Goal: Information Seeking & Learning: Understand process/instructions

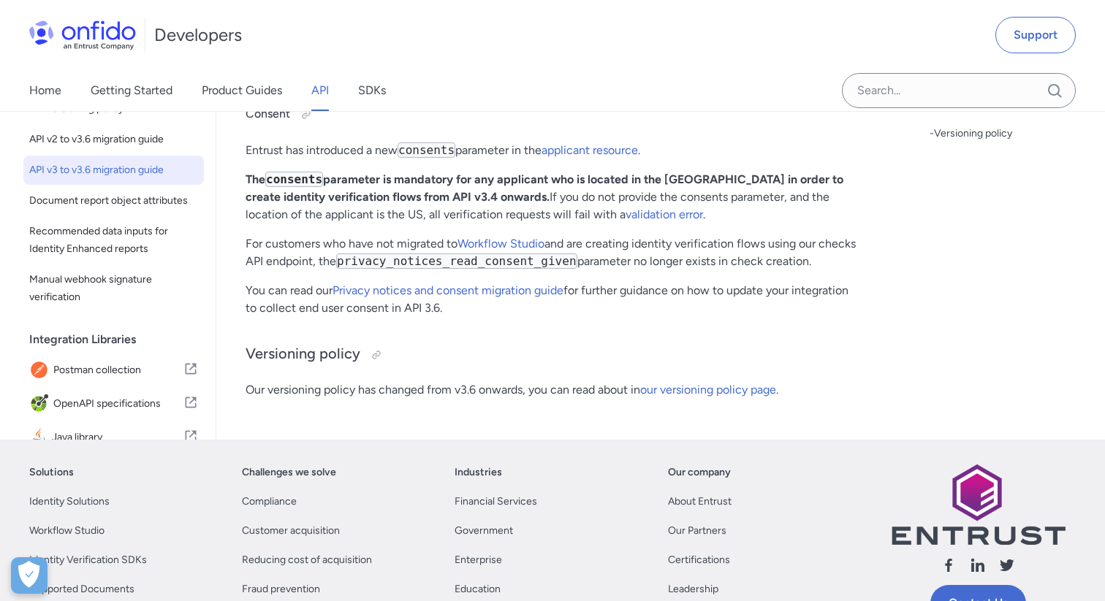
scroll to position [778, 0]
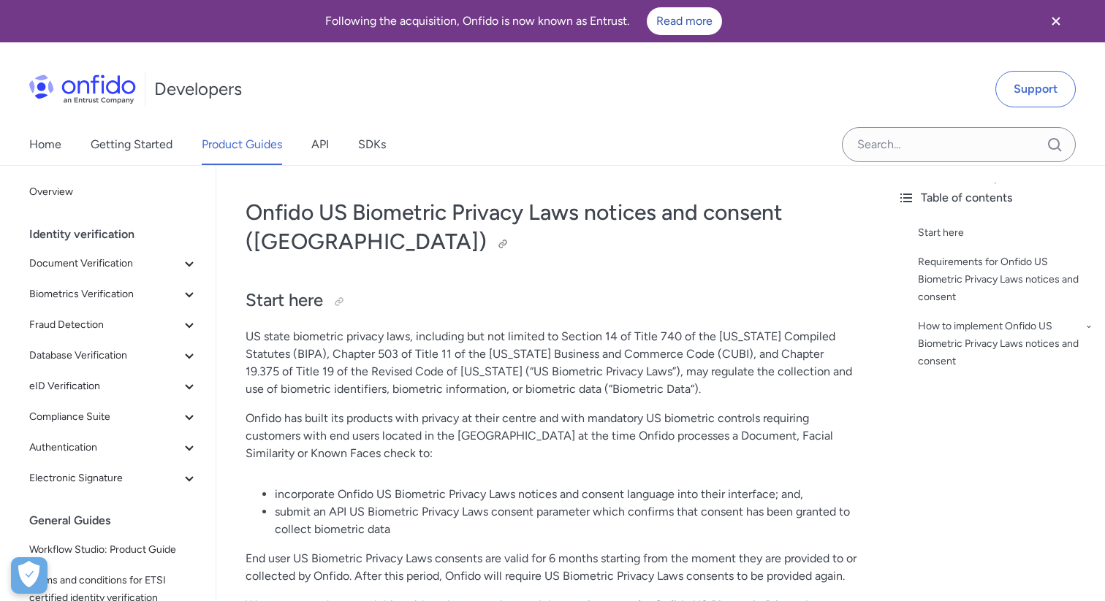
click at [405, 242] on h1 "Onfido US Biometric Privacy Laws notices and consent (US)" at bounding box center [550, 227] width 611 height 58
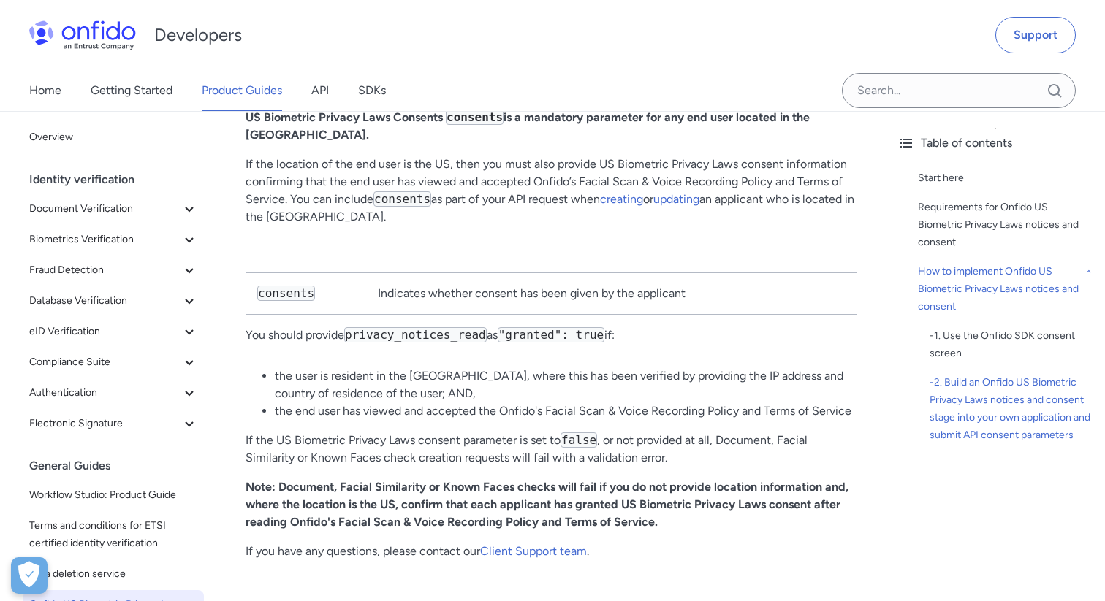
scroll to position [3361, 0]
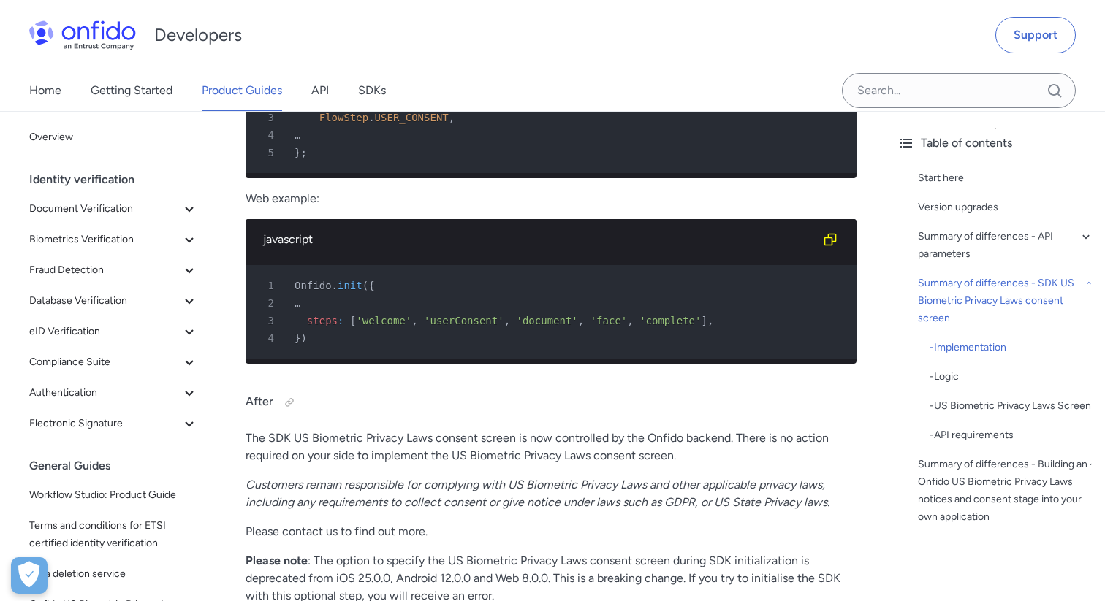
scroll to position [3624, 0]
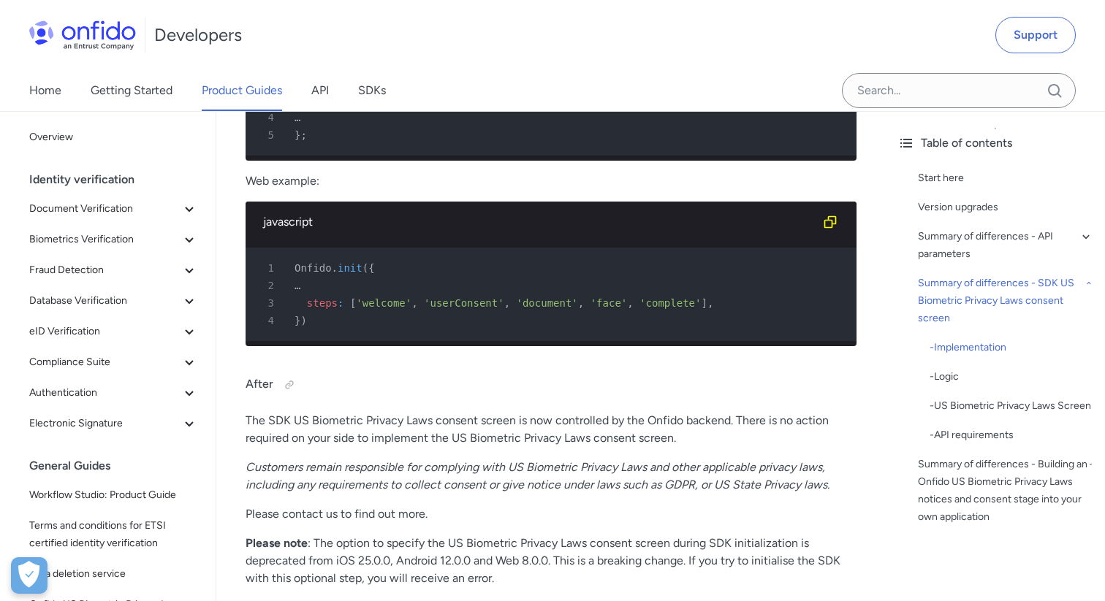
click at [554, 186] on p "Web example:" at bounding box center [550, 181] width 611 height 18
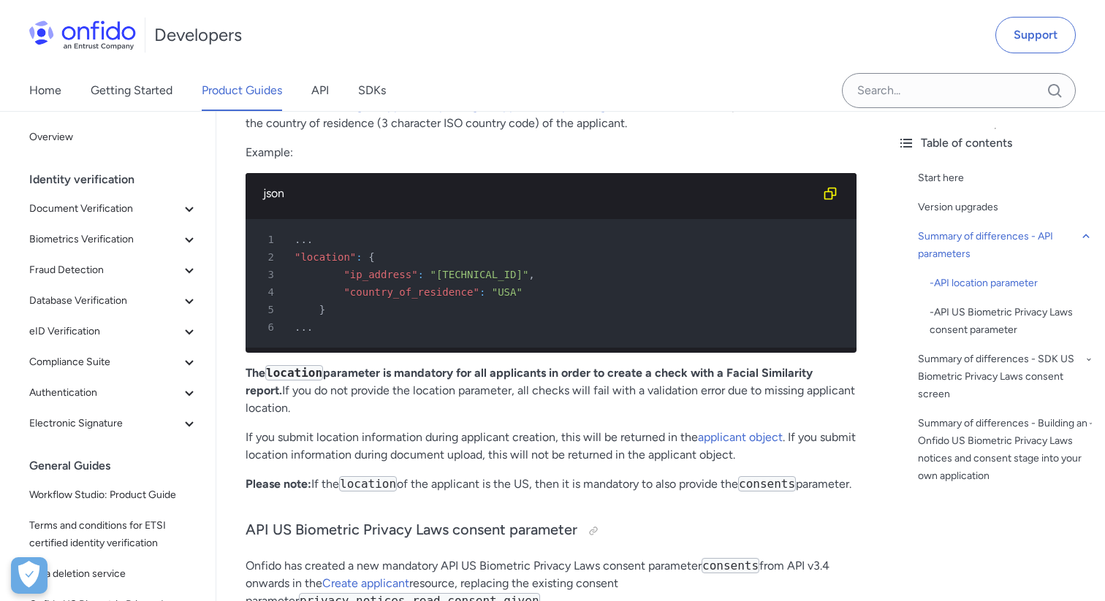
scroll to position [1403, 0]
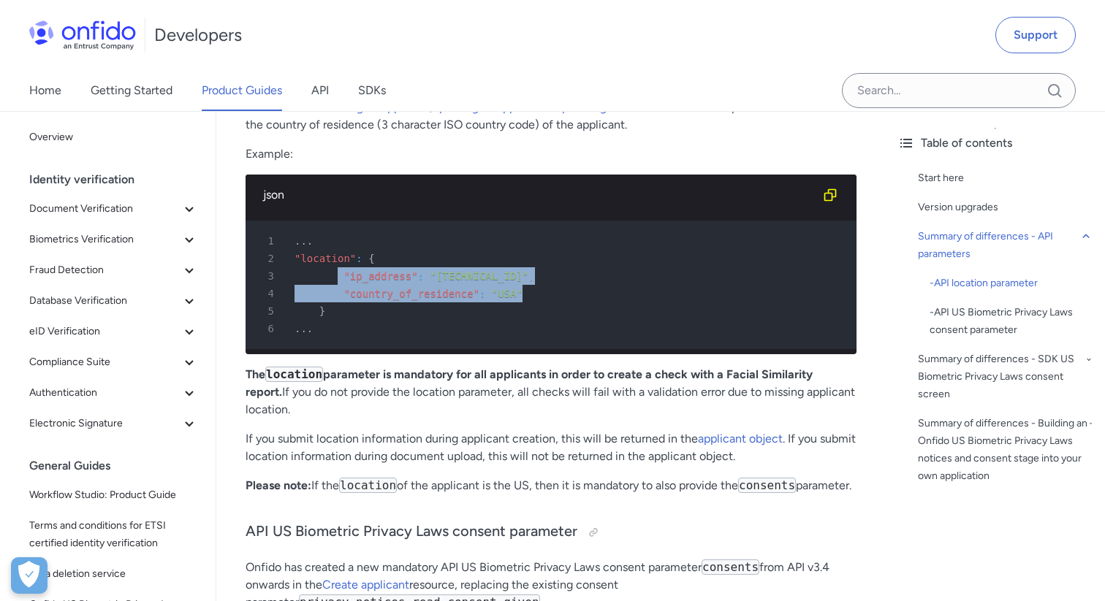
drag, startPoint x: 526, startPoint y: 295, endPoint x: 340, endPoint y: 278, distance: 186.4
click at [340, 278] on pre "1 ... 2 "location" : { 3 "ip_address" : "219.44.17.31" , 4 "country_of_residenc…" at bounding box center [550, 285] width 611 height 129
copy pre ""ip_address" : "219.44.17.31" , 4 "country_of_residence" : "USA""
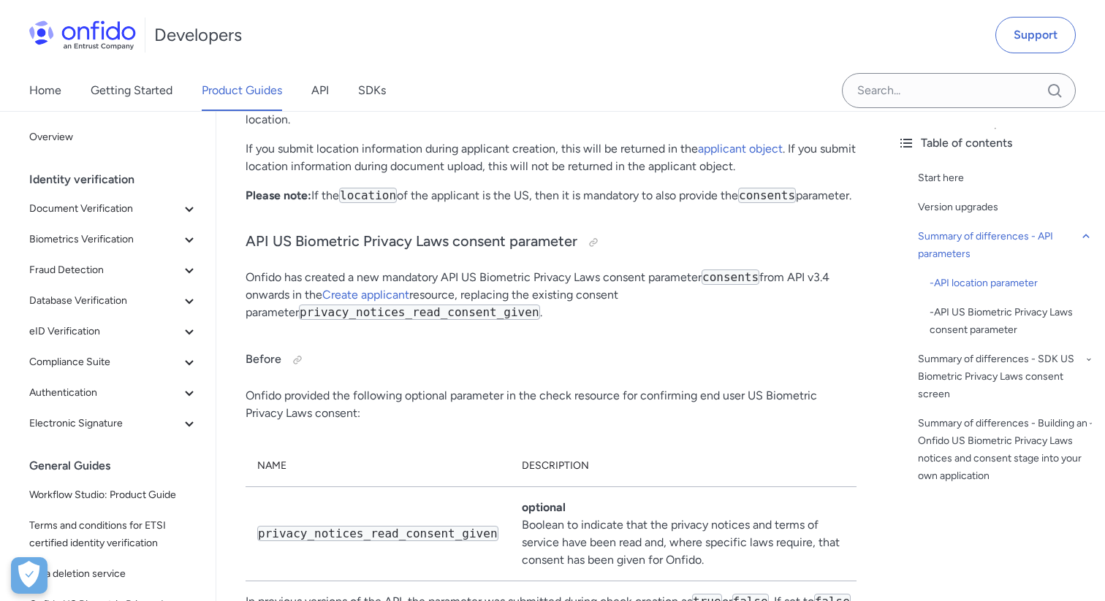
scroll to position [1695, 0]
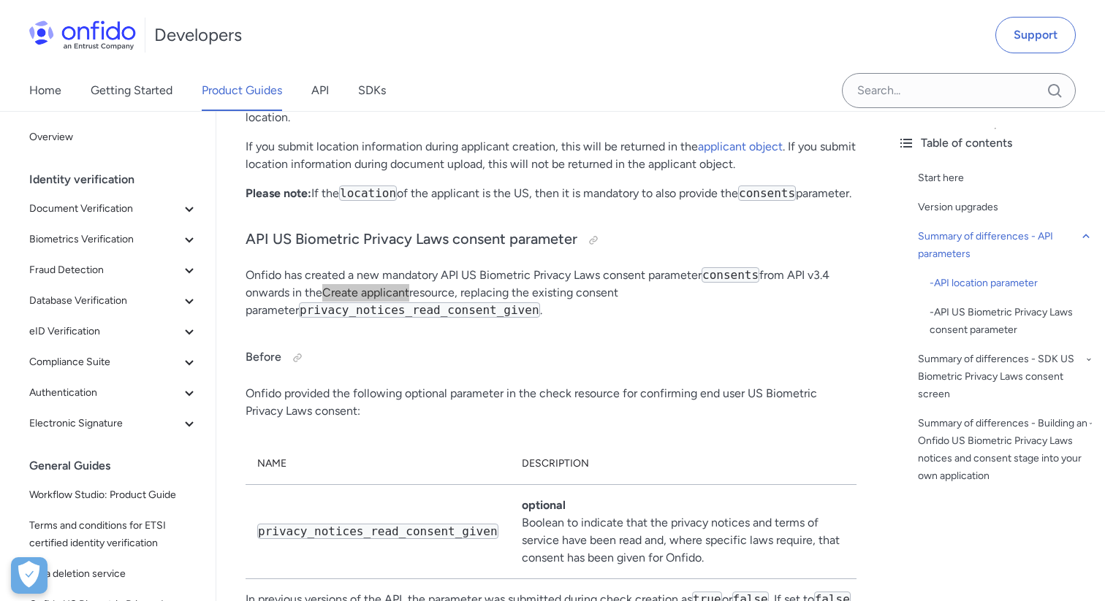
drag, startPoint x: 388, startPoint y: 311, endPoint x: 158, endPoint y: 23, distance: 368.5
click at [587, 319] on p "Onfido has created a new mandatory API US Biometric Privacy Laws consent parame…" at bounding box center [550, 293] width 611 height 53
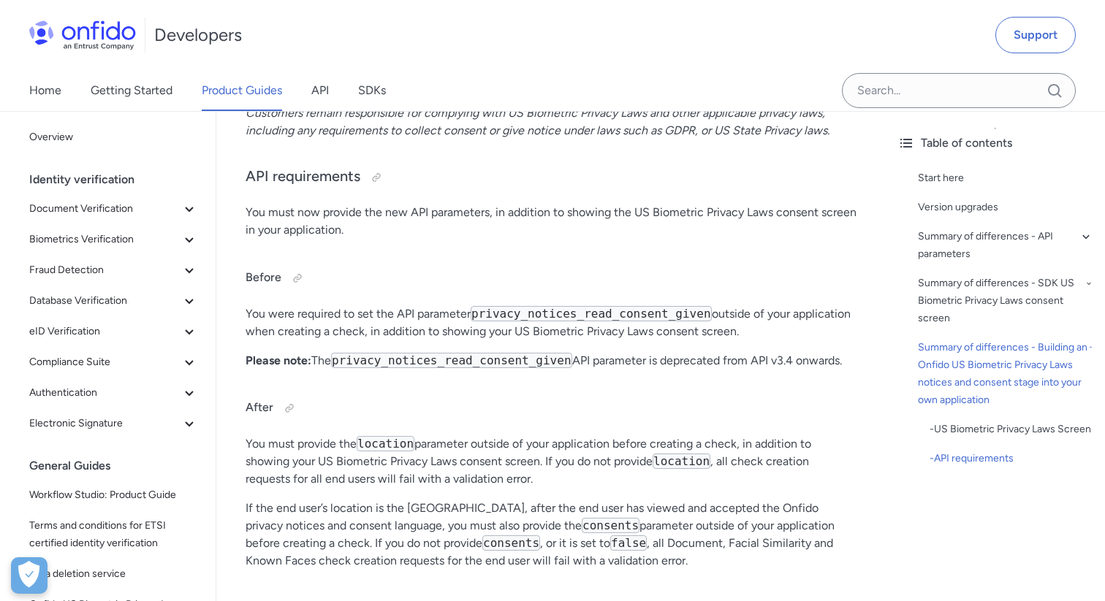
scroll to position [5114, 0]
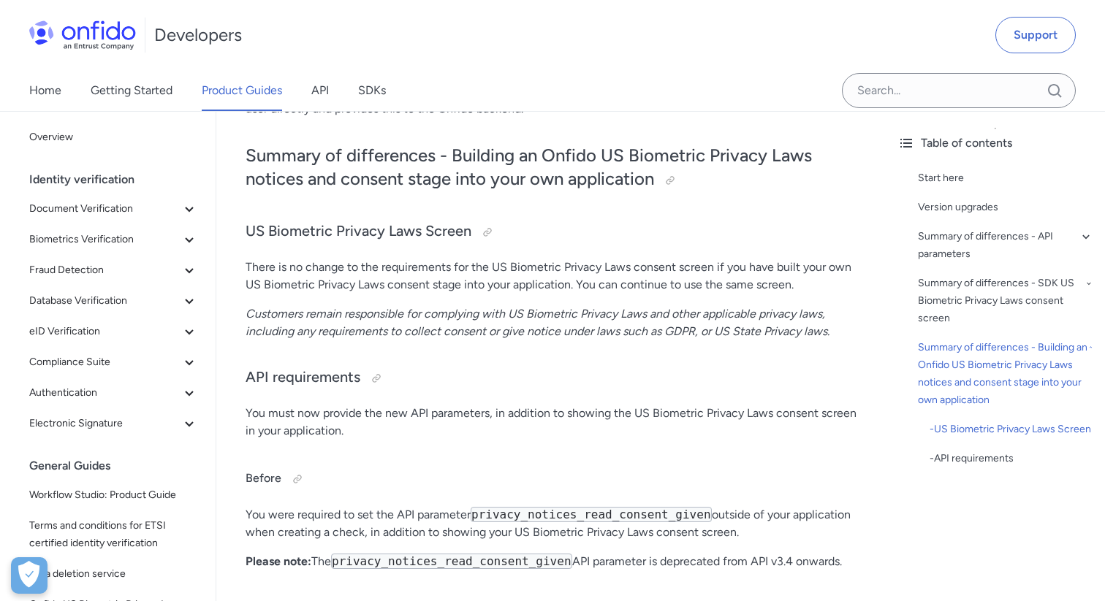
scroll to position [4968, 0]
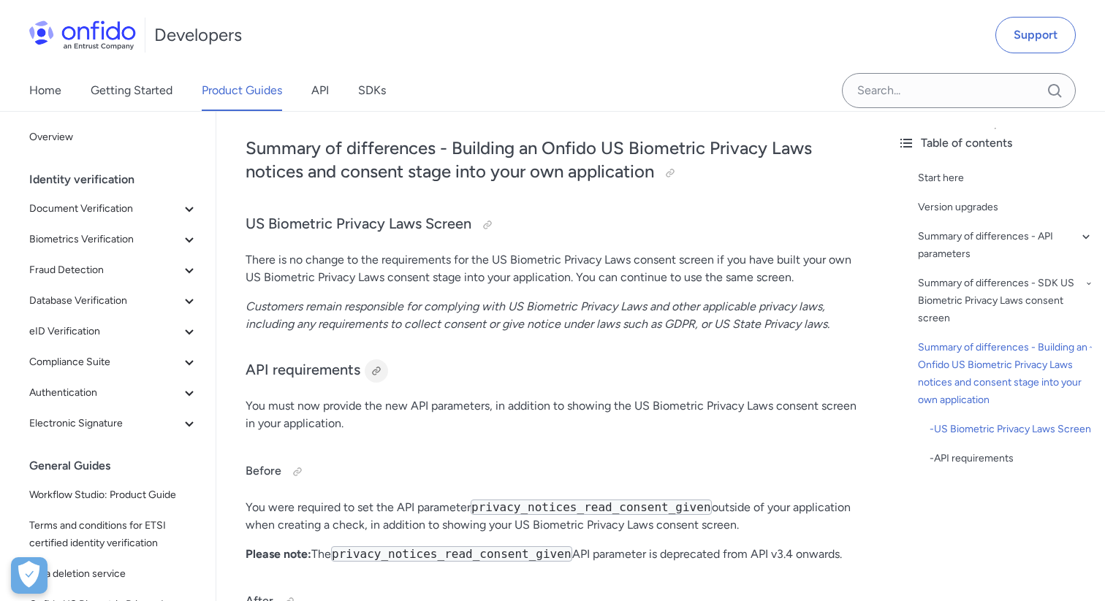
click at [379, 365] on div at bounding box center [376, 371] width 12 height 12
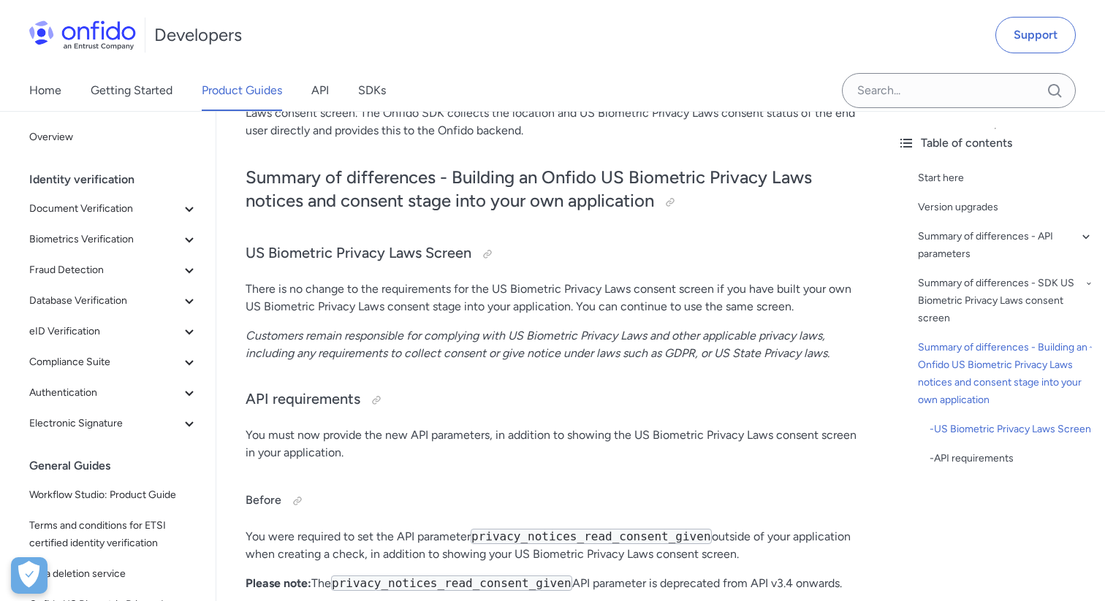
scroll to position [4909, 0]
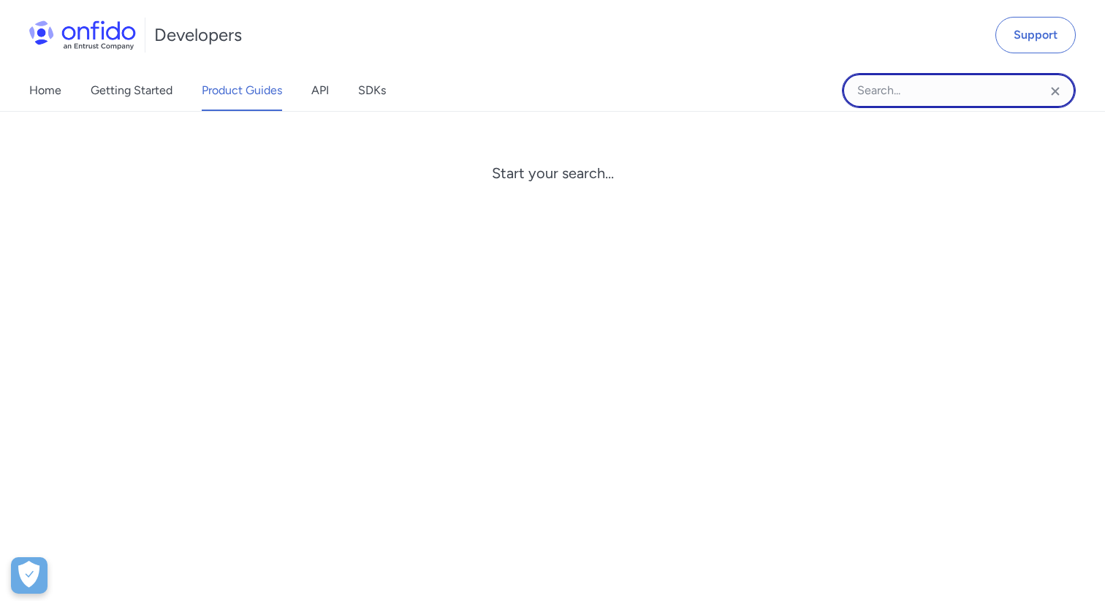
click at [858, 101] on input "Onfido search input field" at bounding box center [959, 90] width 234 height 35
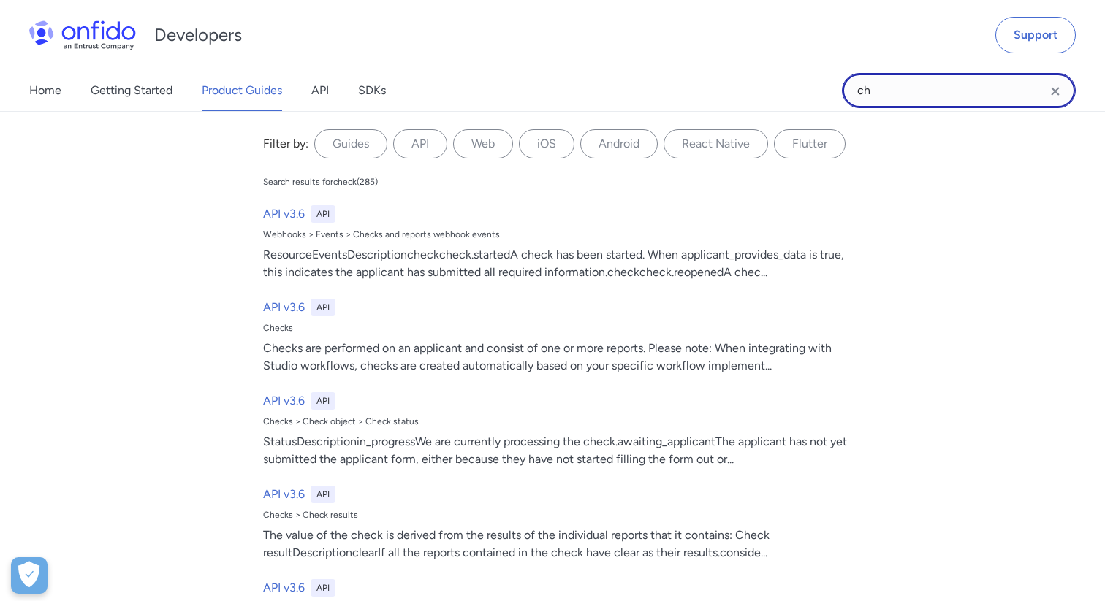
type input "c"
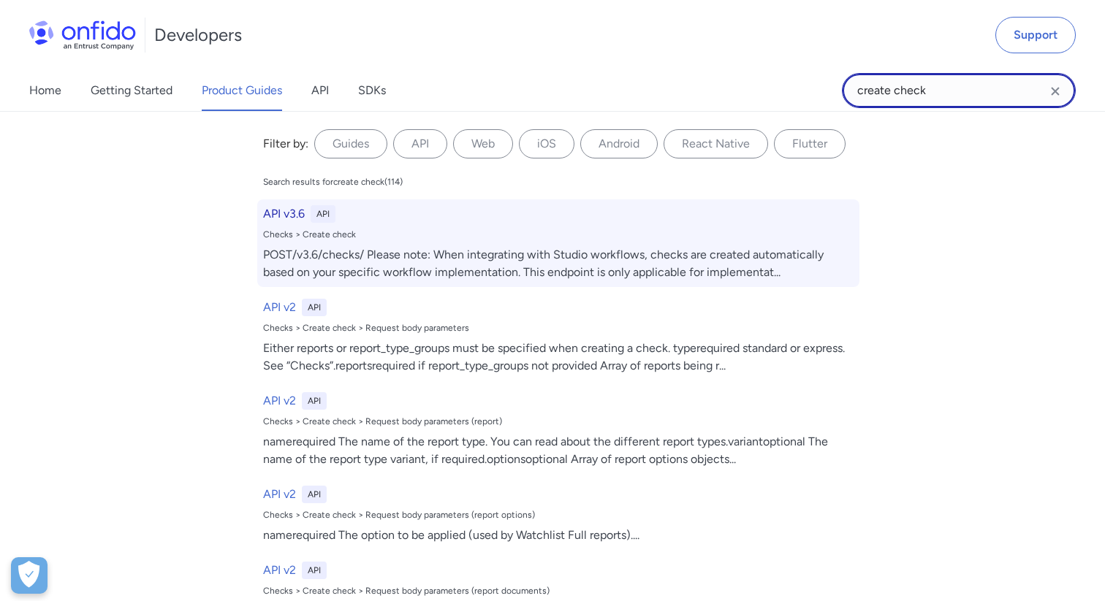
type input "create check"
click at [308, 248] on div "POST/v3.6/checks/ Please note: When integrating with Studio workflows, checks a…" at bounding box center [558, 263] width 590 height 35
select select "http"
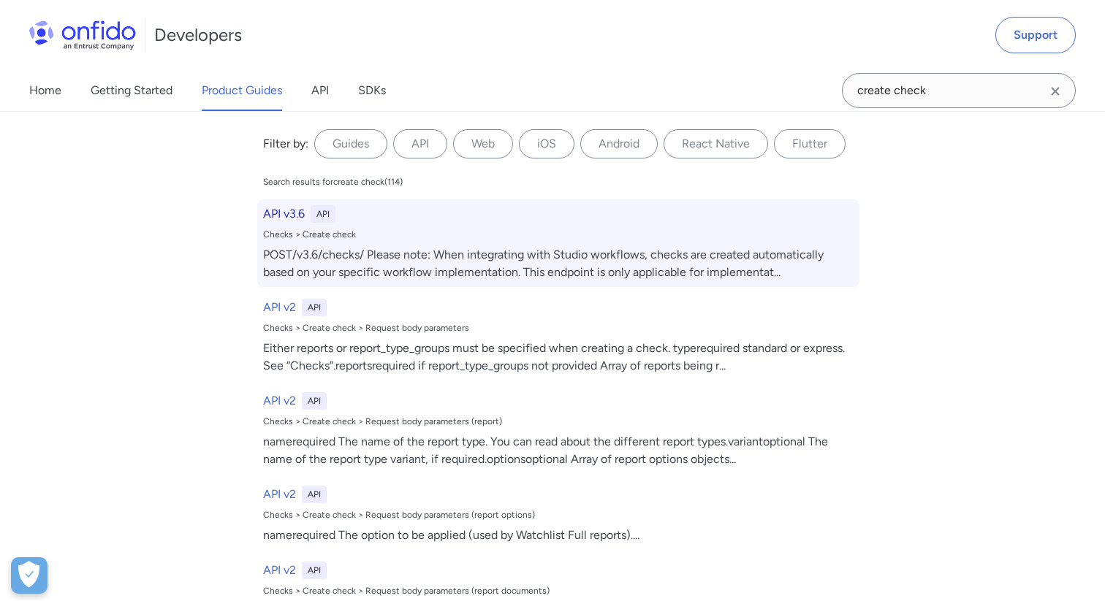
select select "http"
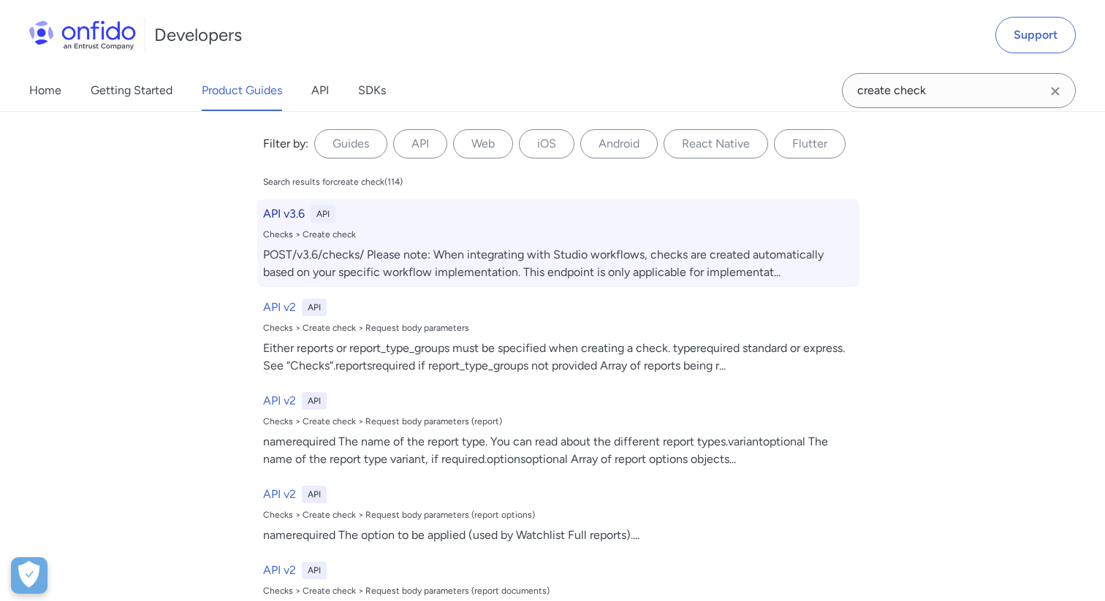
select select "http"
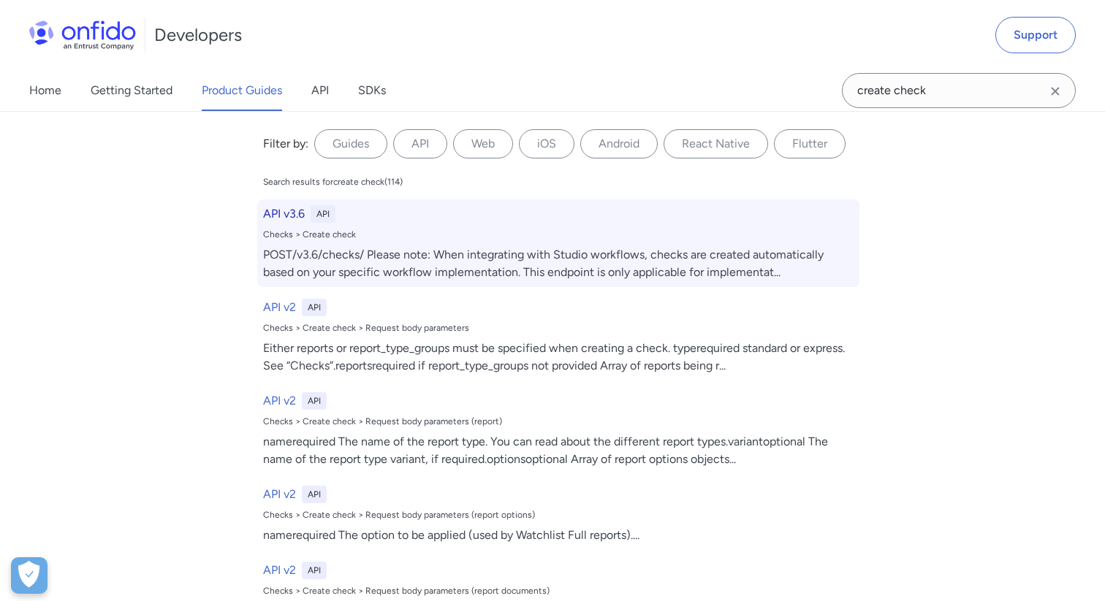
select select "http"
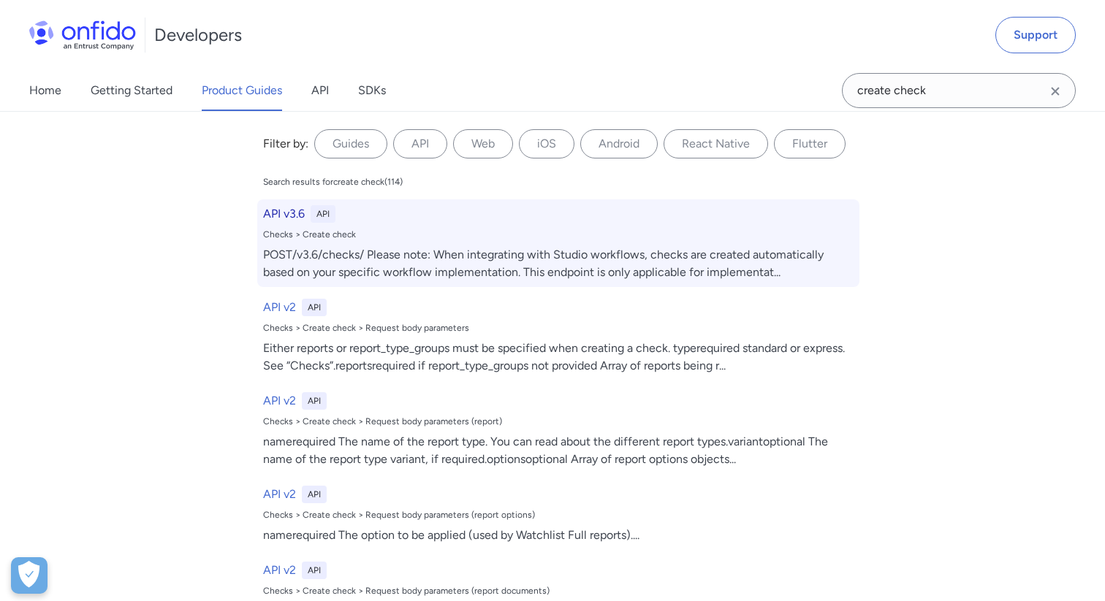
select select "http"
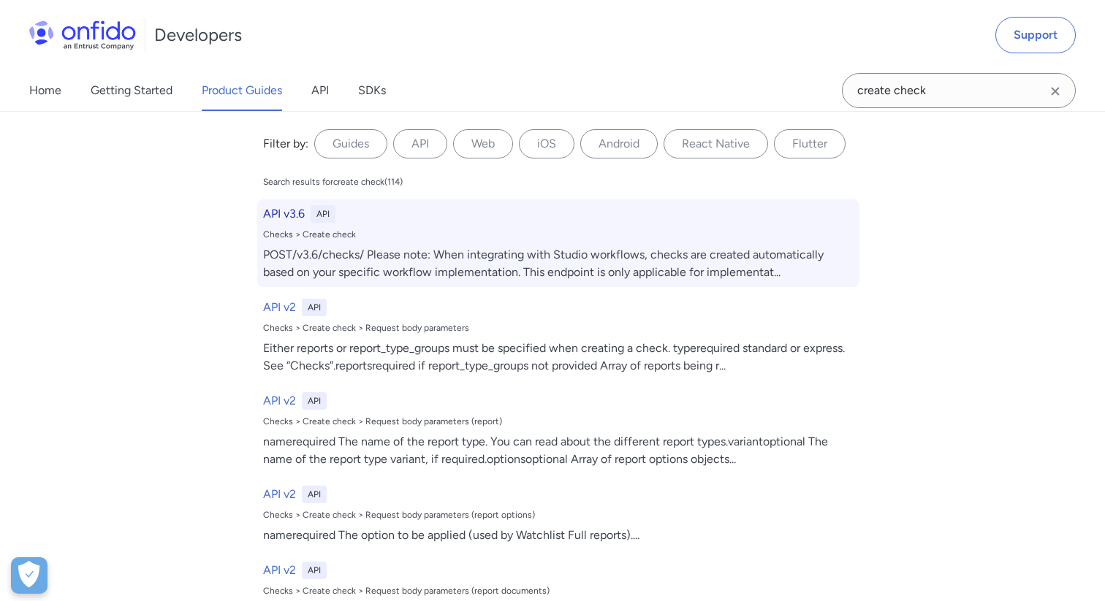
select select "http"
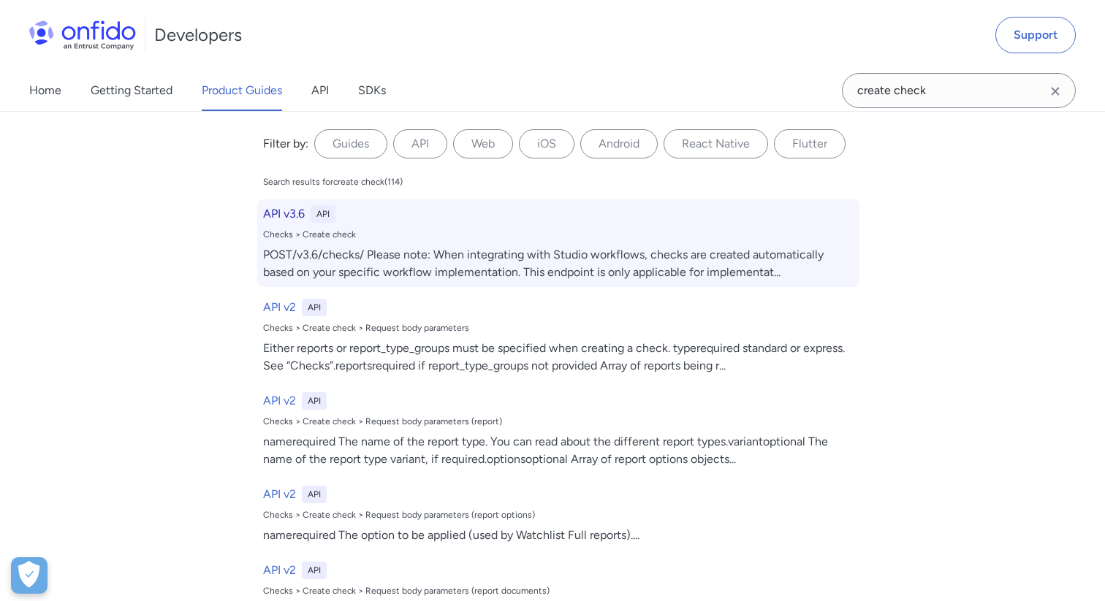
select select "http"
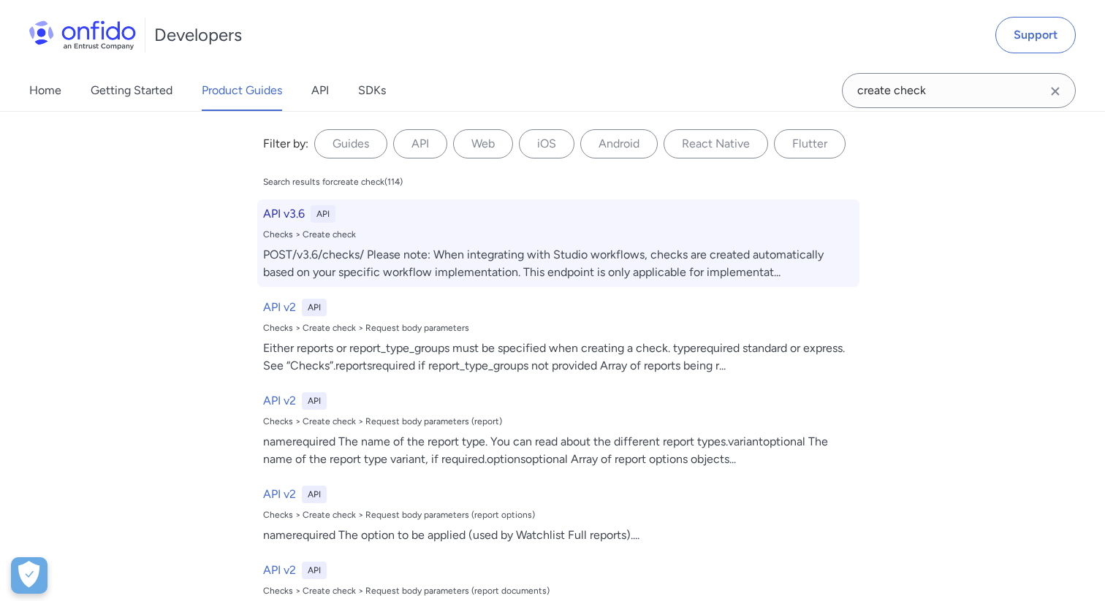
select select "http"
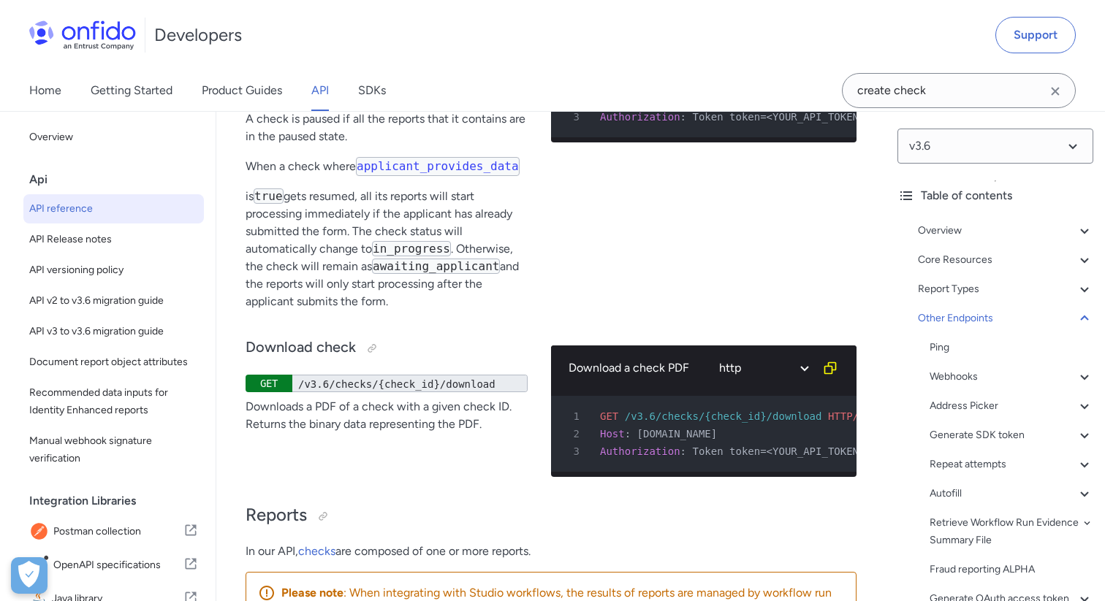
scroll to position [160435, 0]
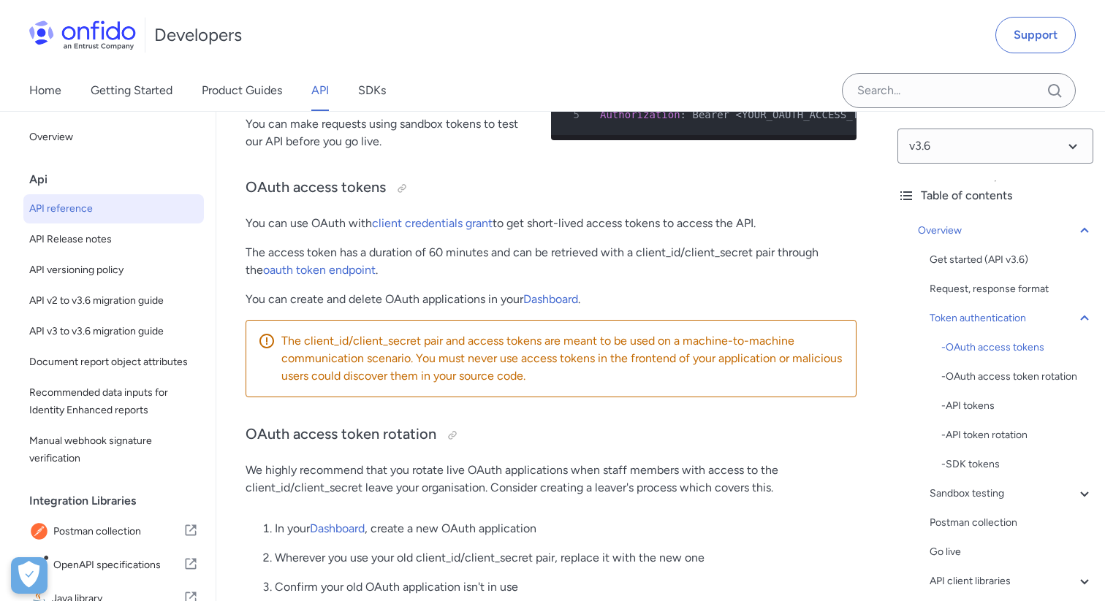
scroll to position [10381, 0]
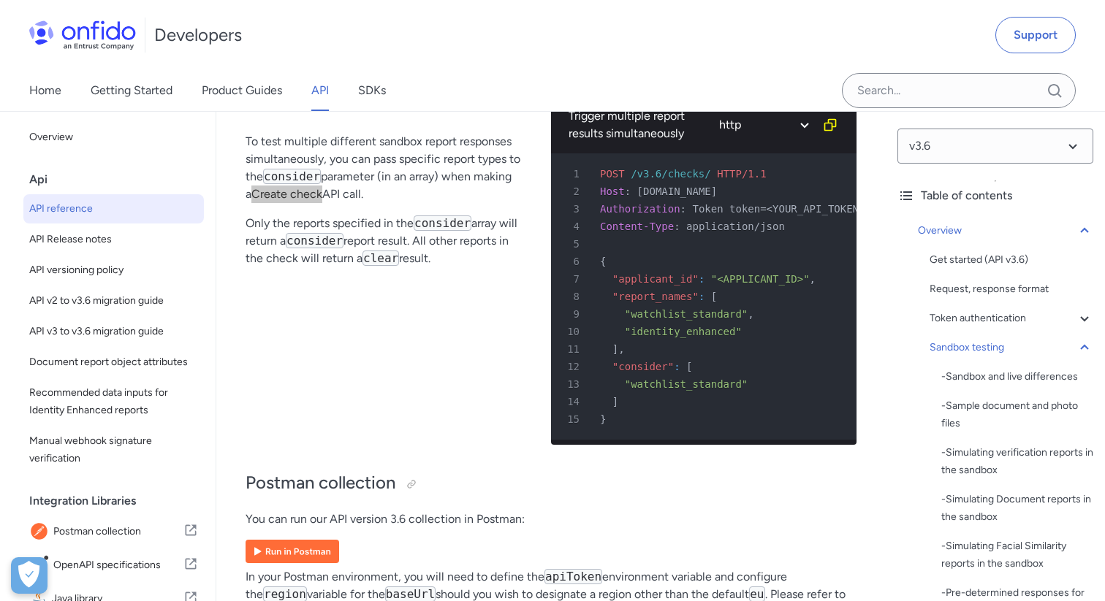
drag, startPoint x: 298, startPoint y: 301, endPoint x: 682, endPoint y: 30, distance: 469.6
click at [373, 435] on div "Pre-determined 'consider' and 'clear' results To test multiple different sandbo…" at bounding box center [386, 267] width 282 height 378
drag, startPoint x: 294, startPoint y: 299, endPoint x: 150, endPoint y: 35, distance: 300.4
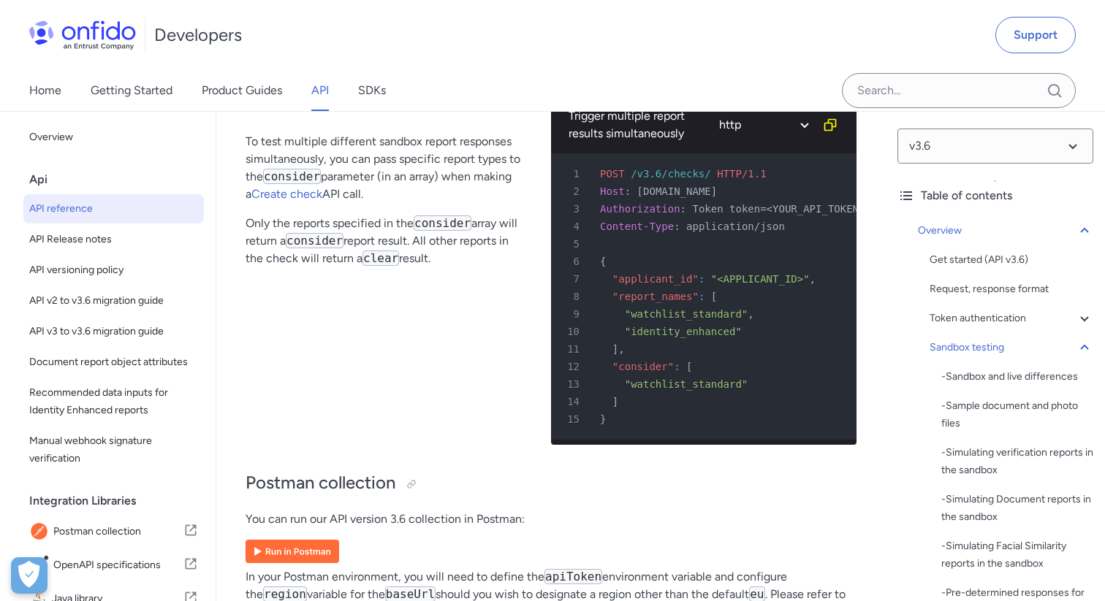
click at [378, 411] on div "Pre-determined 'consider' and 'clear' results To test multiple different sandbo…" at bounding box center [386, 267] width 282 height 378
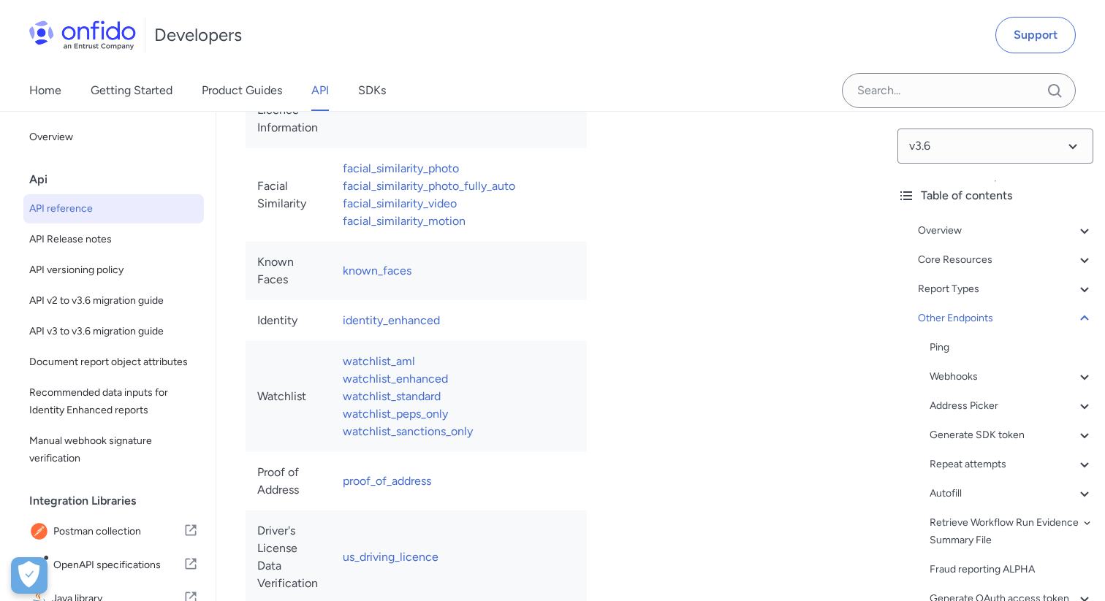
scroll to position [159057, 0]
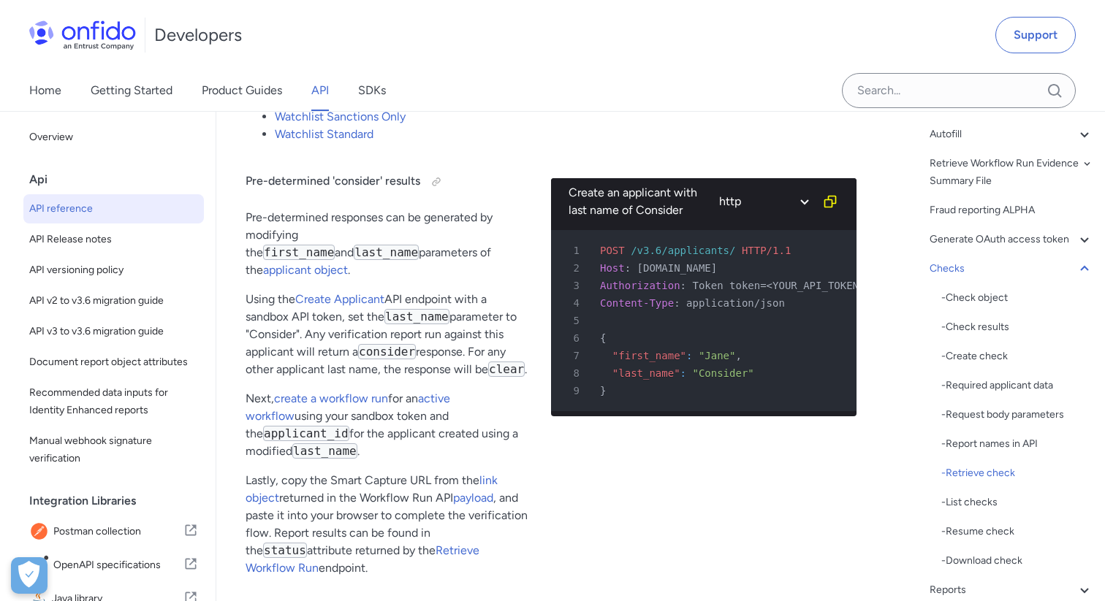
scroll to position [562, 0]
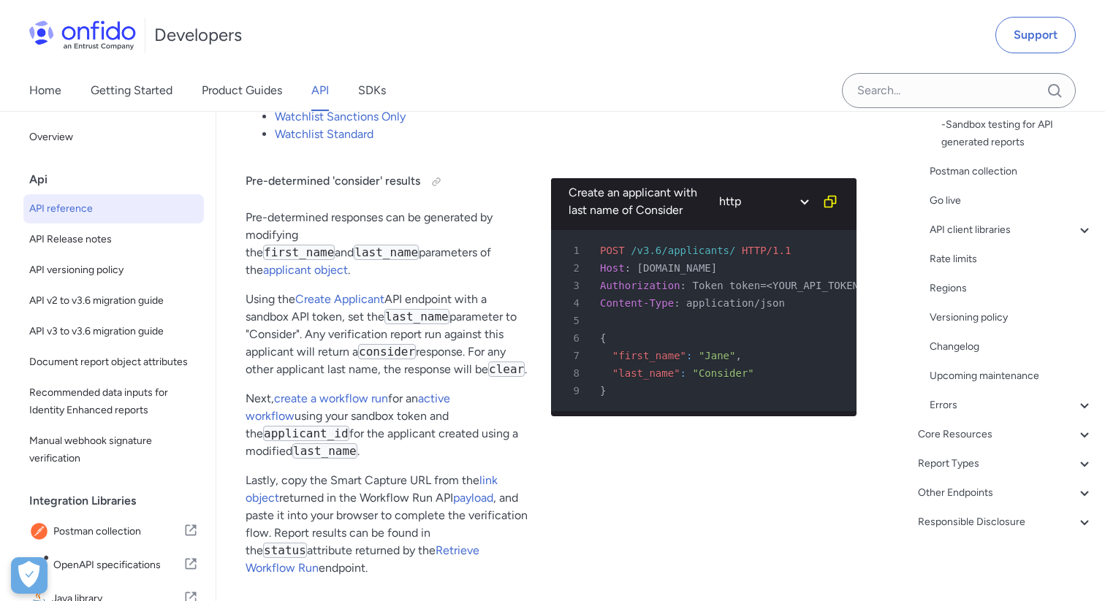
click at [670, 548] on div "Create an applicant with last name of Consider ruby python php javascript java …" at bounding box center [703, 372] width 305 height 435
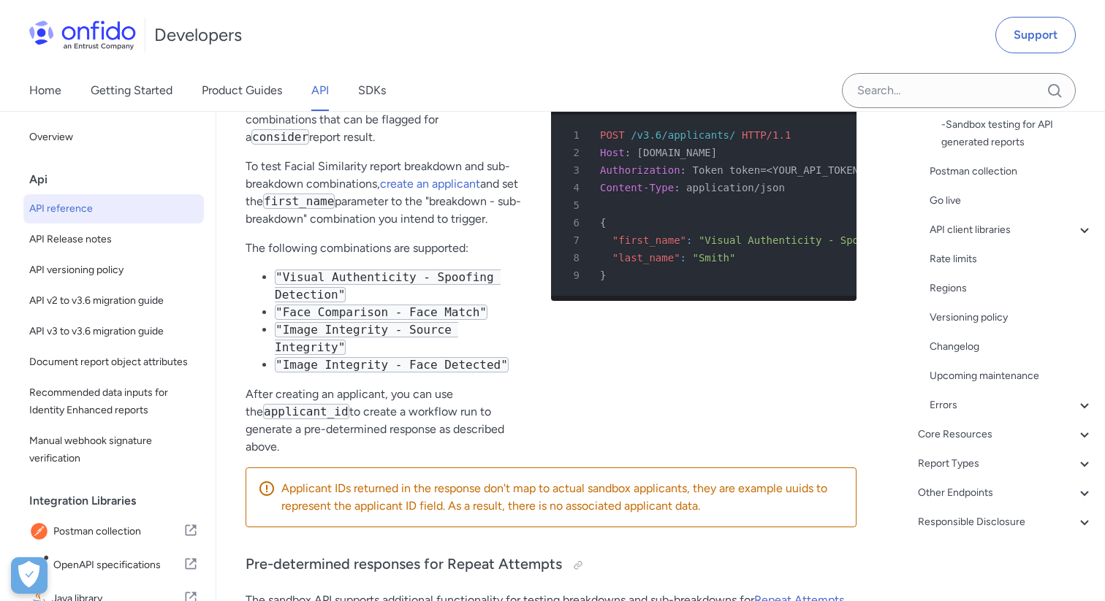
scroll to position [6465, 0]
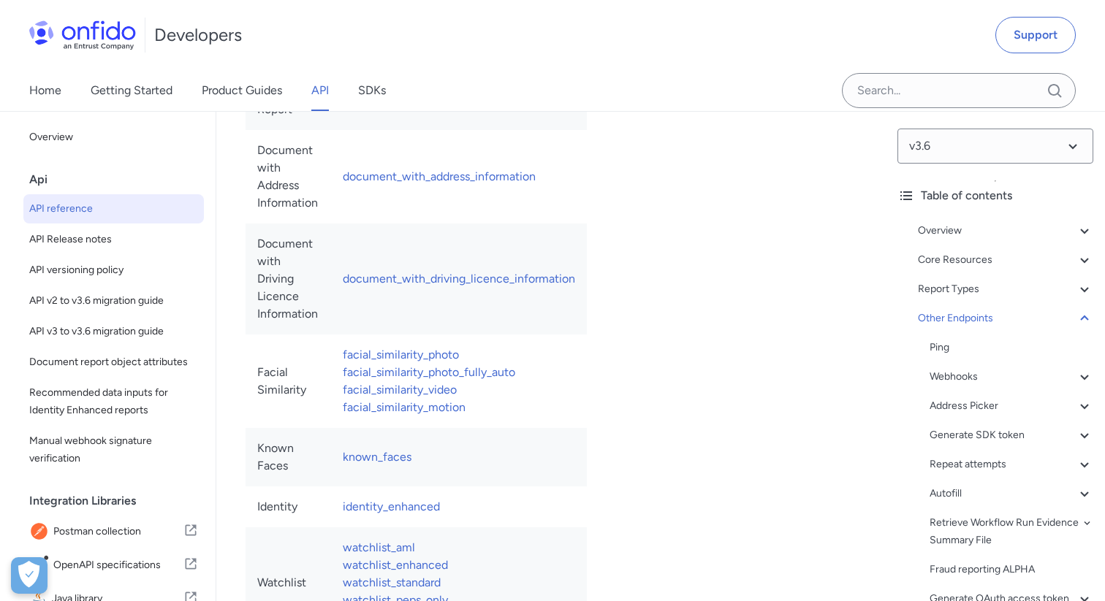
scroll to position [158757, 0]
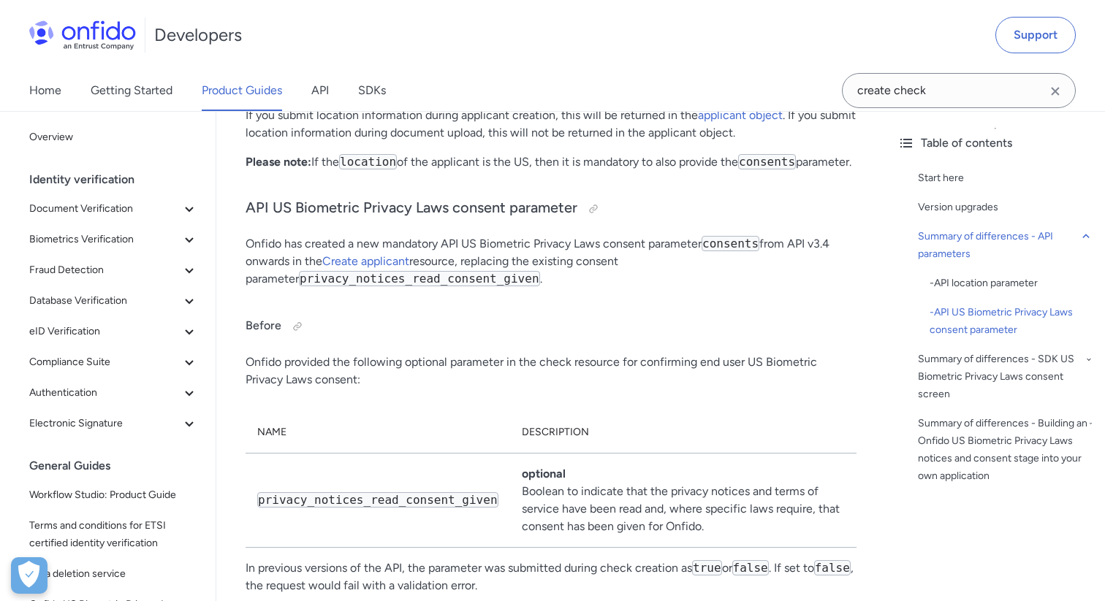
scroll to position [1696, 0]
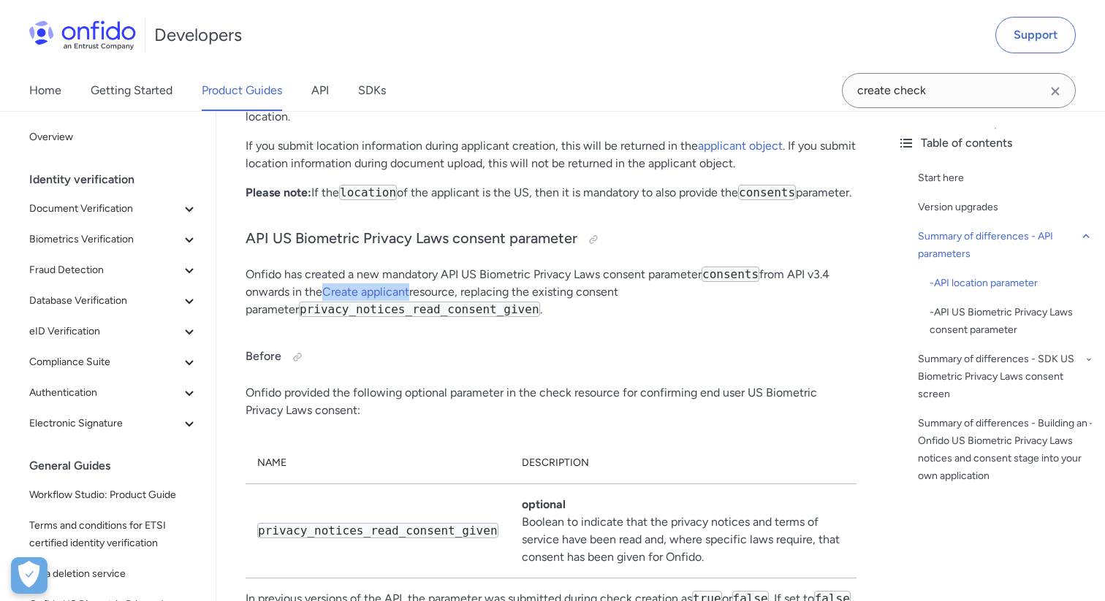
drag, startPoint x: 372, startPoint y: 312, endPoint x: 167, endPoint y: 0, distance: 373.4
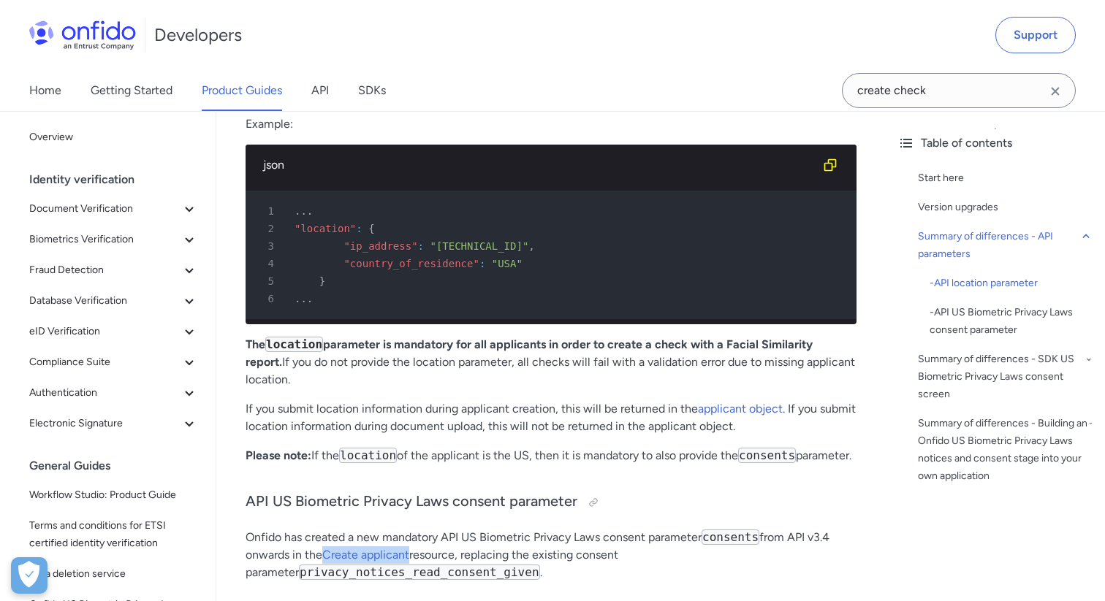
scroll to position [1459, 0]
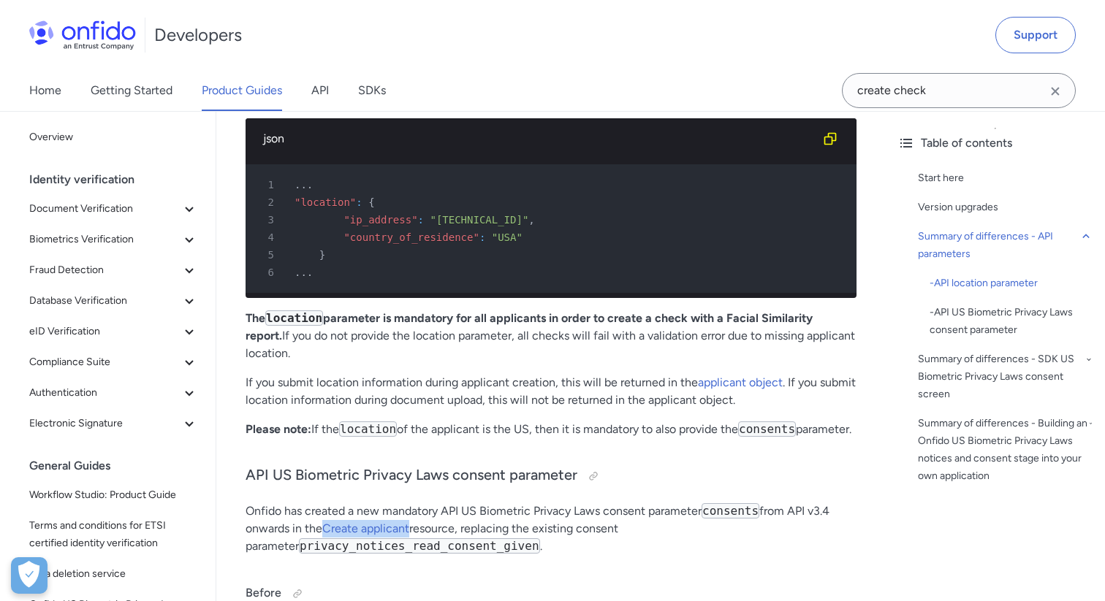
drag, startPoint x: 249, startPoint y: 341, endPoint x: 292, endPoint y: 353, distance: 44.7
click at [292, 353] on p "The location parameter is mandatory for all applicants in order to create a che…" at bounding box center [550, 336] width 611 height 53
click at [294, 385] on p "If you submit location information during applicant creation, this will be retu…" at bounding box center [550, 391] width 611 height 35
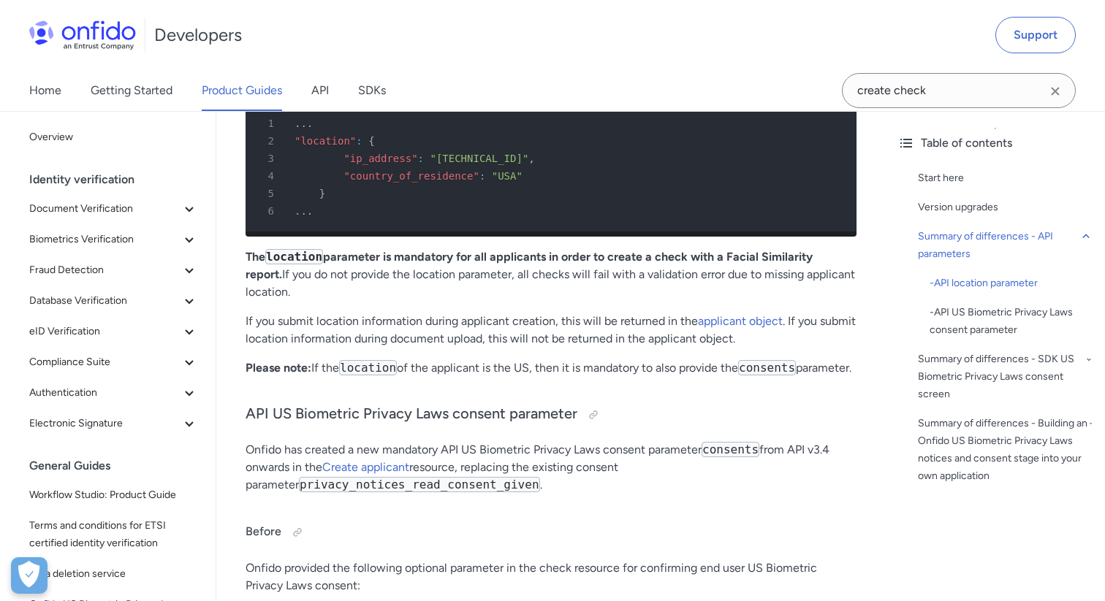
scroll to position [1522, 0]
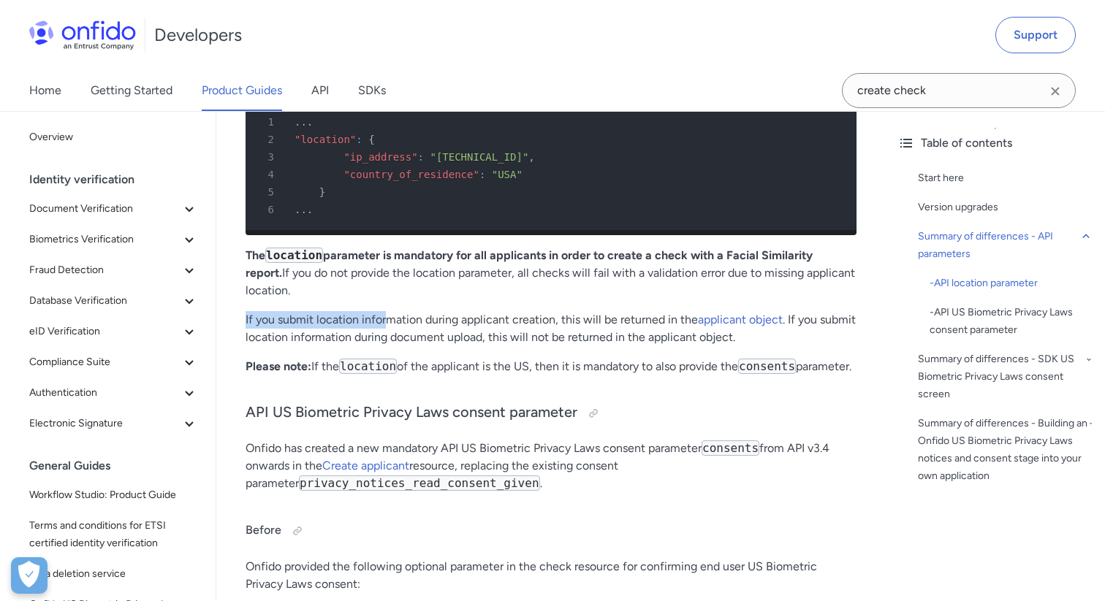
drag, startPoint x: 243, startPoint y: 321, endPoint x: 389, endPoint y: 328, distance: 147.0
click at [454, 331] on p "If you submit location information during applicant creation, this will be retu…" at bounding box center [550, 328] width 611 height 35
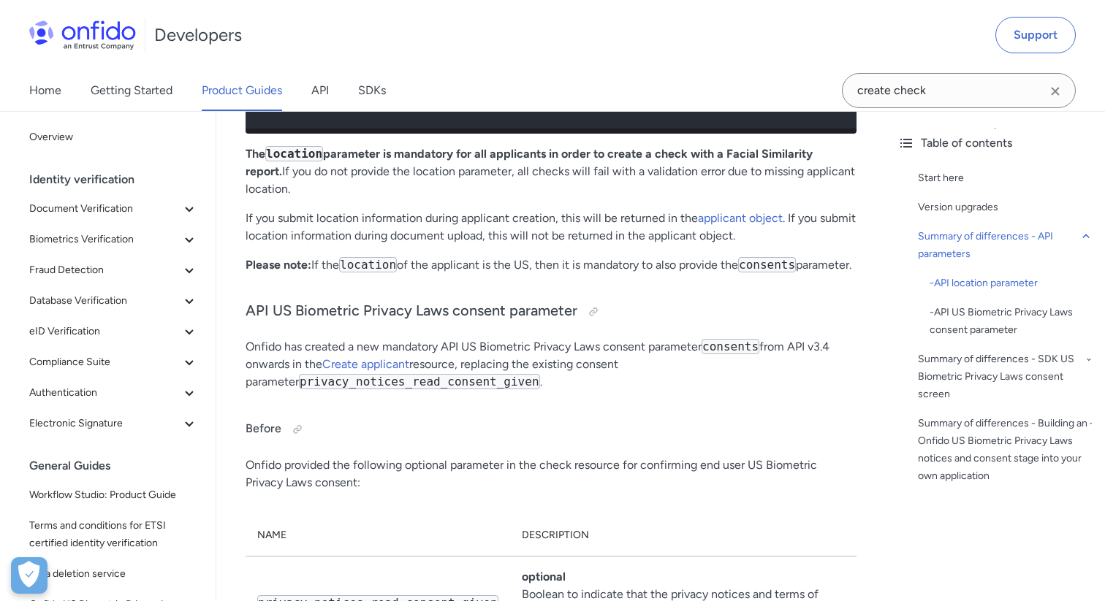
scroll to position [1634, 0]
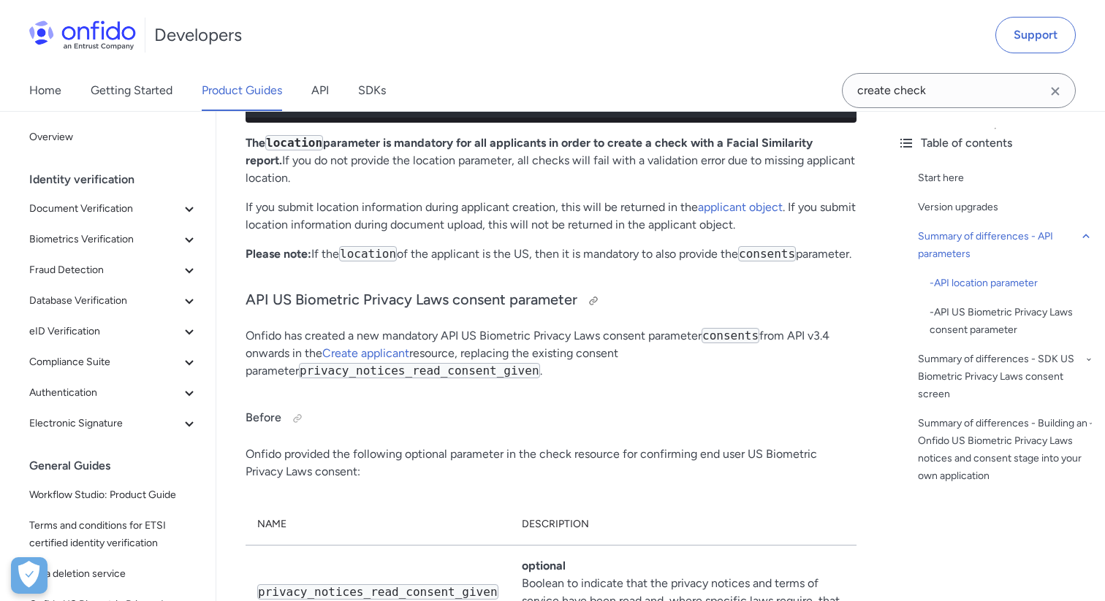
click at [495, 313] on h3 "API US Biometric Privacy Laws consent parameter" at bounding box center [550, 300] width 611 height 23
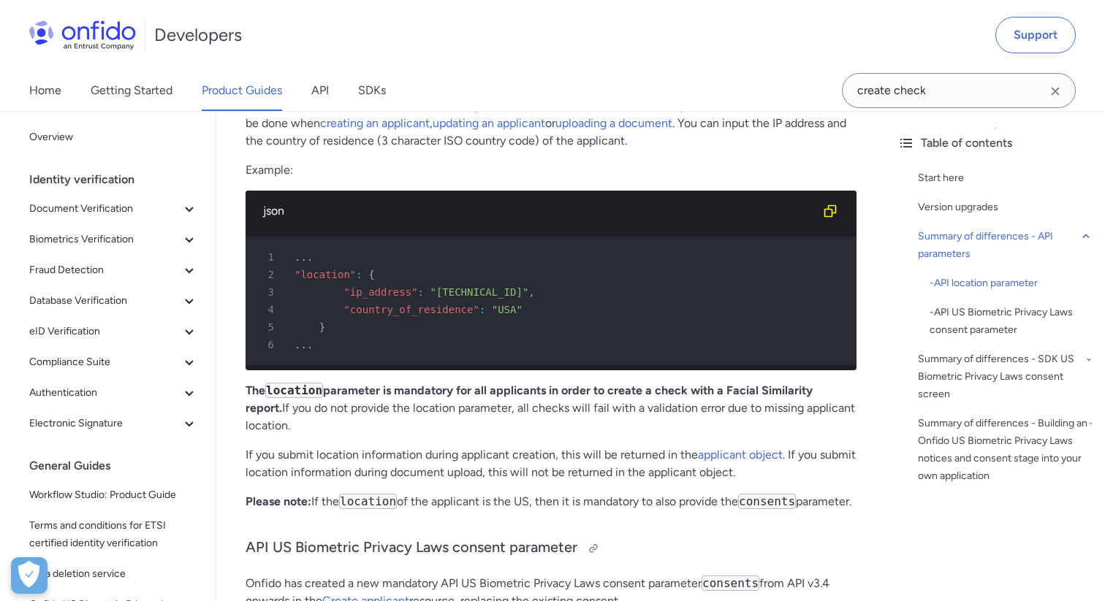
scroll to position [1371, 0]
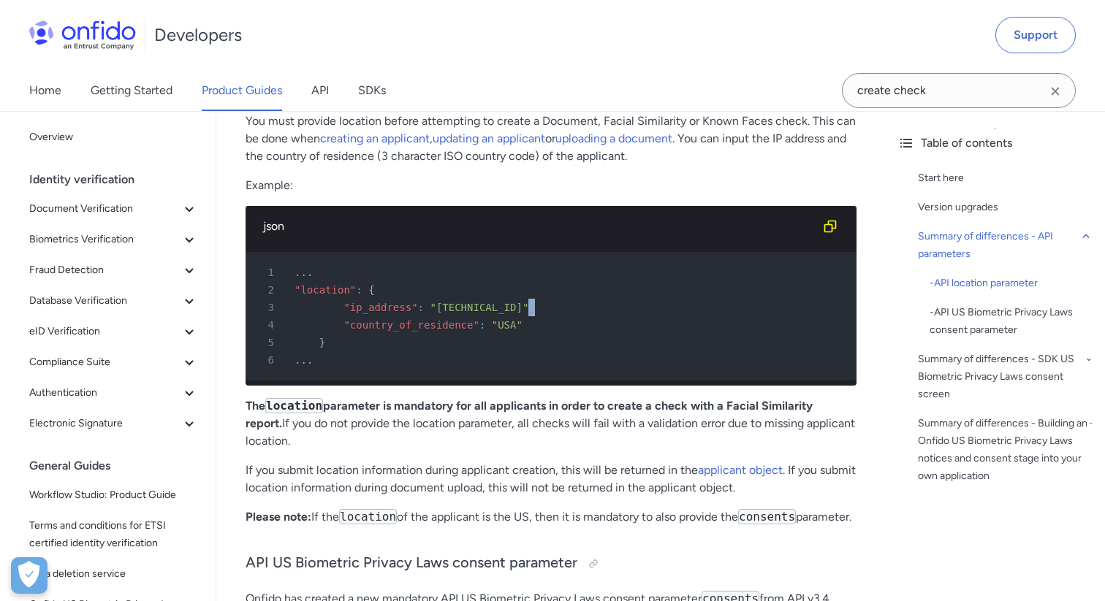
click at [528, 308] on span "," at bounding box center [531, 308] width 6 height 12
click at [536, 308] on div "3 "ip_address" : "[TECHNICAL_ID]" ," at bounding box center [543, 308] width 584 height 18
drag, startPoint x: 533, startPoint y: 308, endPoint x: 344, endPoint y: 309, distance: 189.2
click at [344, 309] on div "3 "ip_address" : "[TECHNICAL_ID]" ," at bounding box center [543, 308] width 584 height 18
copy div ""ip_address" : "[TECHNICAL_ID]" ,"
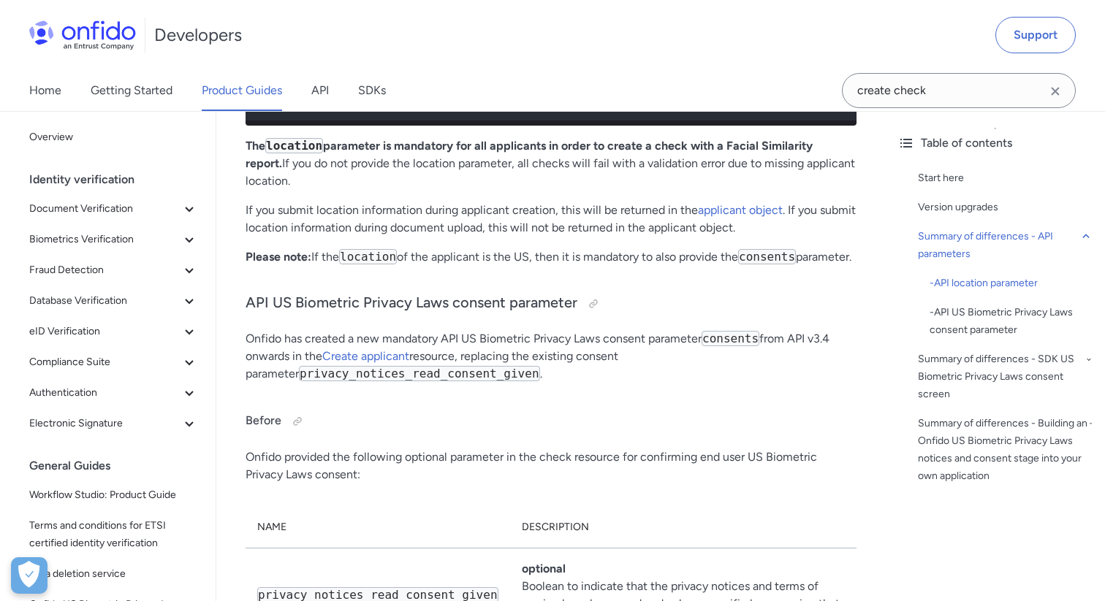
scroll to position [1663, 0]
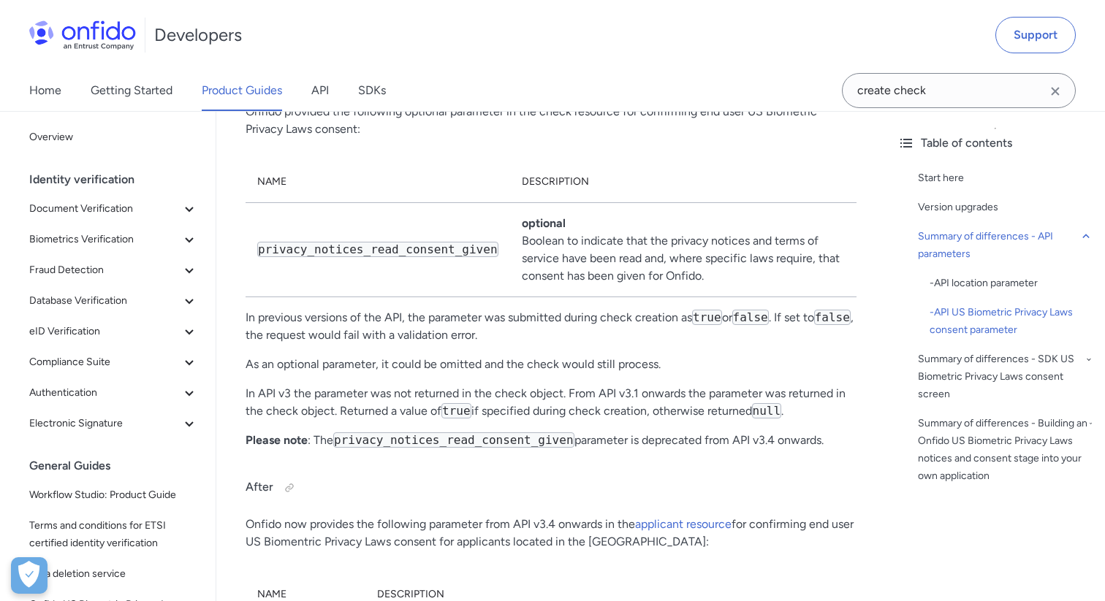
scroll to position [1948, 0]
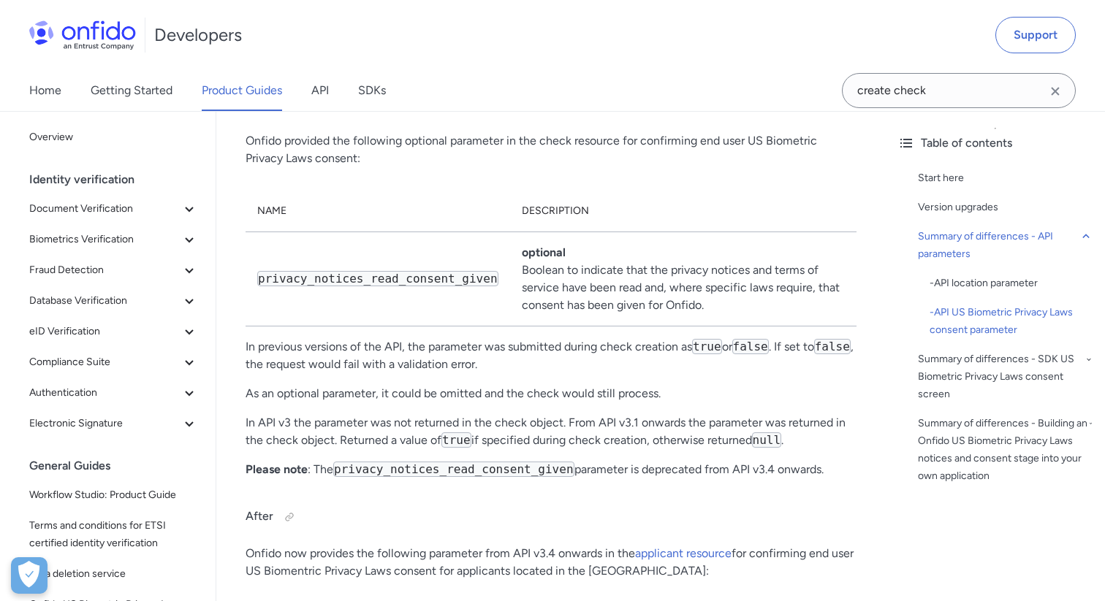
click at [423, 219] on th "Name" at bounding box center [377, 212] width 264 height 42
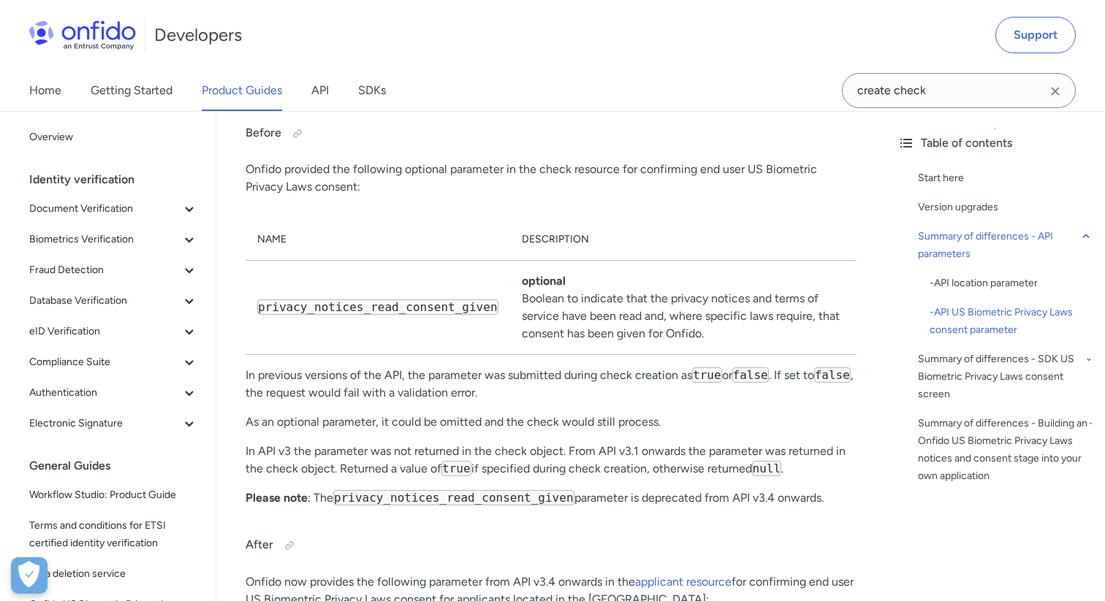
scroll to position [1918, 0]
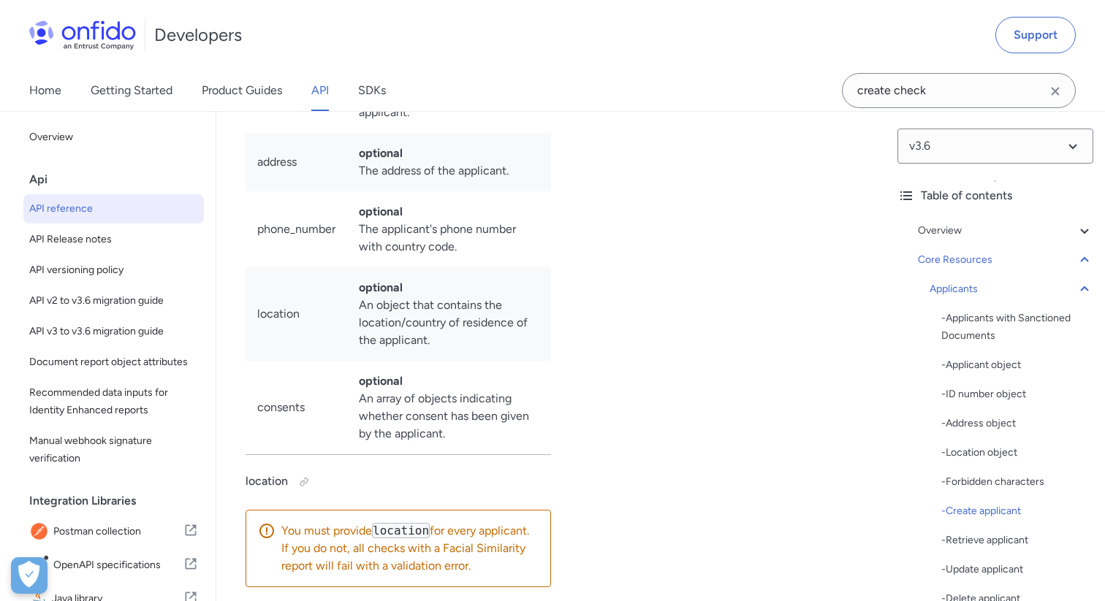
scroll to position [20793, 0]
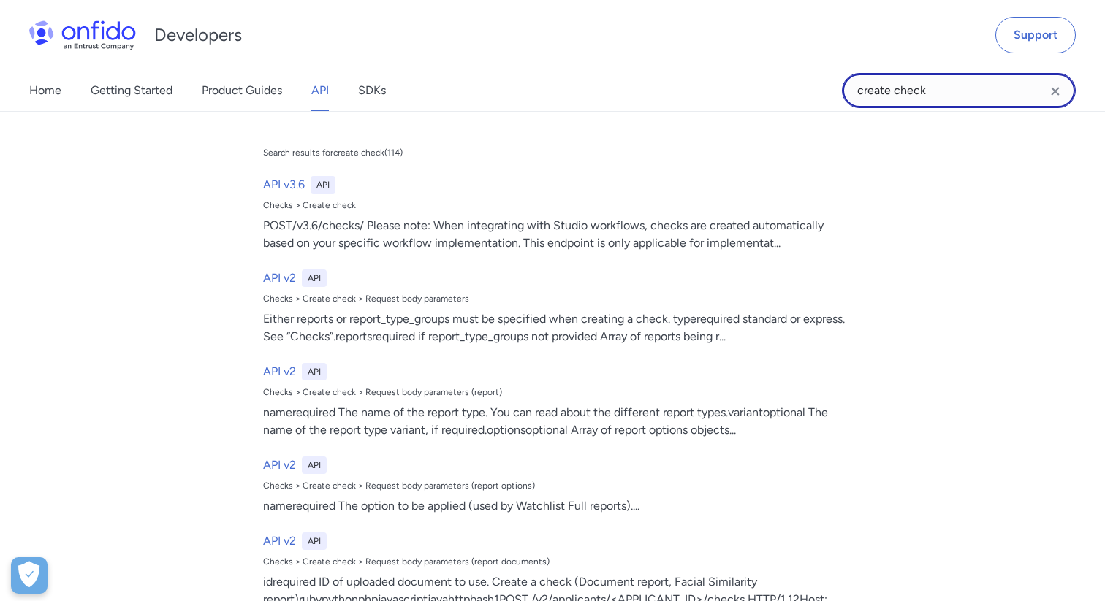
drag, startPoint x: 934, startPoint y: 94, endPoint x: 812, endPoint y: 94, distance: 122.0
click at [812, 94] on div "Home Getting Started Product Guides API SDKs create check create check Search r…" at bounding box center [552, 90] width 1105 height 41
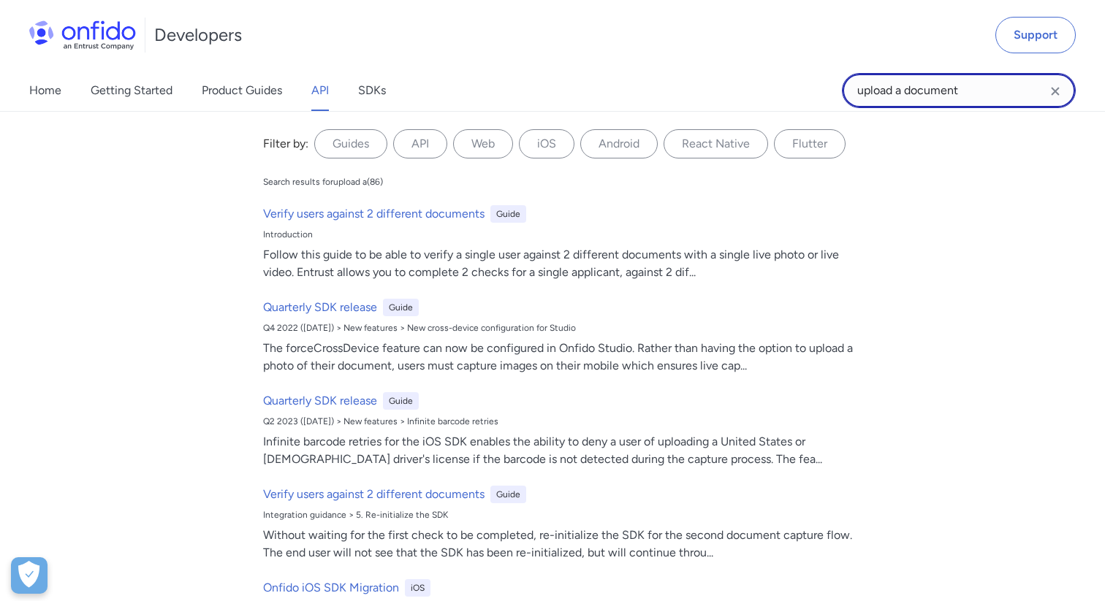
type input "upload a document"
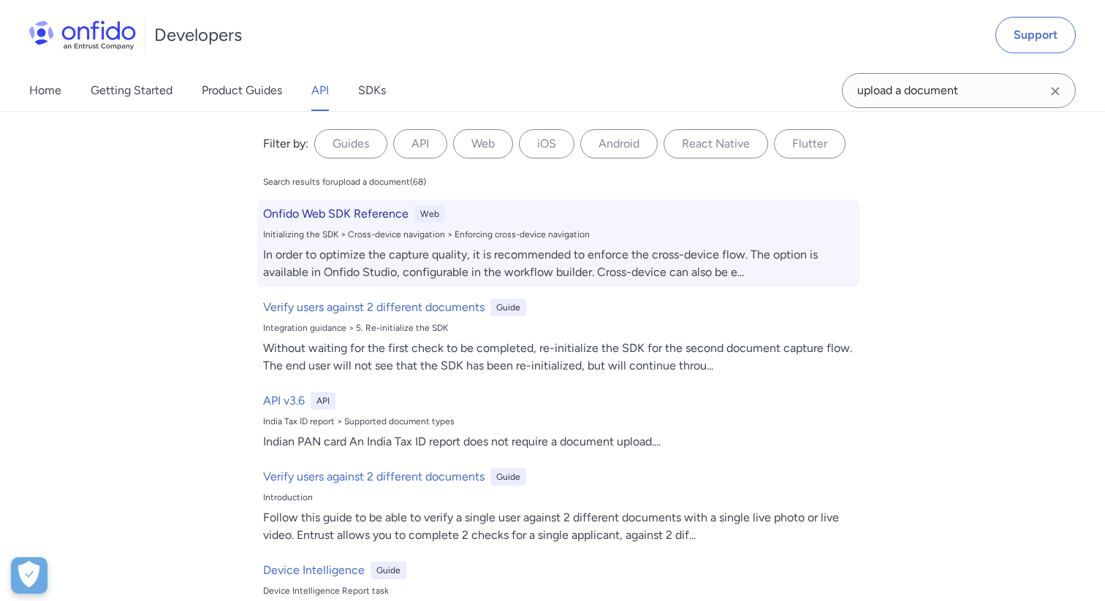
click at [514, 264] on div "In order to optimize the capture quality, it is recommended to enforce the cros…" at bounding box center [558, 263] width 590 height 35
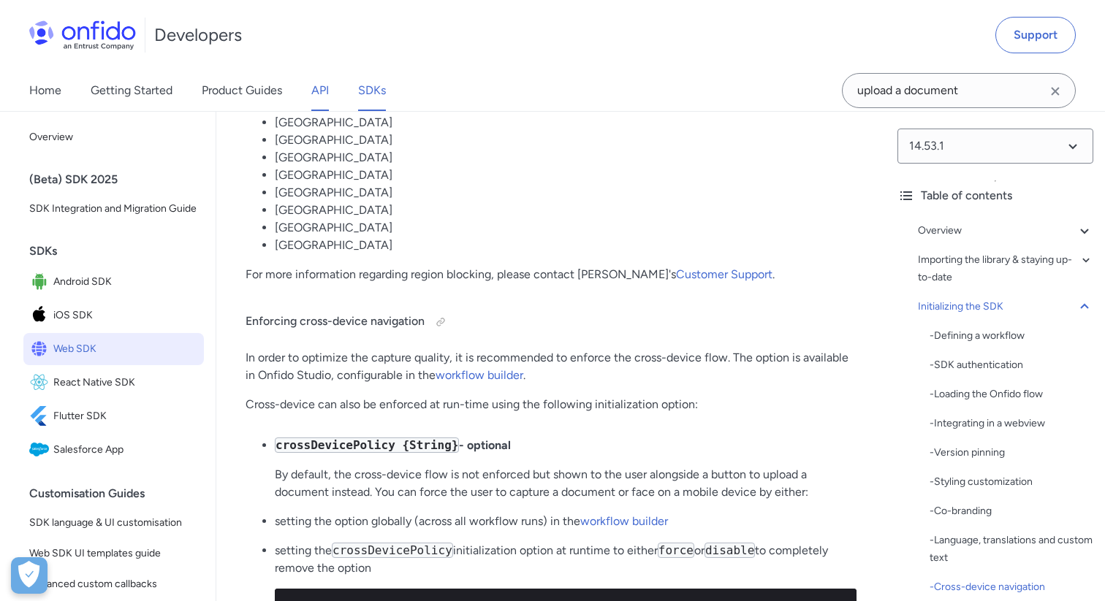
click at [319, 83] on link "API" at bounding box center [320, 90] width 18 height 41
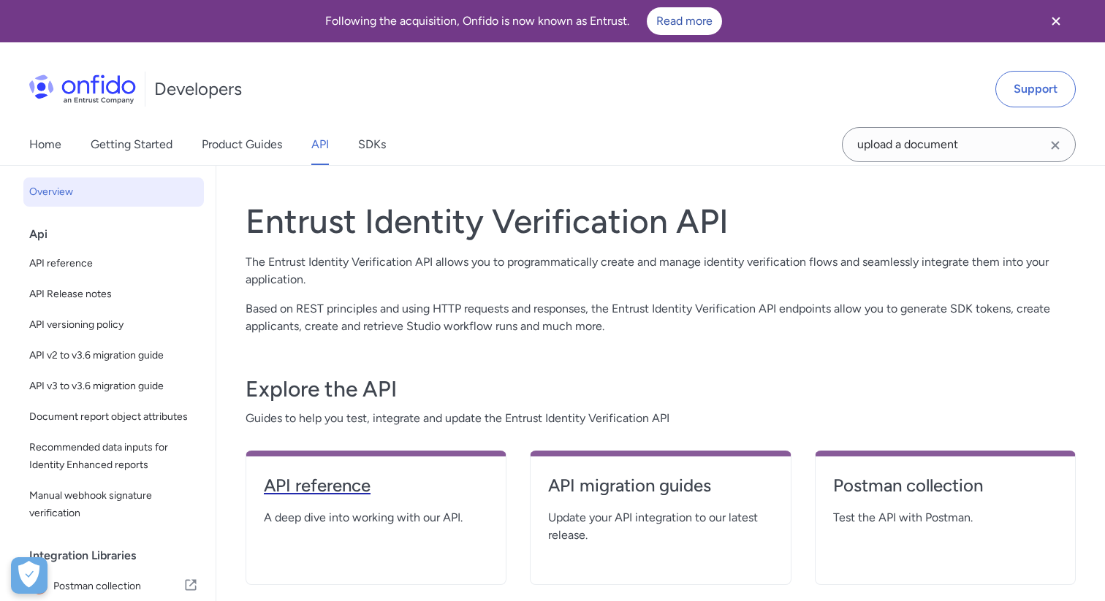
click at [354, 498] on link "API reference" at bounding box center [376, 491] width 224 height 35
select select "http"
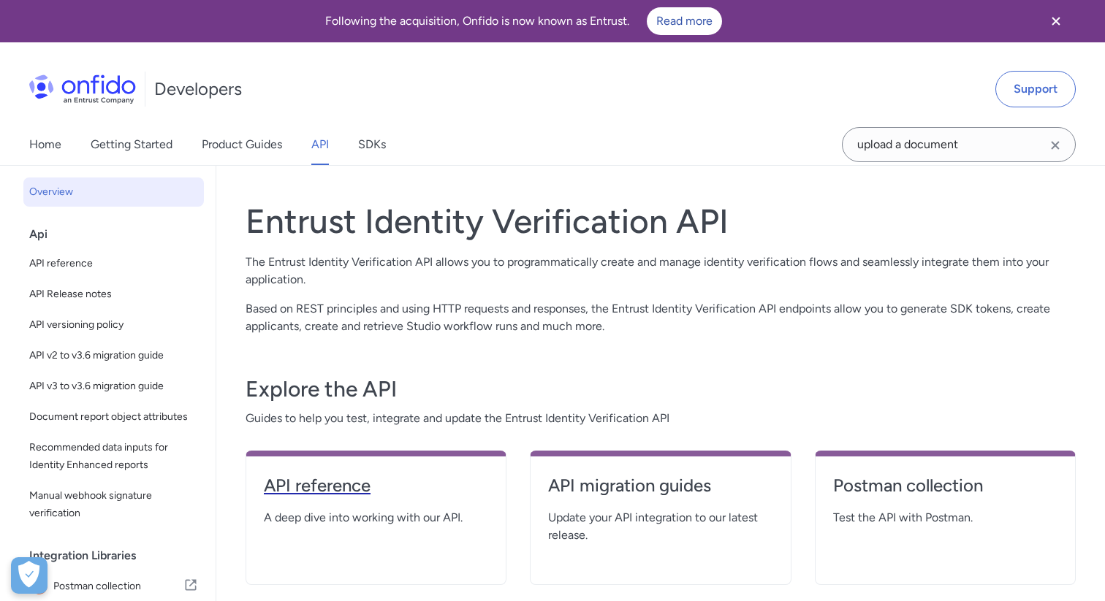
select select "http"
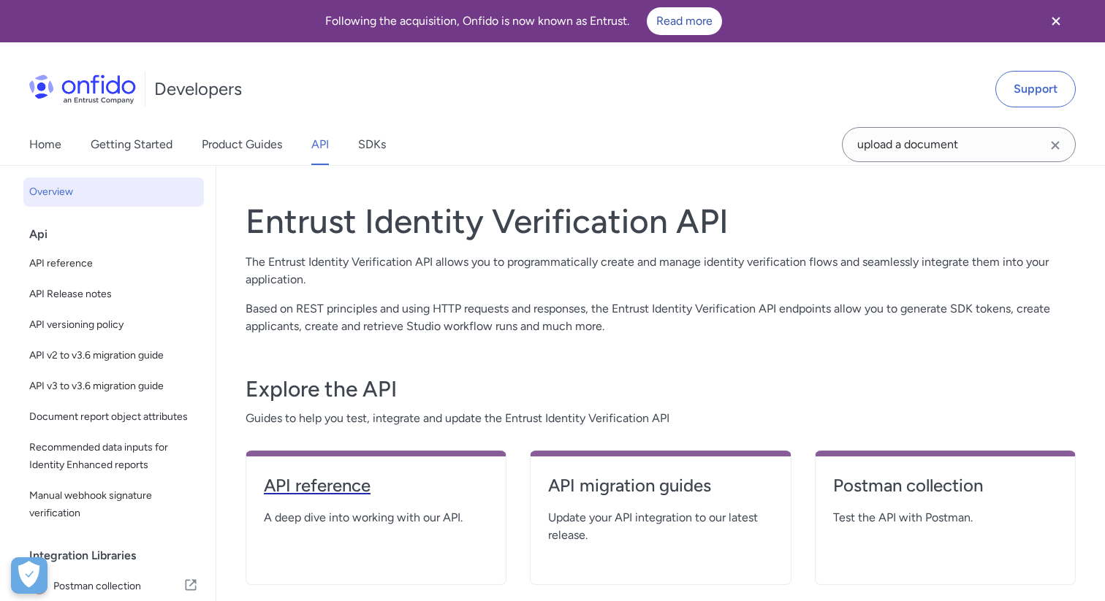
select select "http"
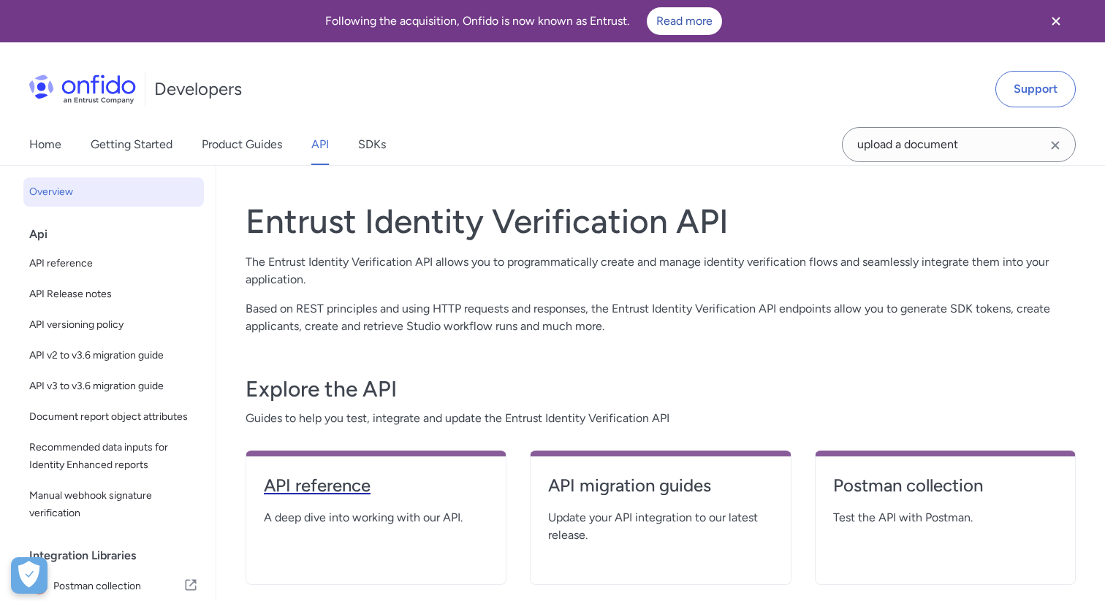
select select "http"
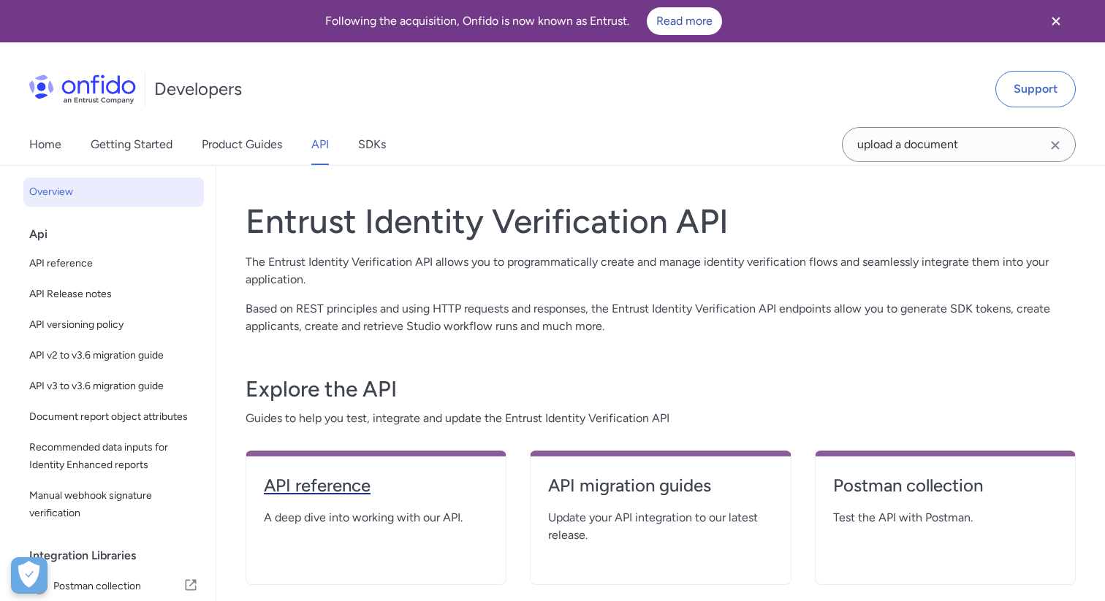
select select "http"
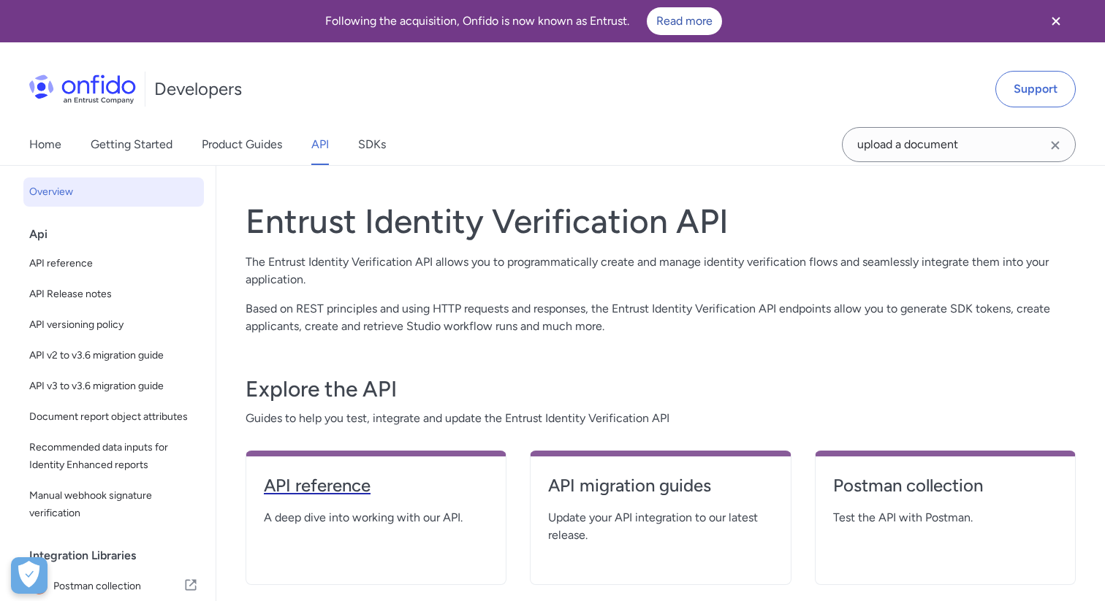
select select "http"
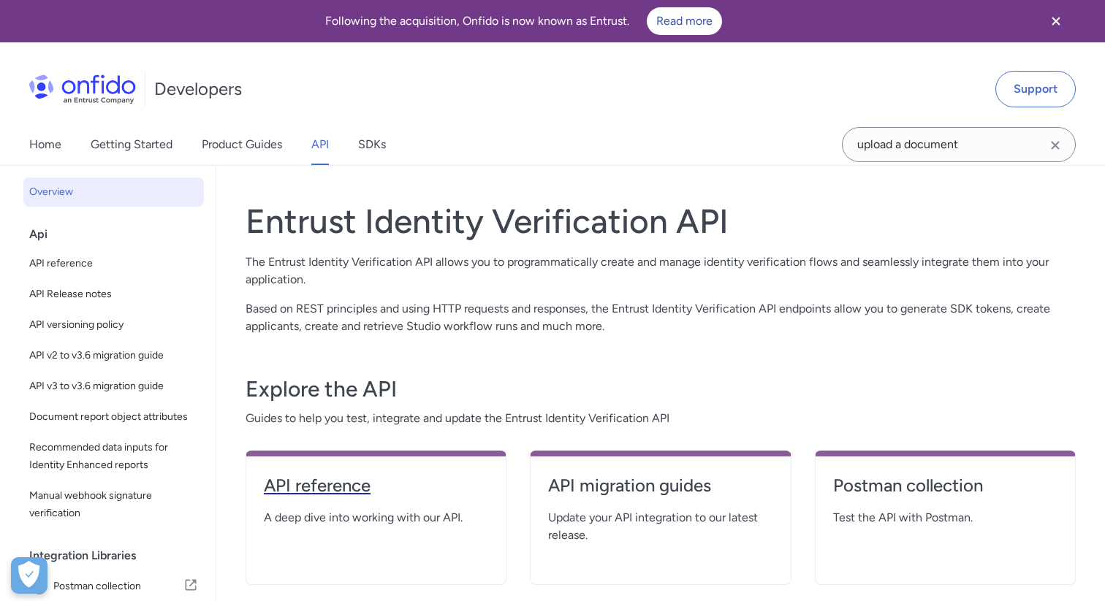
select select "http"
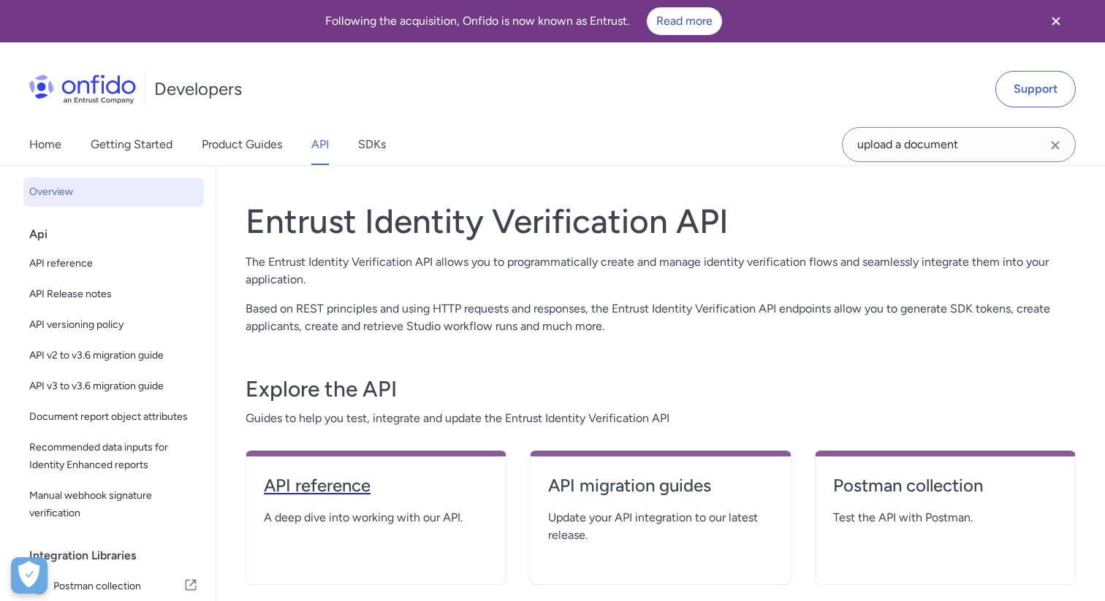
select select "http"
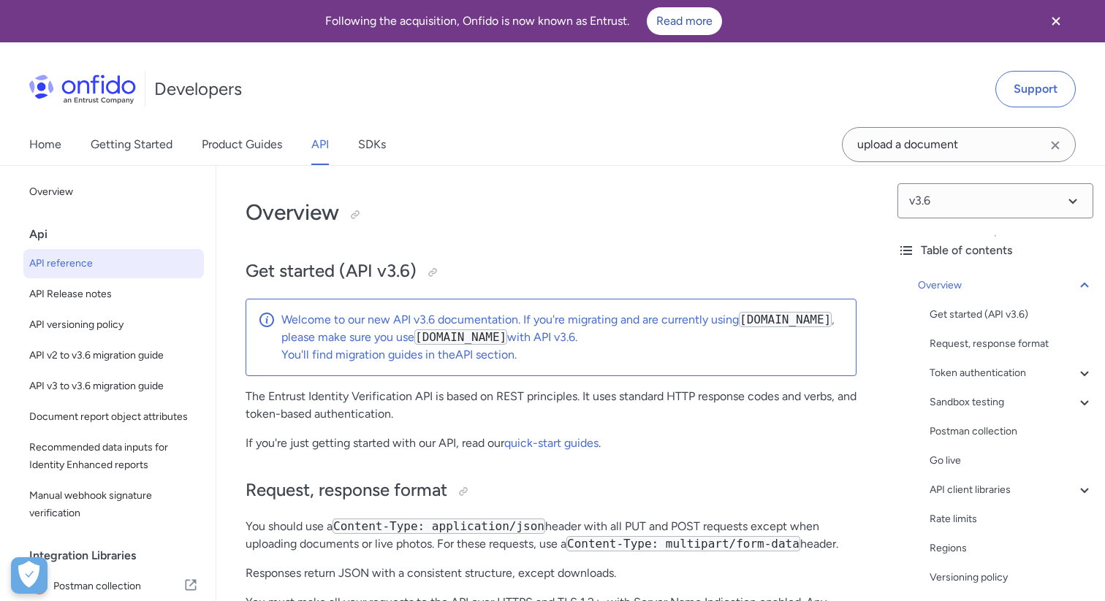
click at [833, 444] on p "If you're just getting started with our API, read our quick-start guides ." at bounding box center [550, 444] width 611 height 18
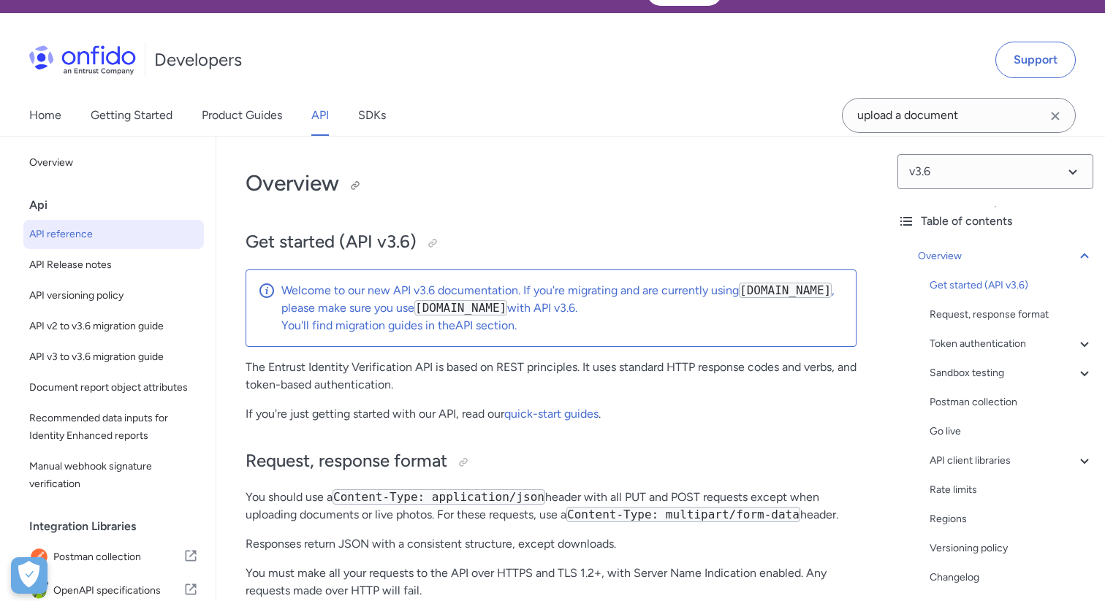
click at [722, 177] on h1 "Overview" at bounding box center [550, 183] width 611 height 29
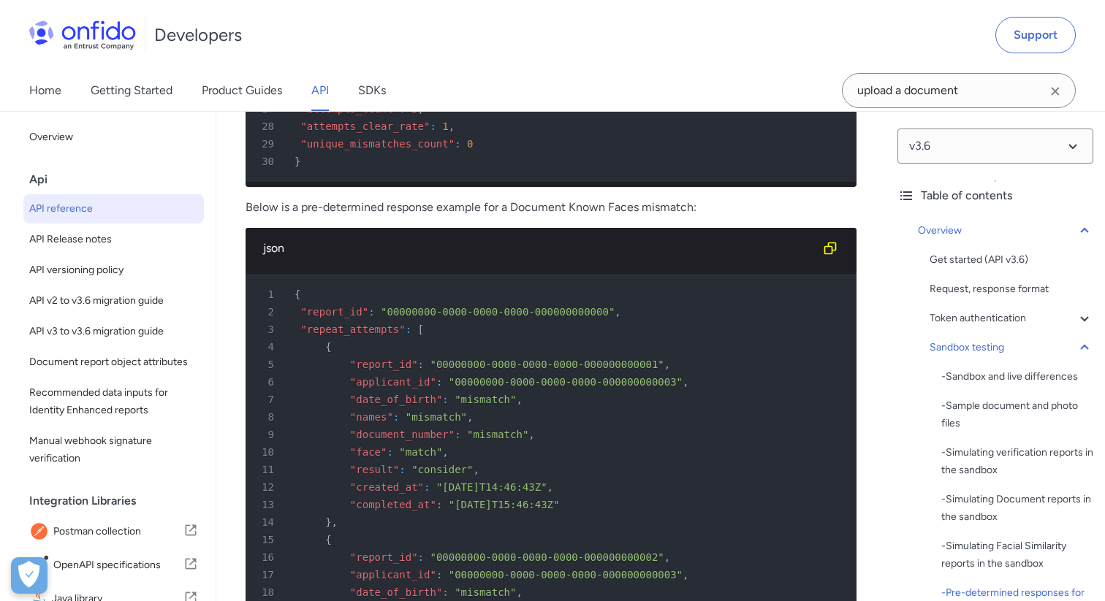
scroll to position [8328, 0]
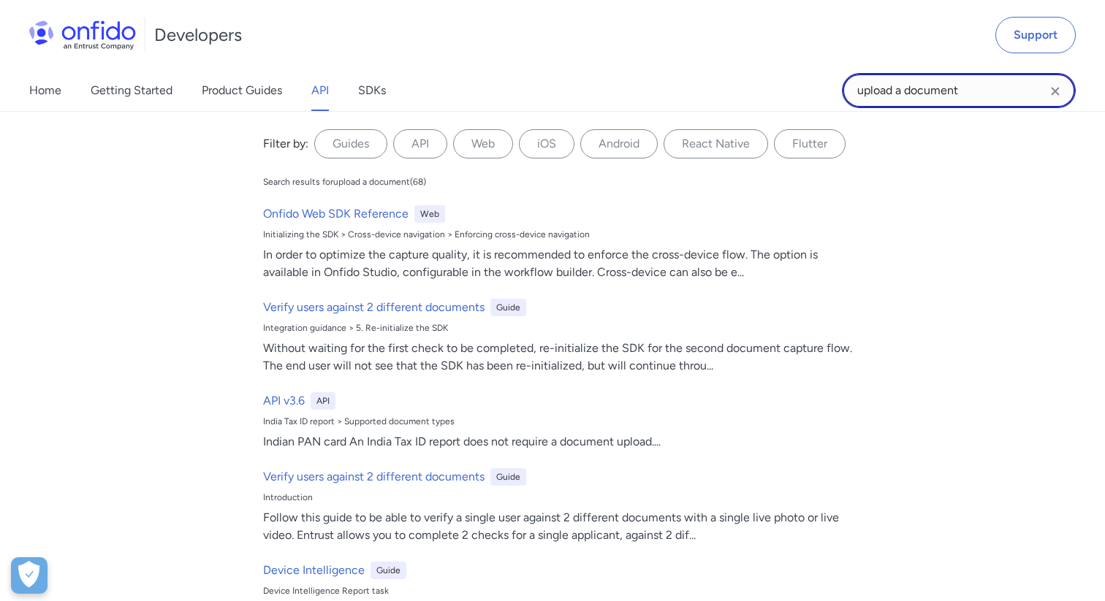
drag, startPoint x: 966, startPoint y: 94, endPoint x: 765, endPoint y: 119, distance: 202.5
click at [765, 111] on div "Home Getting Started Product Guides API SDKs upload a document upload a documen…" at bounding box center [552, 90] width 1105 height 41
drag, startPoint x: 970, startPoint y: 92, endPoint x: 807, endPoint y: 94, distance: 163.7
click at [807, 94] on div "Home Getting Started Product Guides API SDKs upload a document upload a documen…" at bounding box center [552, 90] width 1105 height 41
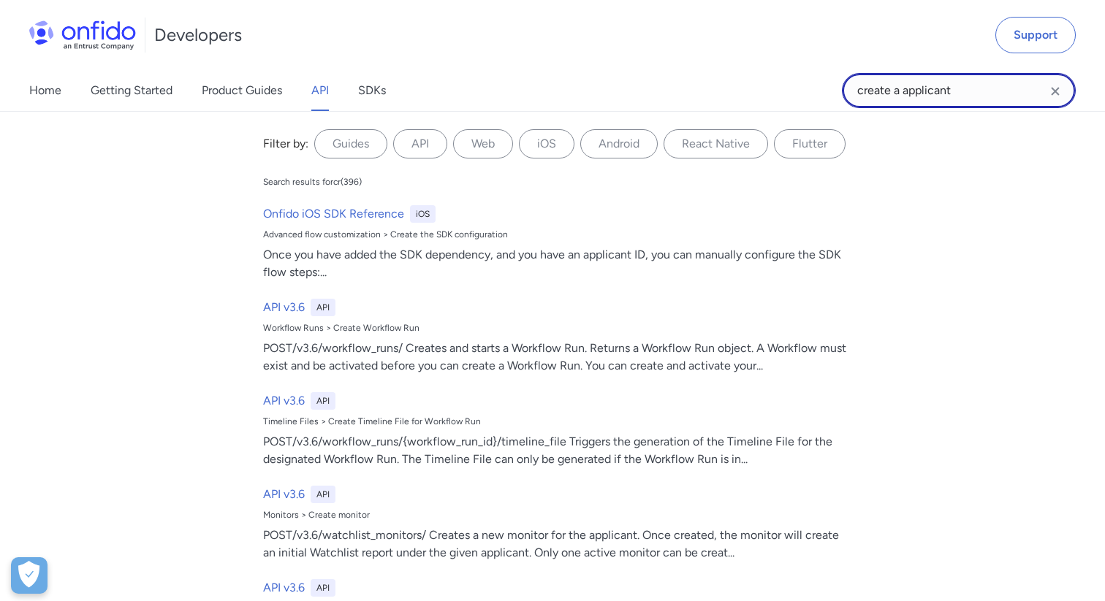
type input "create a applicant"
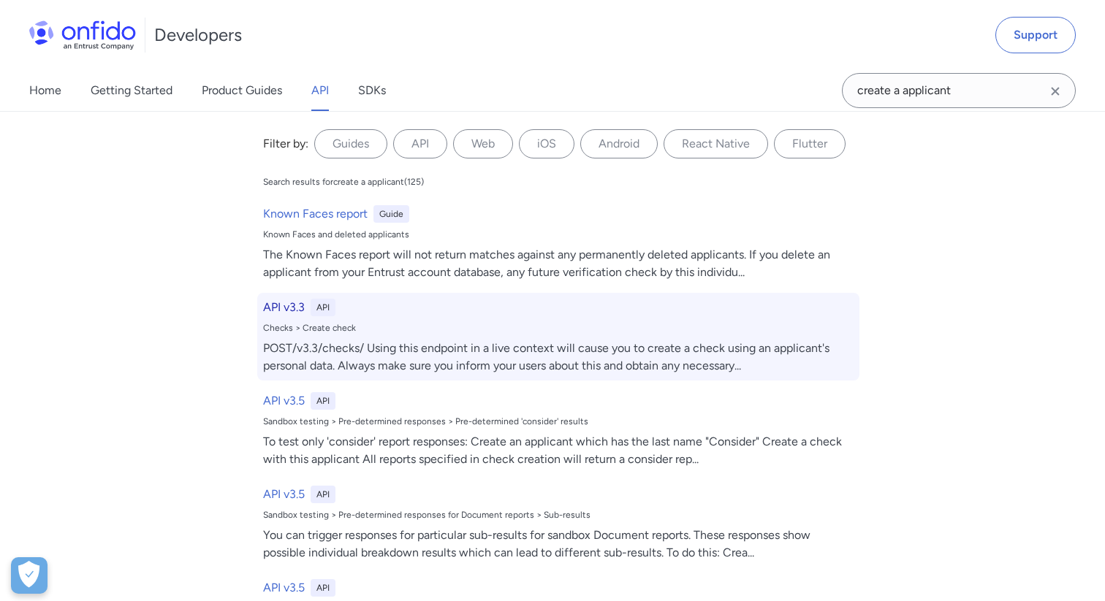
click at [332, 343] on div "POST/v3.3/checks/ Using this endpoint in a live context will cause you to creat…" at bounding box center [558, 357] width 590 height 35
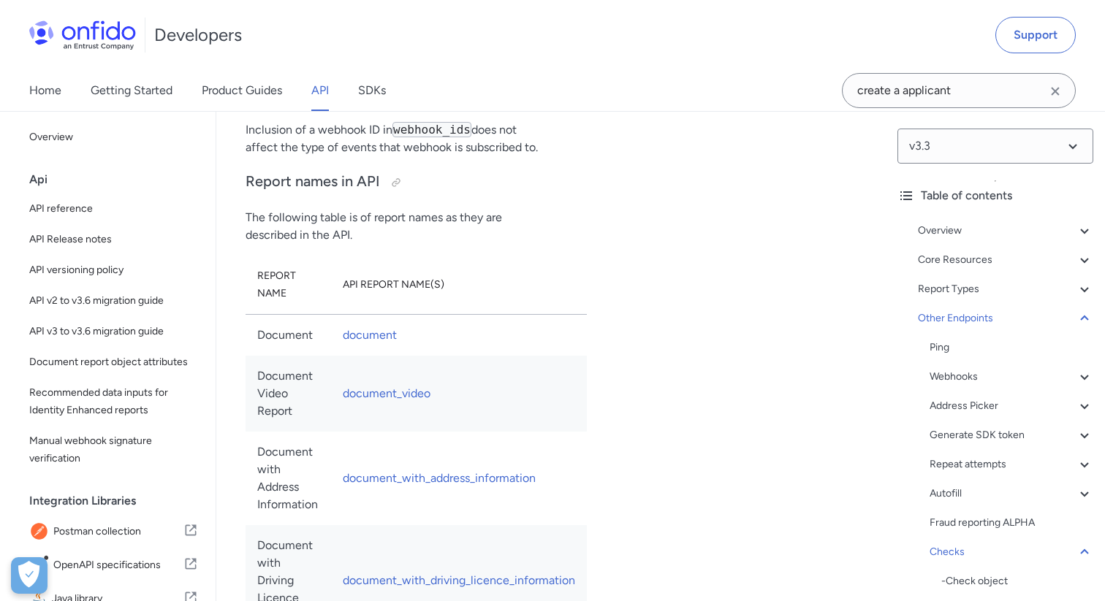
scroll to position [119973, 0]
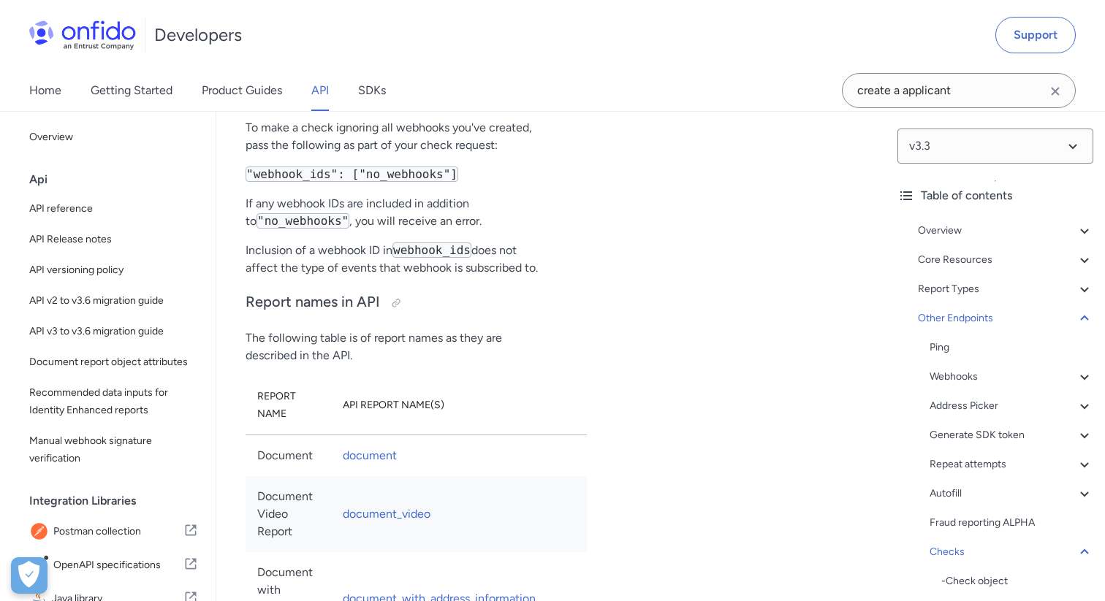
scroll to position [119852, 0]
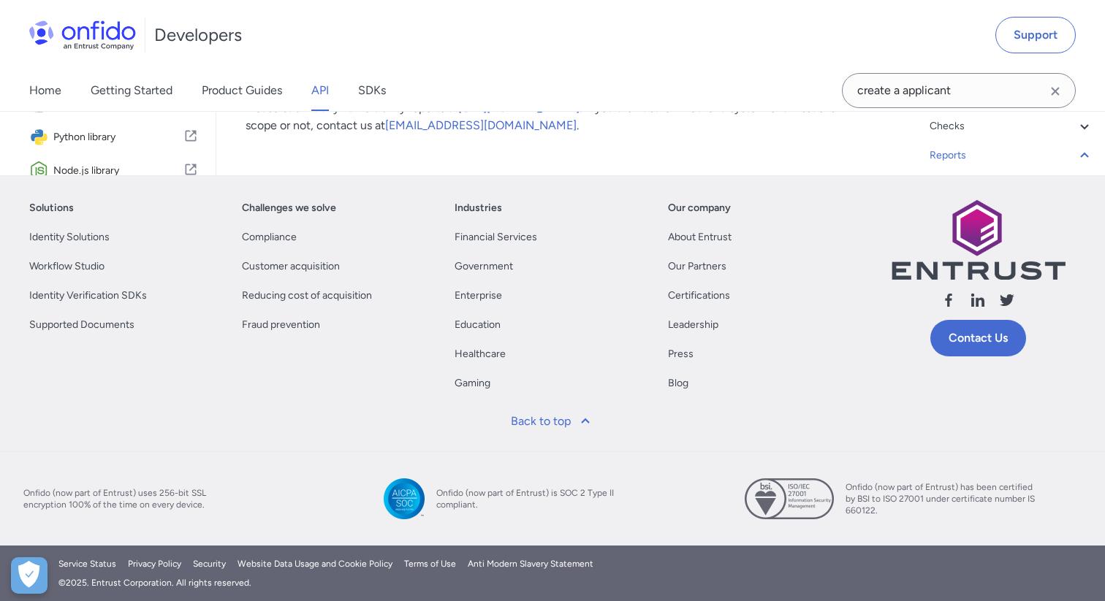
scroll to position [0, 0]
click at [324, 97] on link "API" at bounding box center [320, 90] width 18 height 41
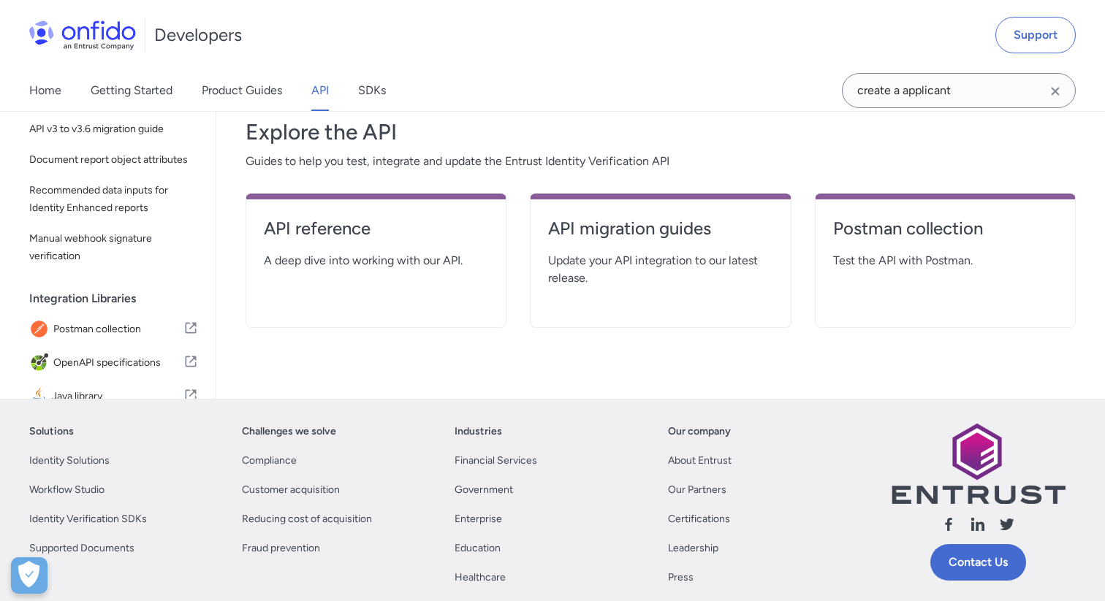
scroll to position [259, 0]
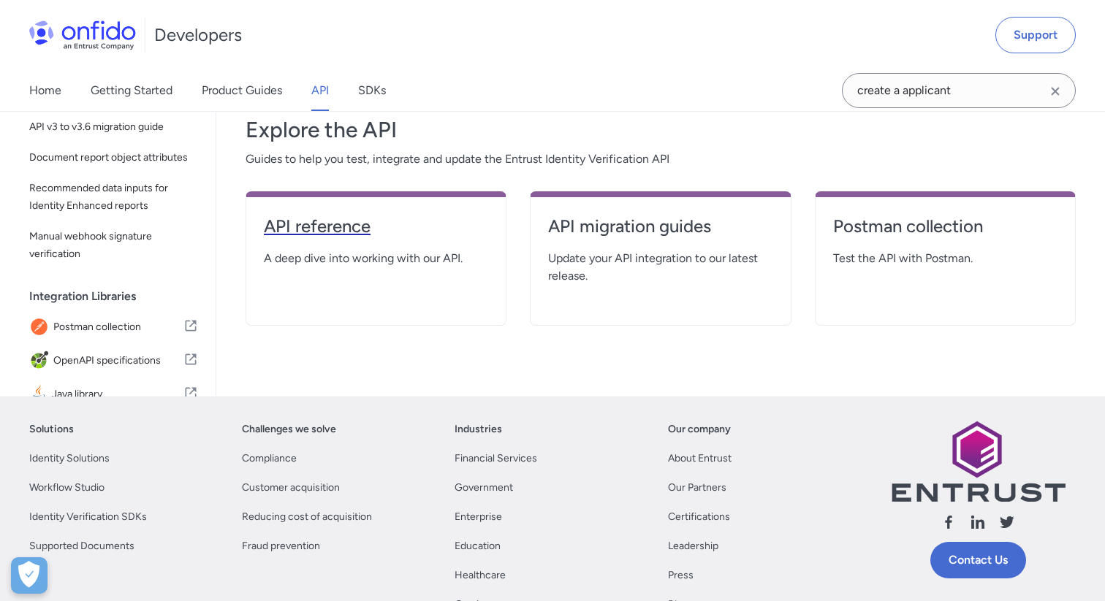
click at [334, 237] on h4 "API reference" at bounding box center [376, 226] width 224 height 23
select select "http"
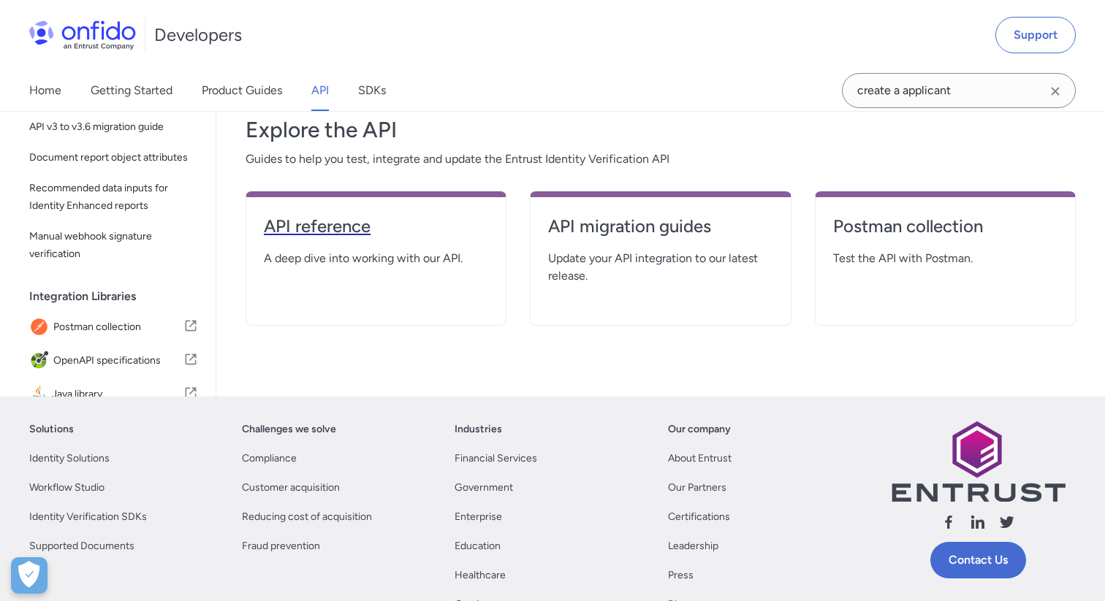
select select "http"
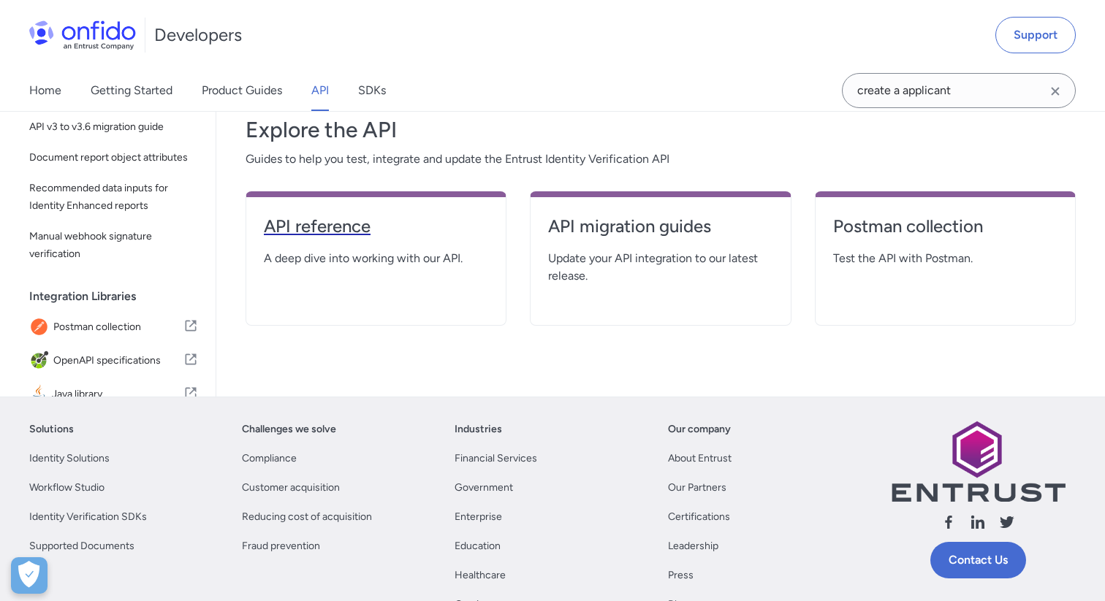
select select "http"
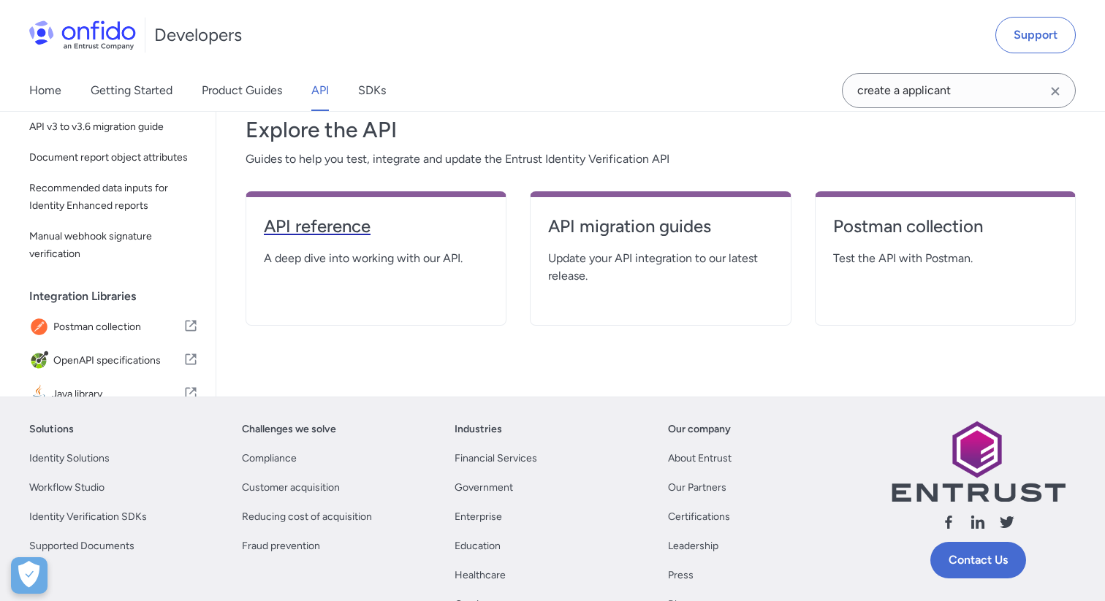
select select "http"
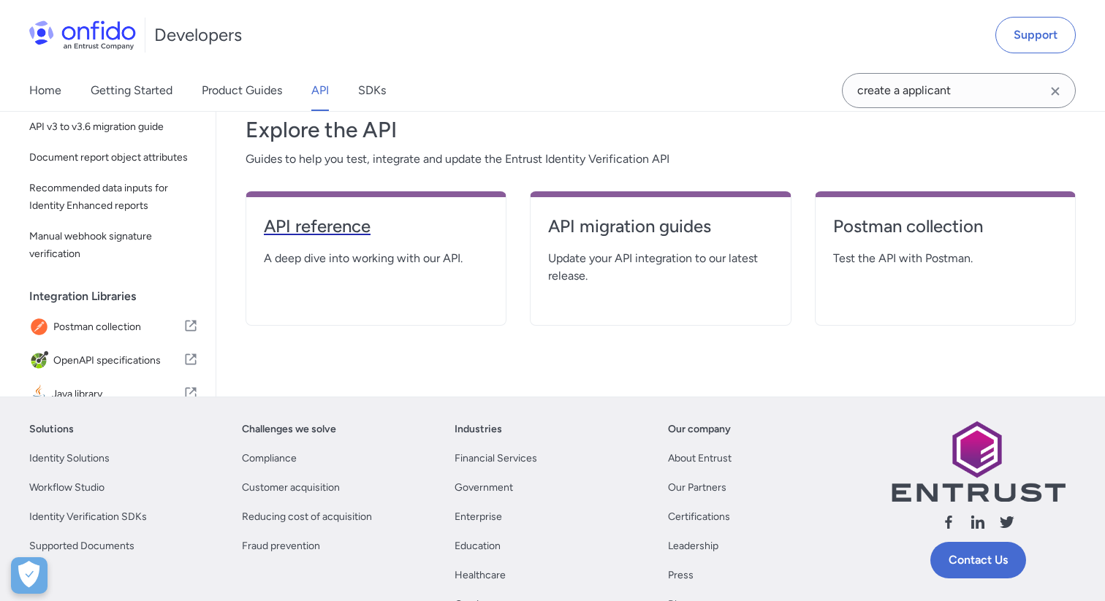
select select "http"
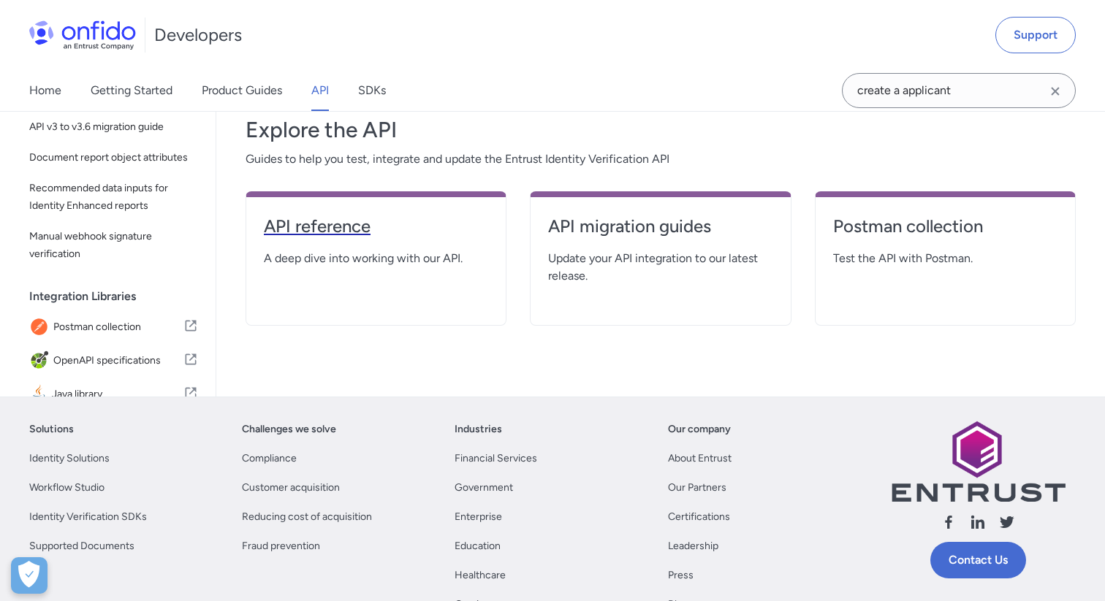
select select "http"
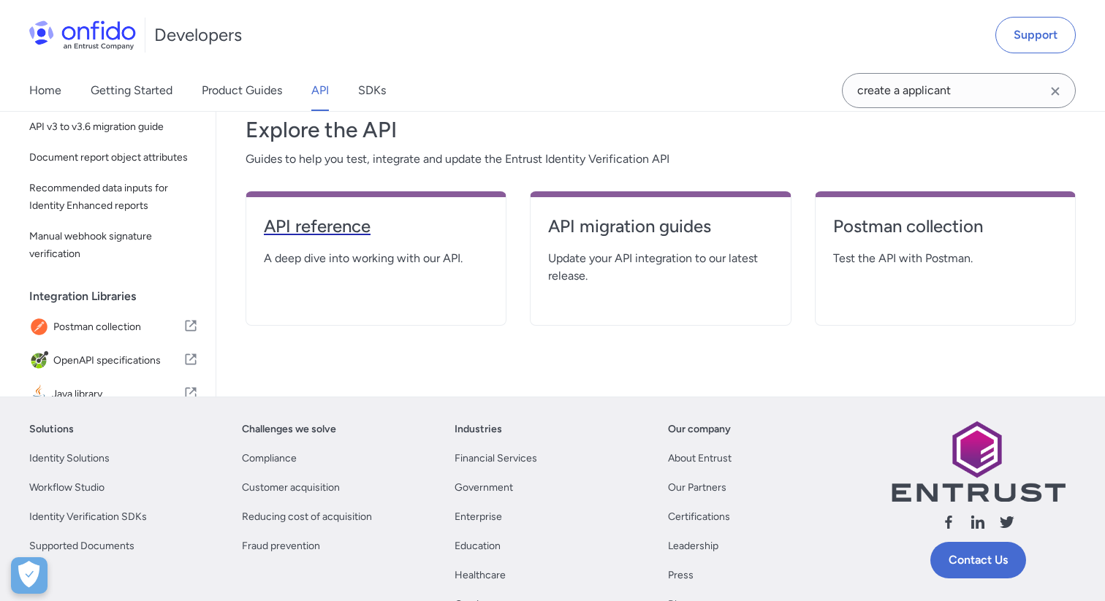
select select "http"
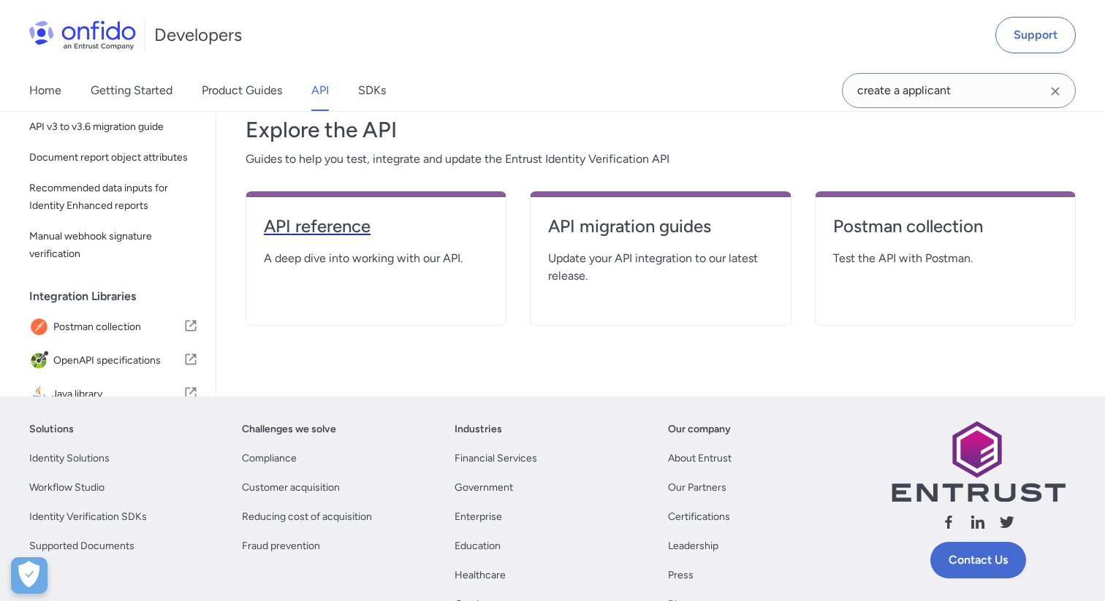
select select "http"
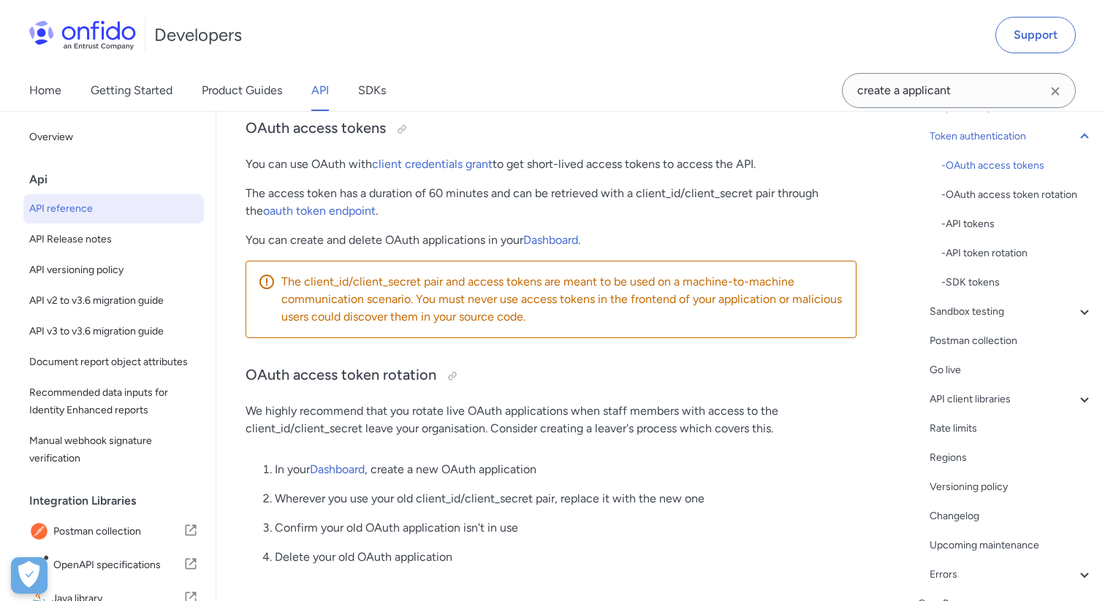
scroll to position [184, 0]
click at [950, 392] on div "API client libraries" at bounding box center [1011, 398] width 164 height 18
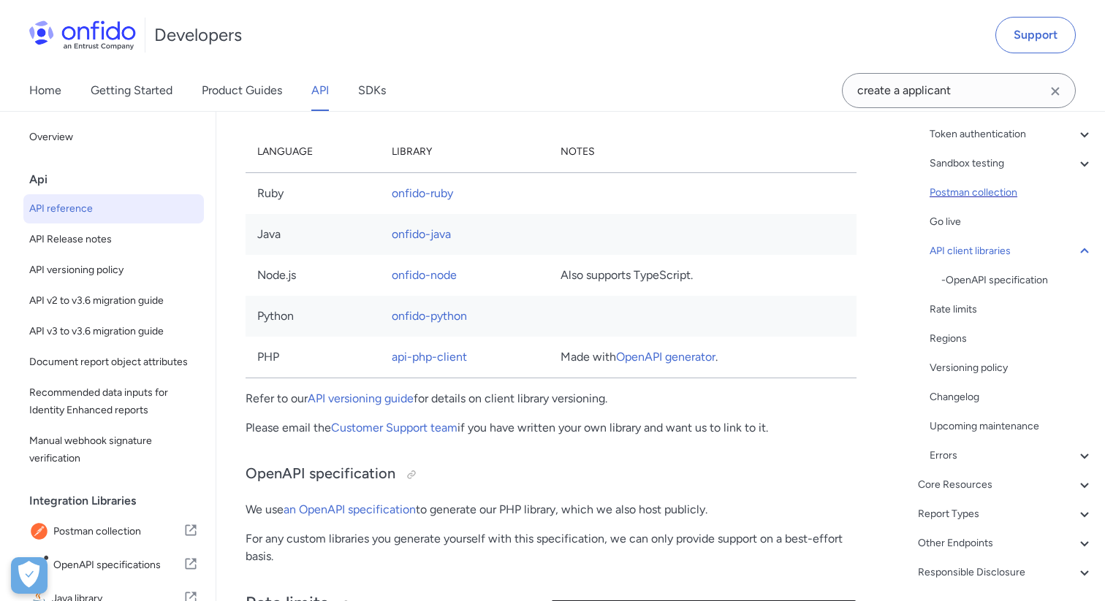
click at [960, 194] on div "Postman collection" at bounding box center [1011, 193] width 164 height 18
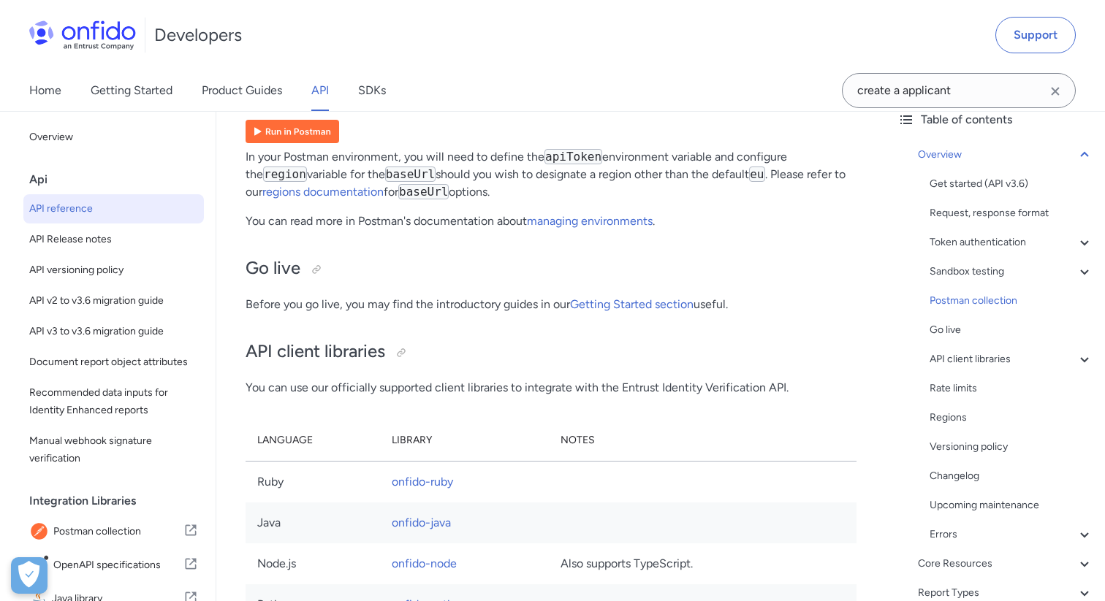
scroll to position [70, 0]
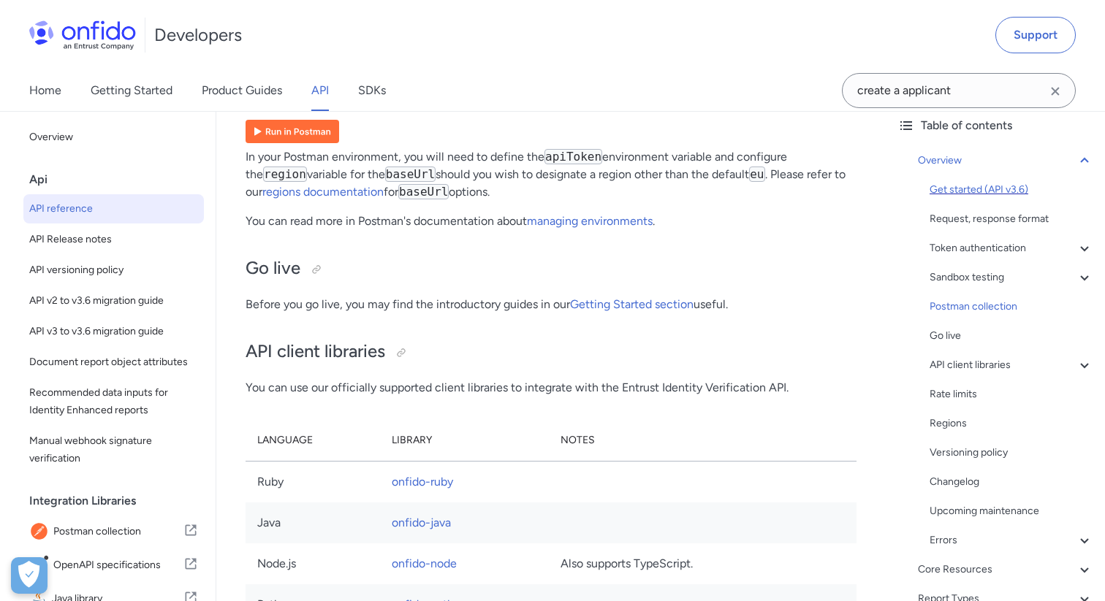
click at [981, 192] on div "Get started (API v3.6)" at bounding box center [1011, 190] width 164 height 18
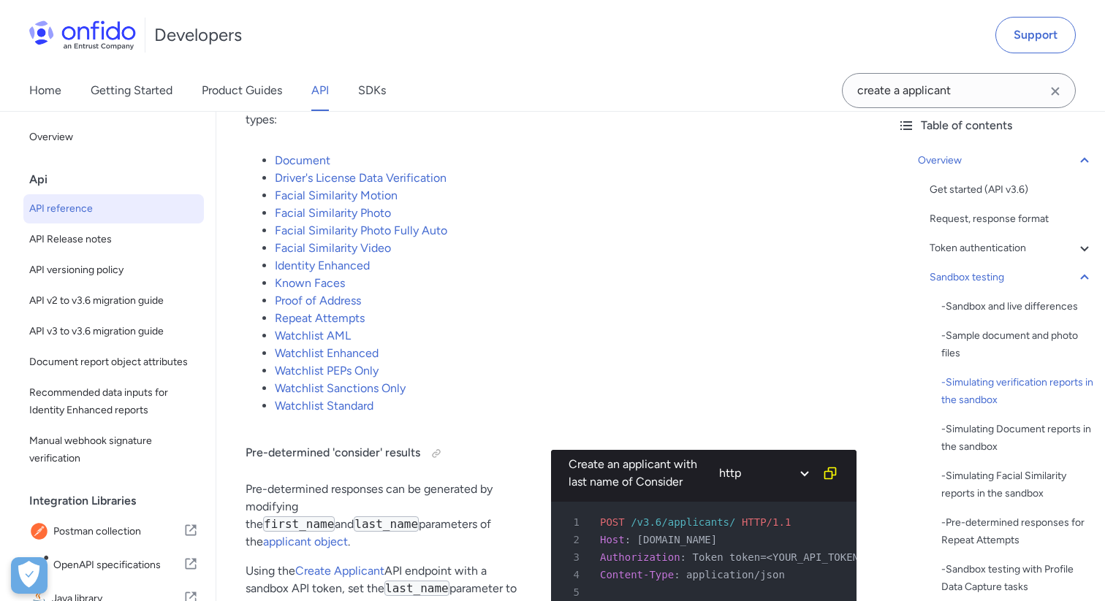
scroll to position [3155, 0]
click at [310, 167] on link "Document" at bounding box center [303, 160] width 56 height 14
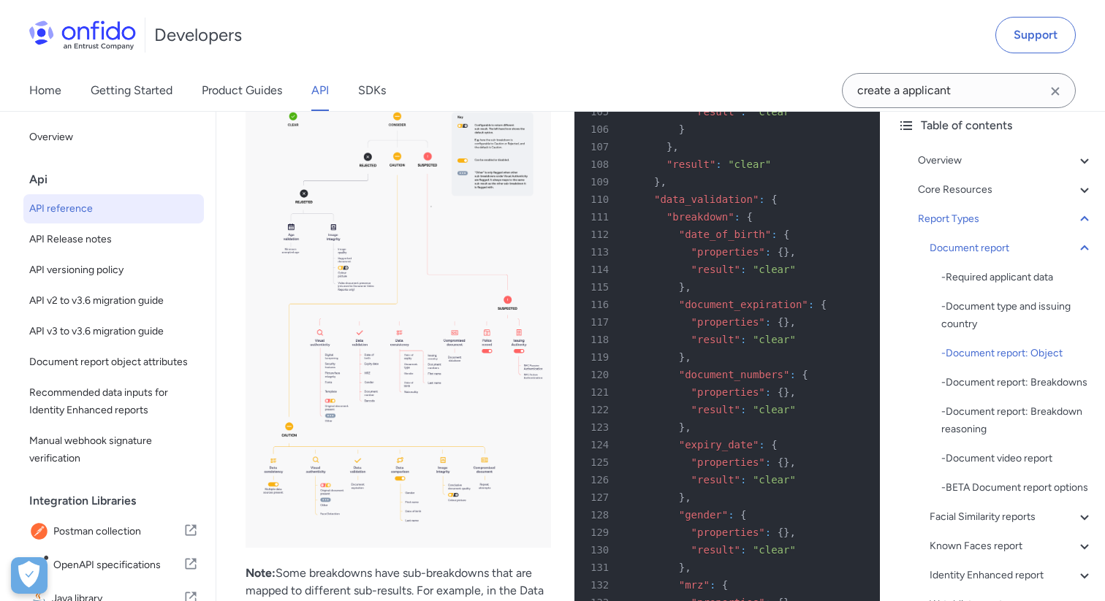
scroll to position [62780, 0]
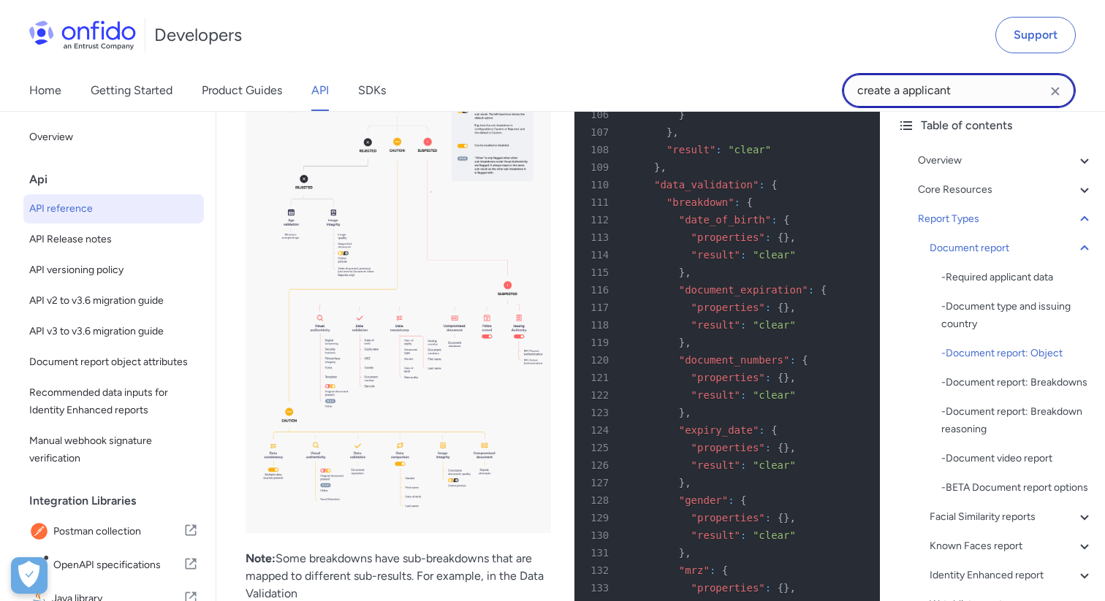
click at [897, 102] on input "create a applicant" at bounding box center [959, 90] width 234 height 35
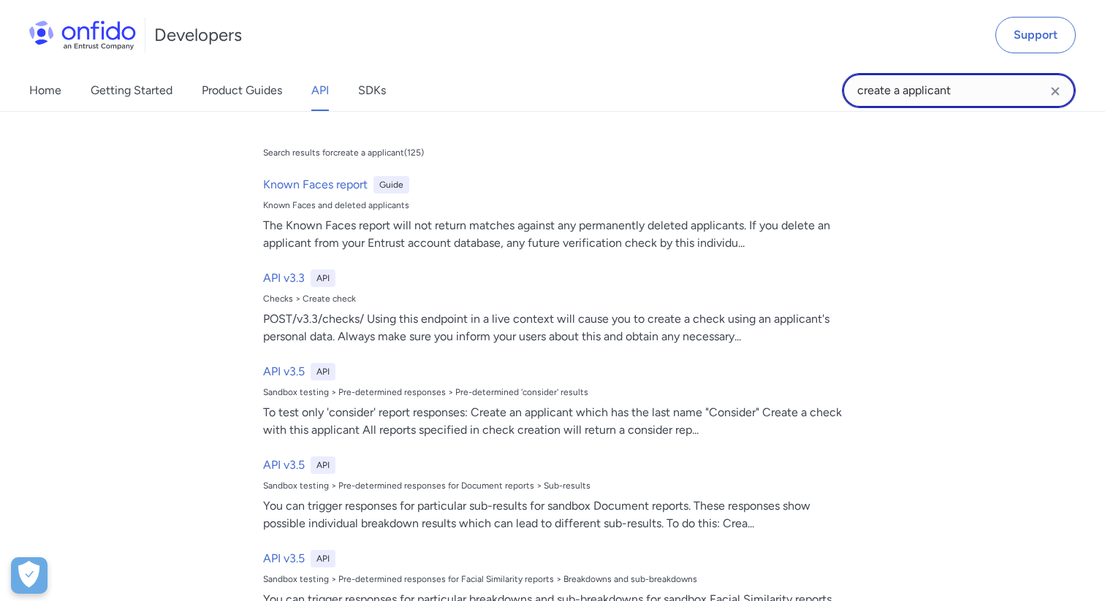
click at [897, 102] on input "create a applicant" at bounding box center [959, 90] width 234 height 35
paste input "/documents"
type input "/documents"
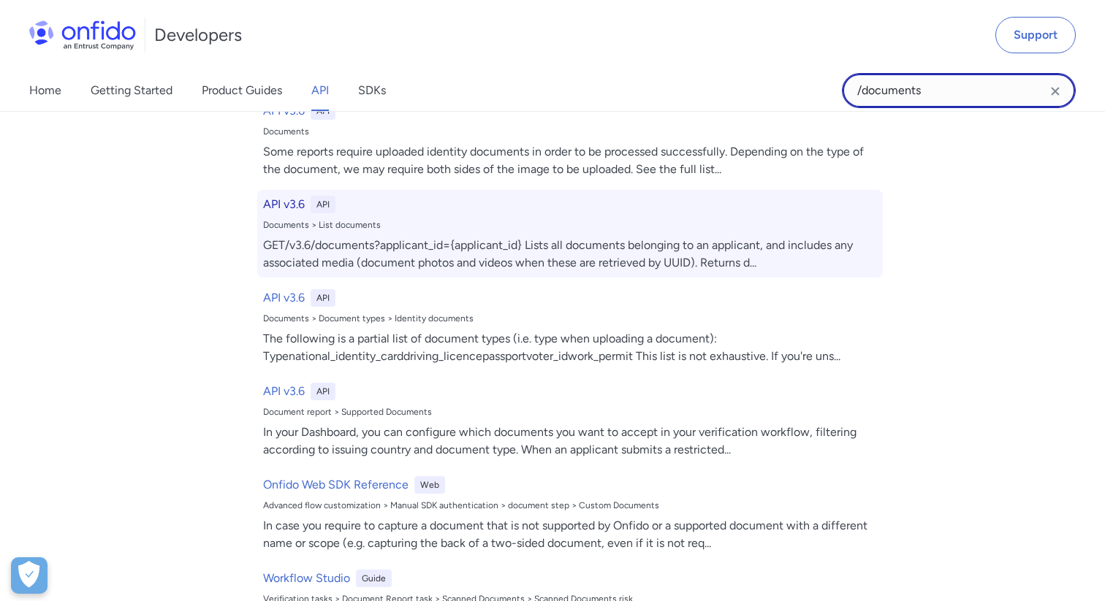
scroll to position [104, 0]
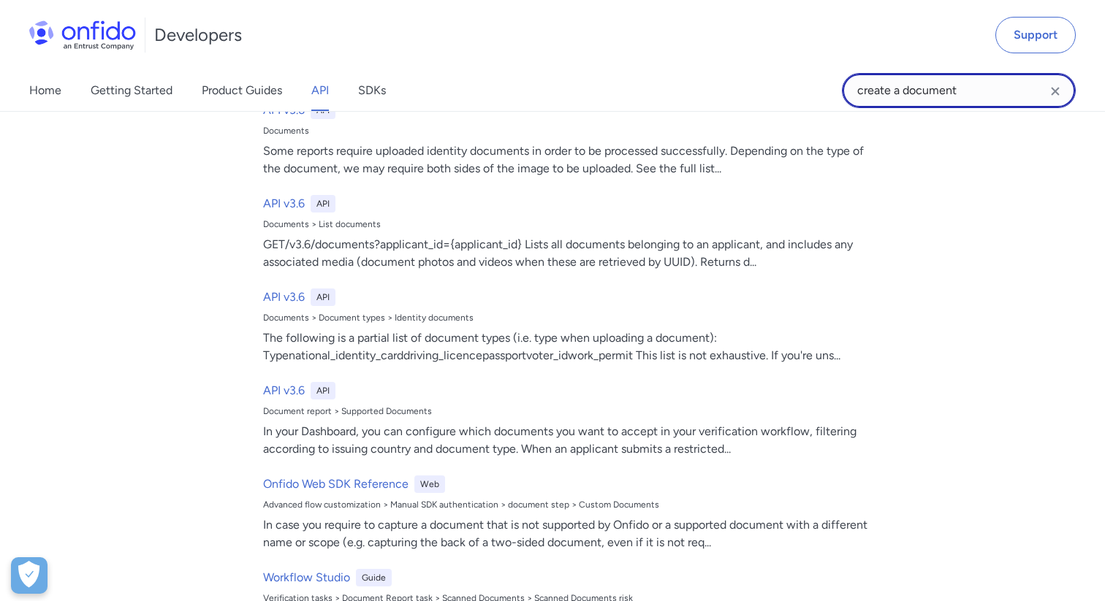
type input "create a document"
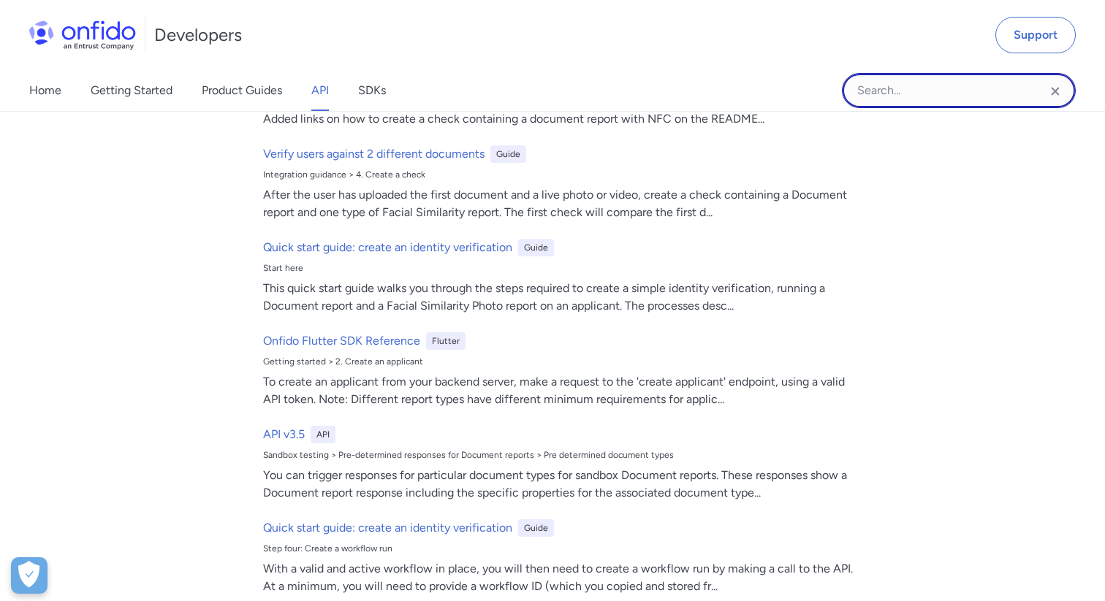
scroll to position [0, 0]
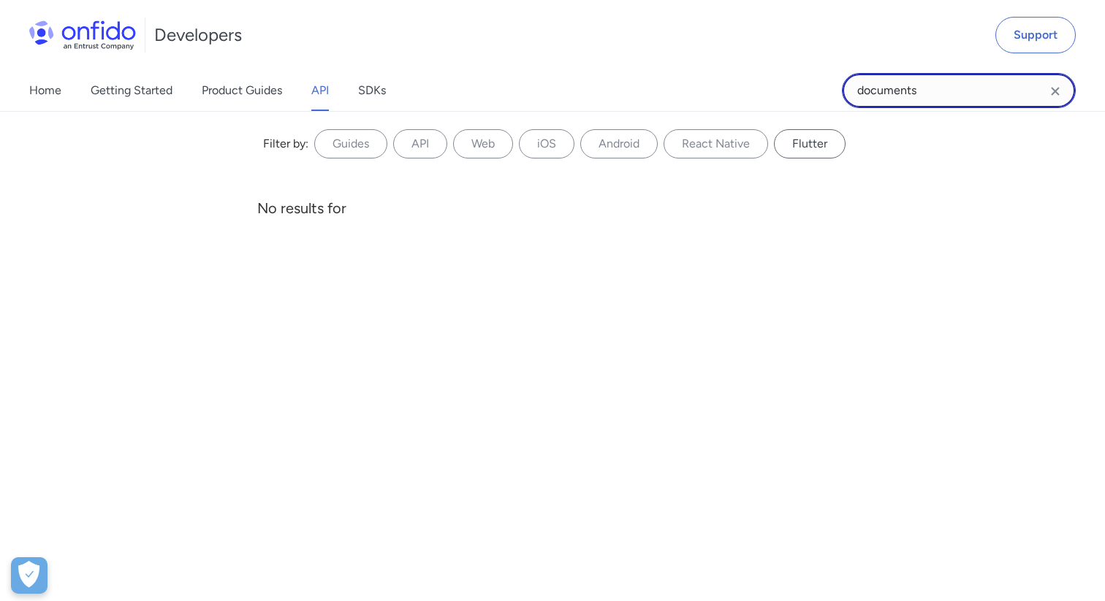
type input "documents"
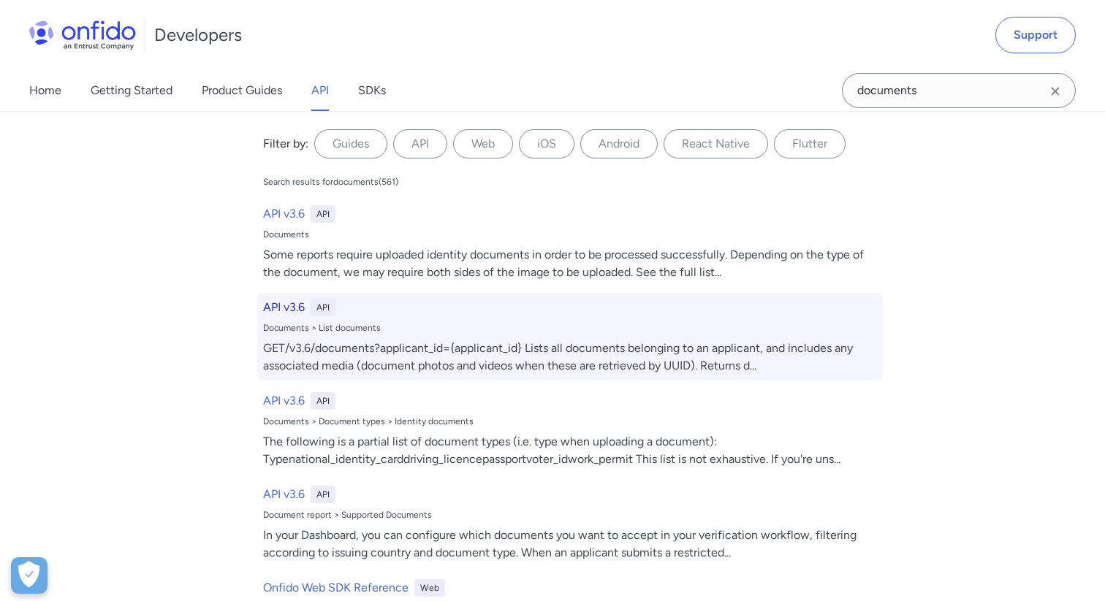
click at [287, 301] on h6 "API v3.6" at bounding box center [284, 308] width 42 height 18
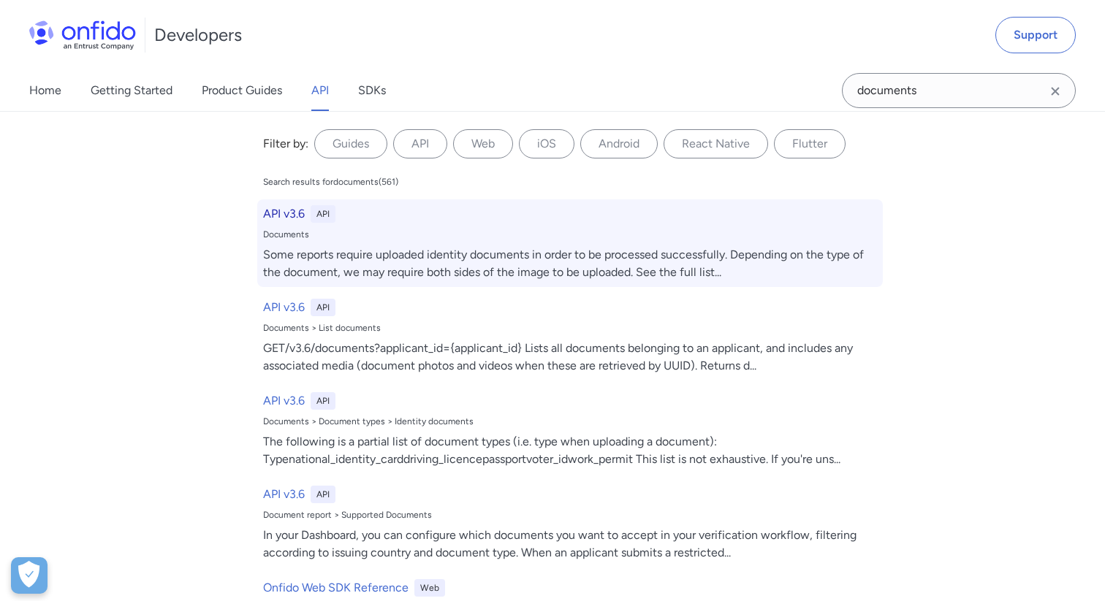
click at [289, 219] on h6 "API v3.6" at bounding box center [284, 214] width 42 height 18
click at [275, 215] on h6 "API v3.6" at bounding box center [284, 214] width 42 height 18
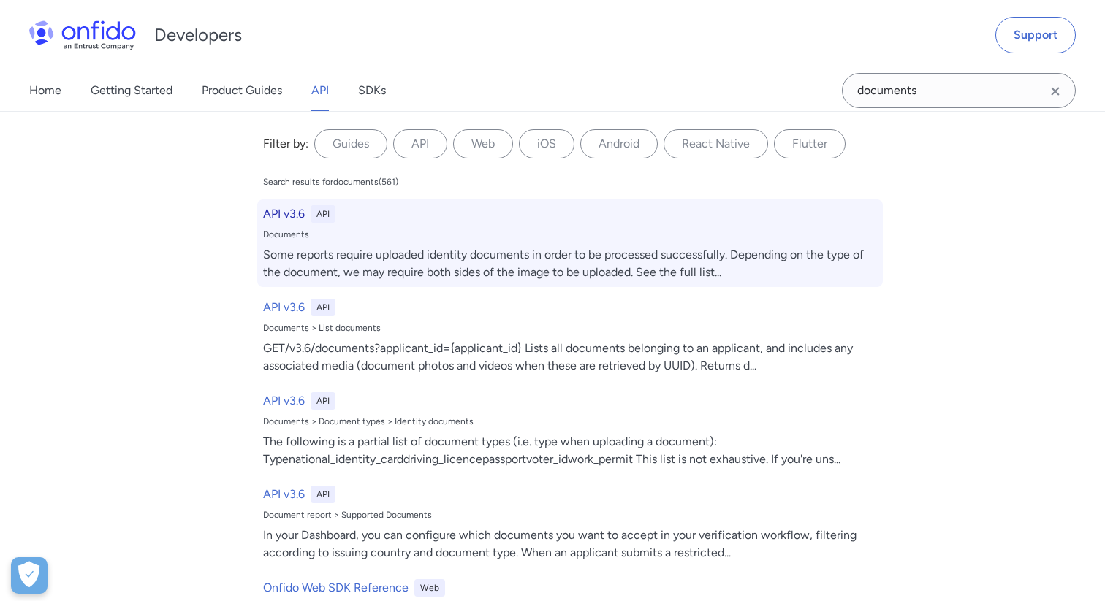
click at [281, 211] on h6 "API v3.6" at bounding box center [284, 214] width 42 height 18
click at [282, 216] on h6 "API v3.6" at bounding box center [284, 214] width 42 height 18
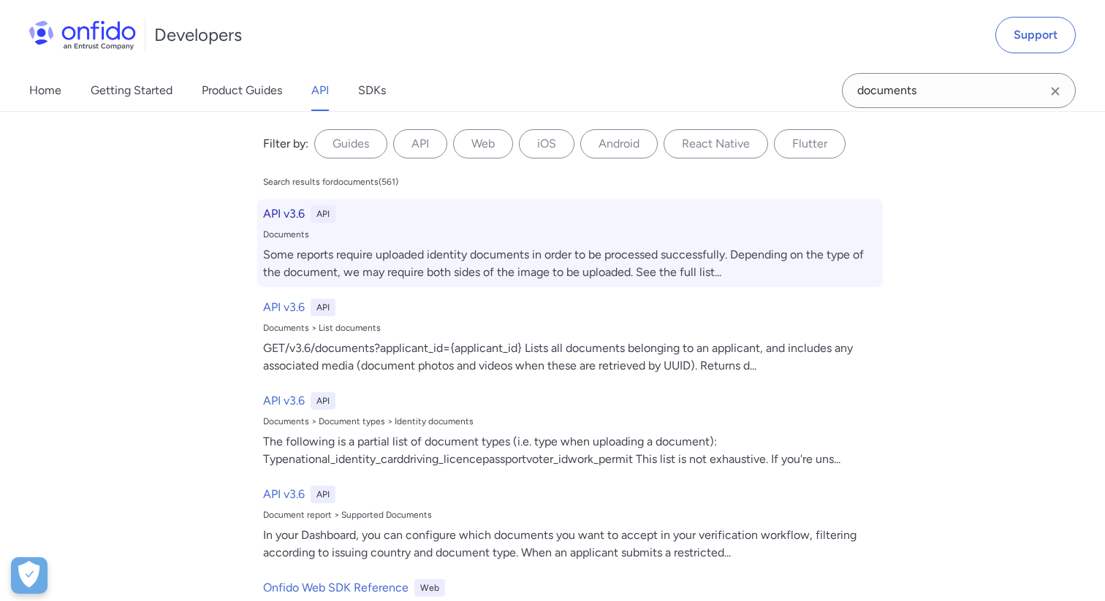
click at [282, 216] on h6 "API v3.6" at bounding box center [284, 214] width 42 height 18
click at [283, 216] on h6 "API v3.6" at bounding box center [284, 214] width 42 height 18
click at [285, 215] on h6 "API v3.6" at bounding box center [284, 214] width 42 height 18
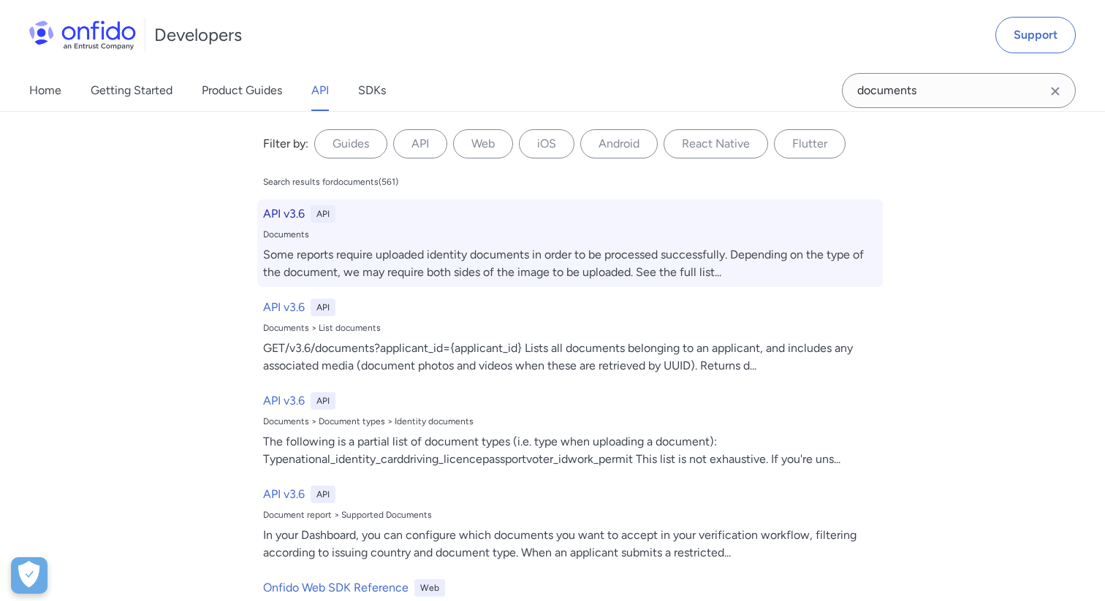
click at [285, 215] on h6 "API v3.6" at bounding box center [284, 214] width 42 height 18
click at [320, 269] on div "Some reports require uploaded identity documents in order to be processed succe…" at bounding box center [570, 263] width 614 height 35
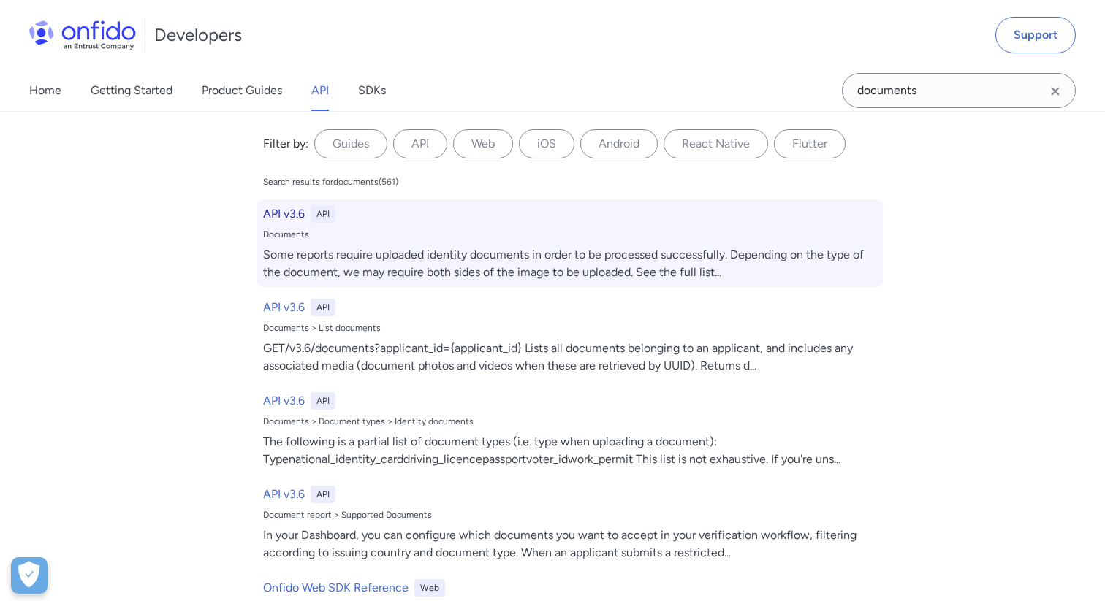
click at [286, 216] on h6 "API v3.6" at bounding box center [284, 214] width 42 height 18
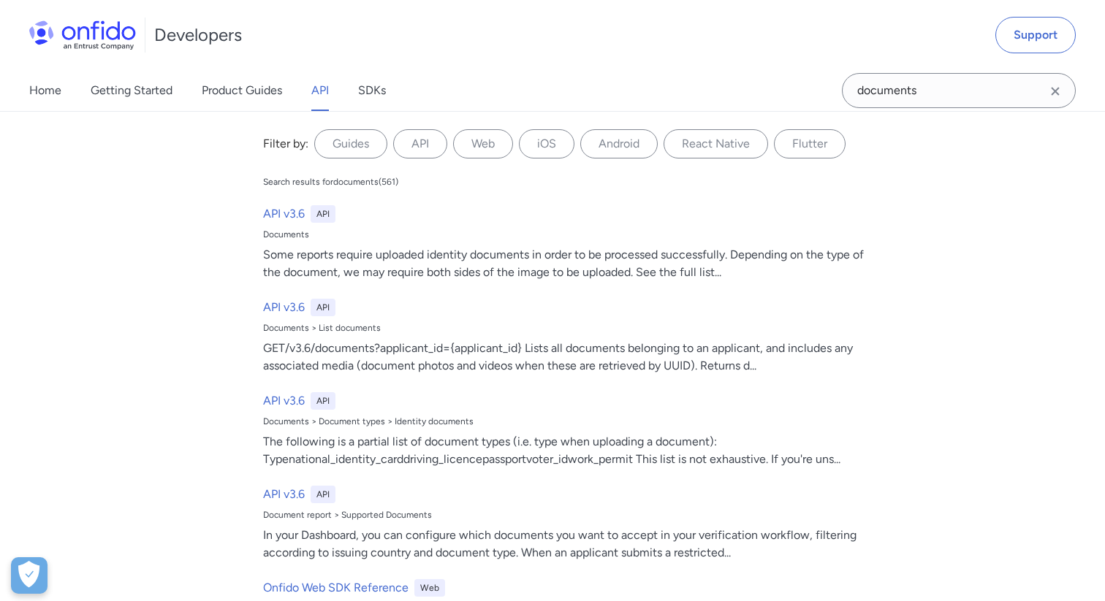
click at [161, 204] on div "Filter by: Guides API Web iOS Android React Native Flutter Filter by... Search …" at bounding box center [552, 356] width 1105 height 490
click at [363, 144] on label "Guides" at bounding box center [350, 143] width 73 height 29
click at [0, 0] on input "Guides" at bounding box center [0, 0] width 0 height 0
click at [363, 144] on label "Guides" at bounding box center [350, 143] width 73 height 29
click at [0, 0] on input "Guides" at bounding box center [0, 0] width 0 height 0
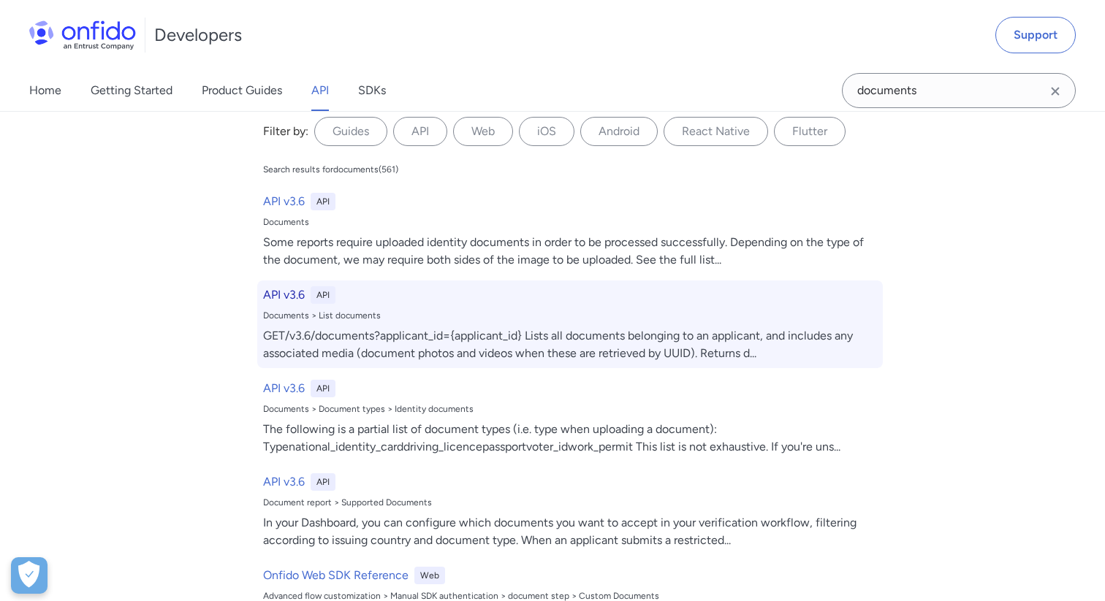
scroll to position [0, 0]
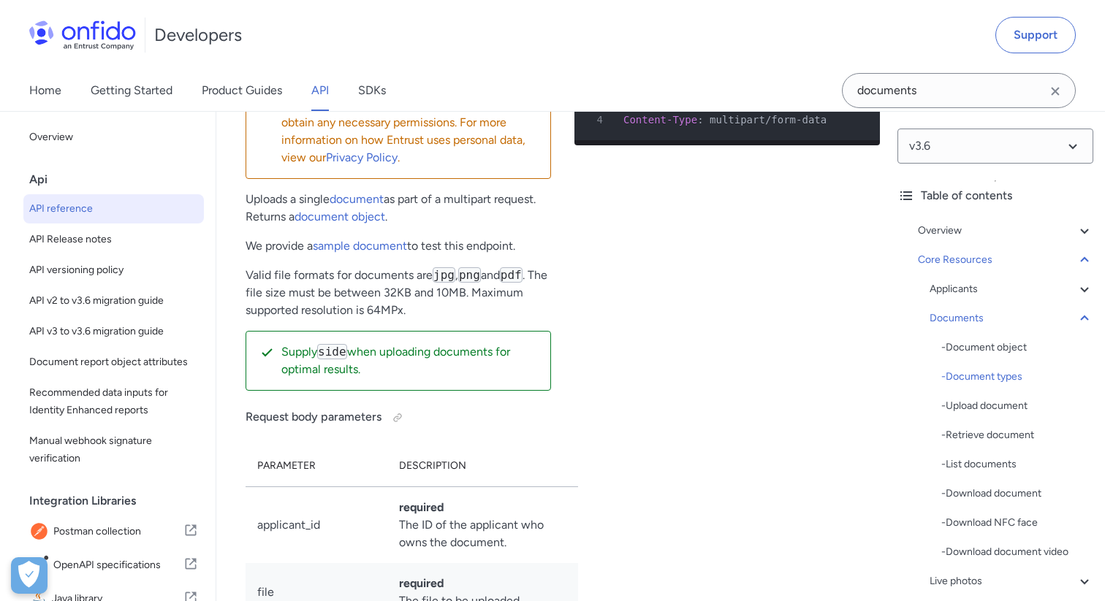
scroll to position [27348, 0]
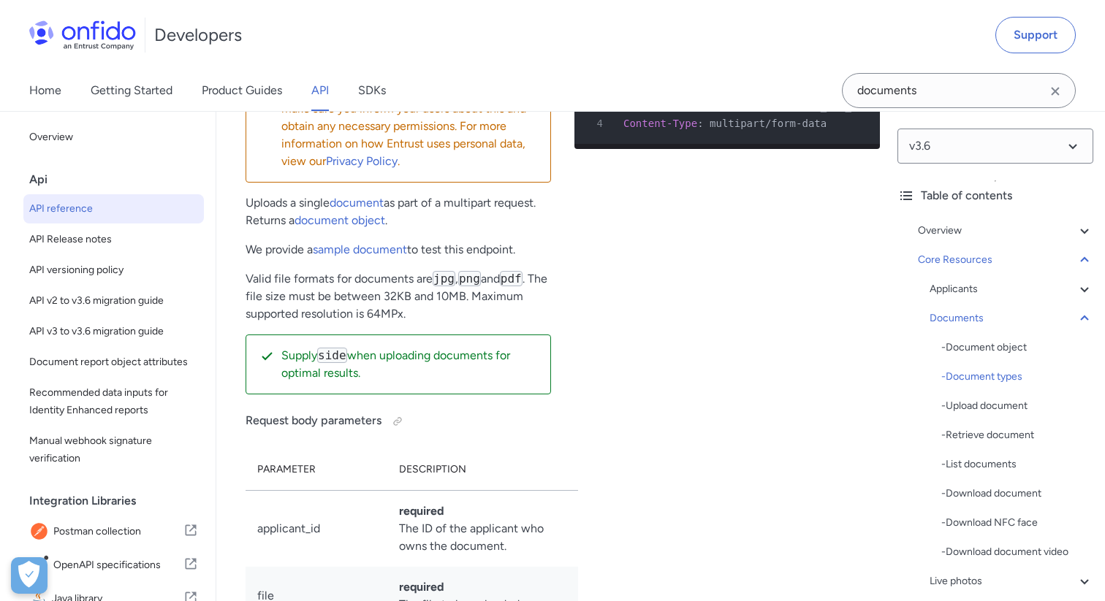
copy code "driving_licence"
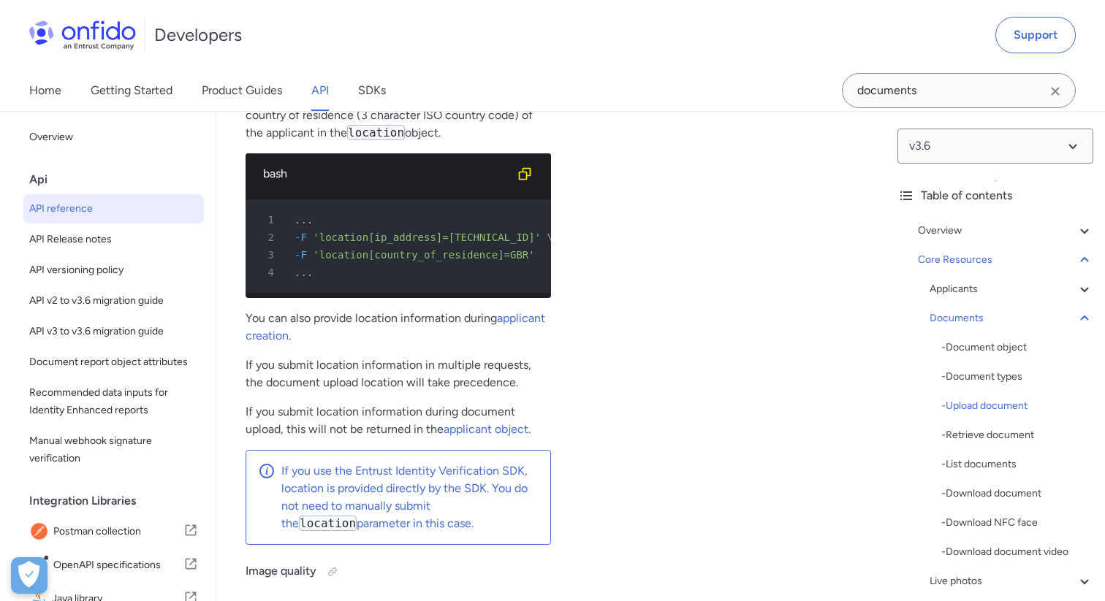
scroll to position [28578, 0]
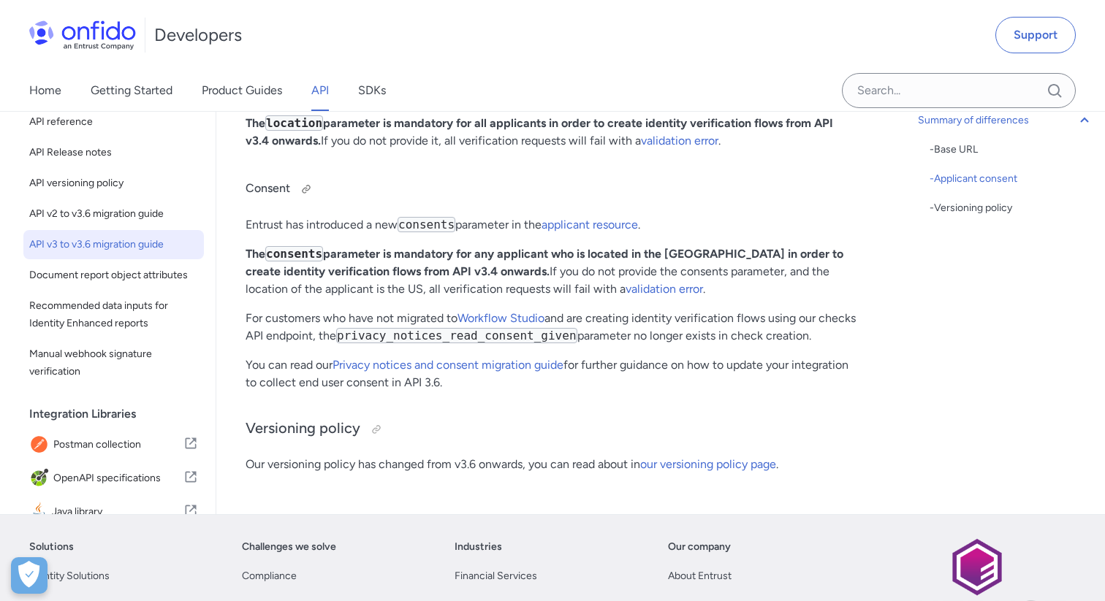
click at [611, 197] on h4 "Consent" at bounding box center [550, 189] width 611 height 23
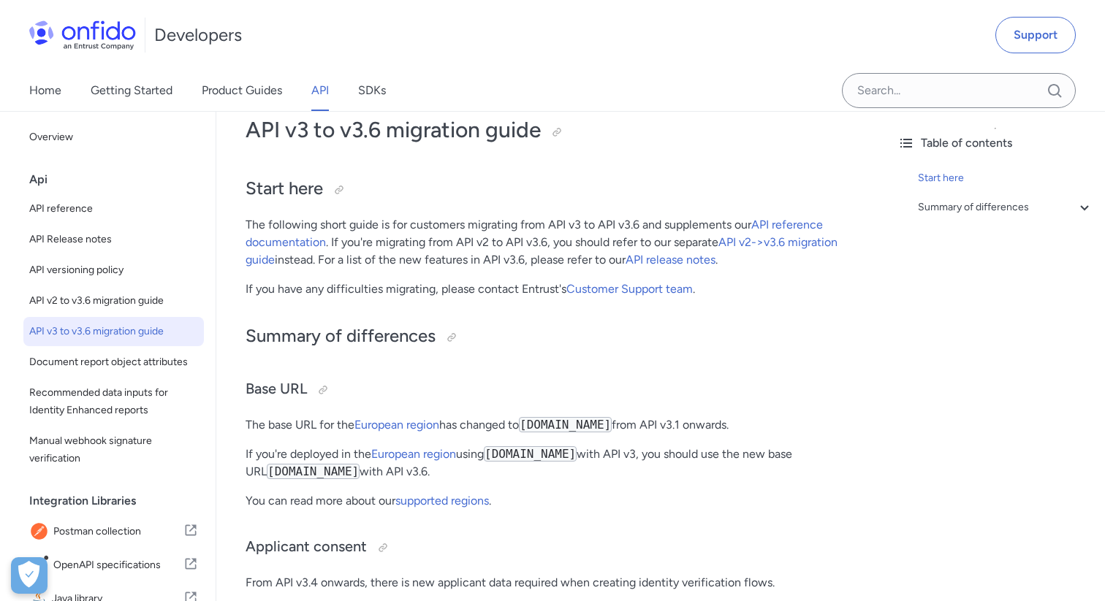
scroll to position [88, 0]
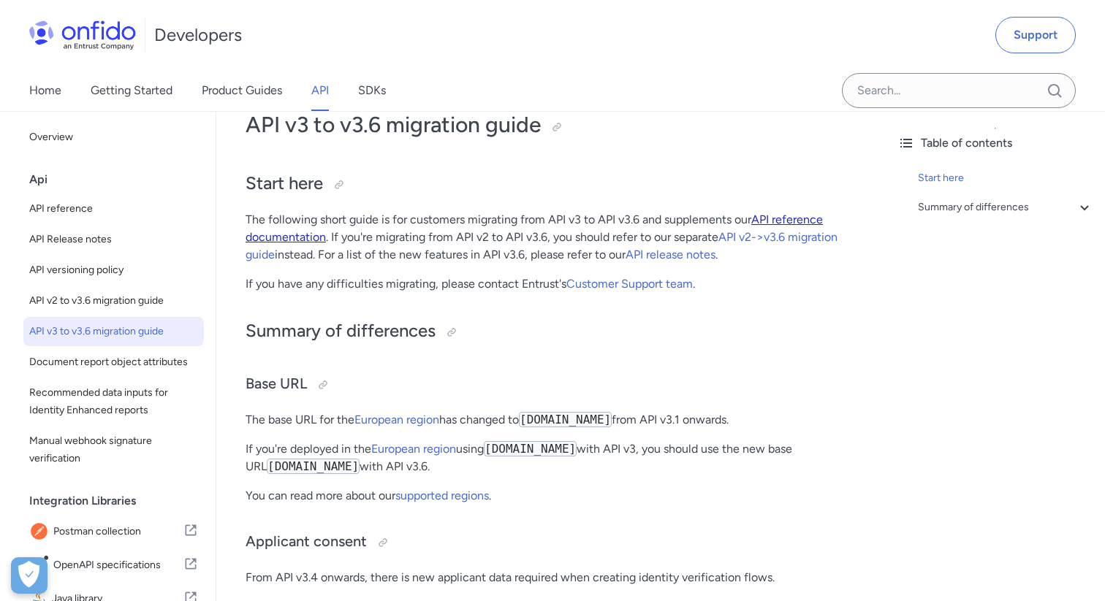
click at [805, 222] on link "API reference documentation" at bounding box center [533, 228] width 577 height 31
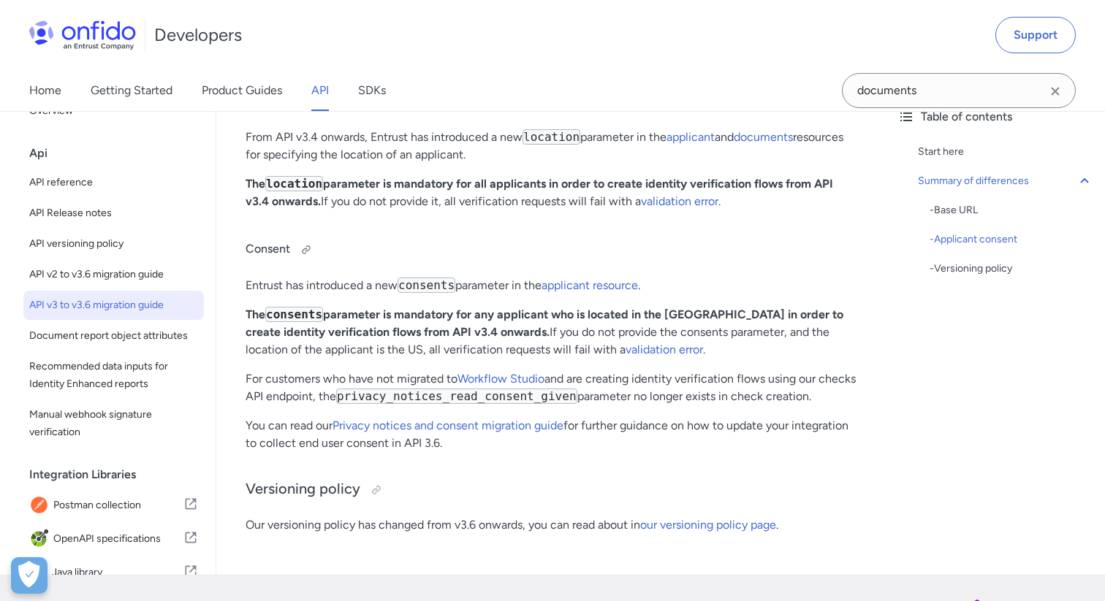
scroll to position [614, 0]
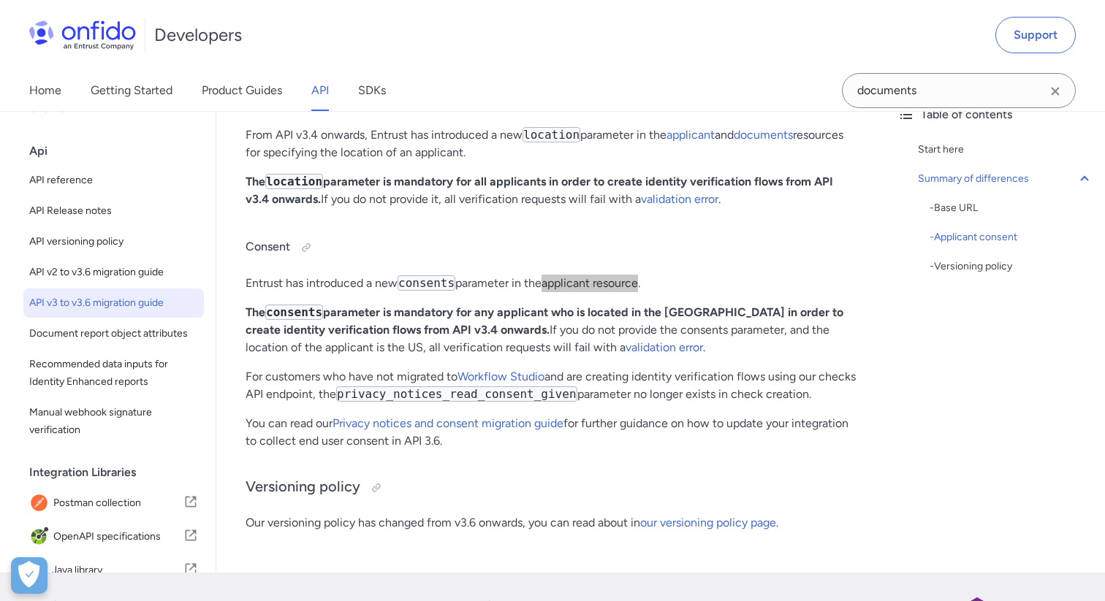
drag, startPoint x: 593, startPoint y: 285, endPoint x: 275, endPoint y: 3, distance: 425.4
click at [0, 0] on body "Following the acquisition, Onfido is now known as Entrust. Read more Developers…" at bounding box center [552, 192] width 1105 height 1612
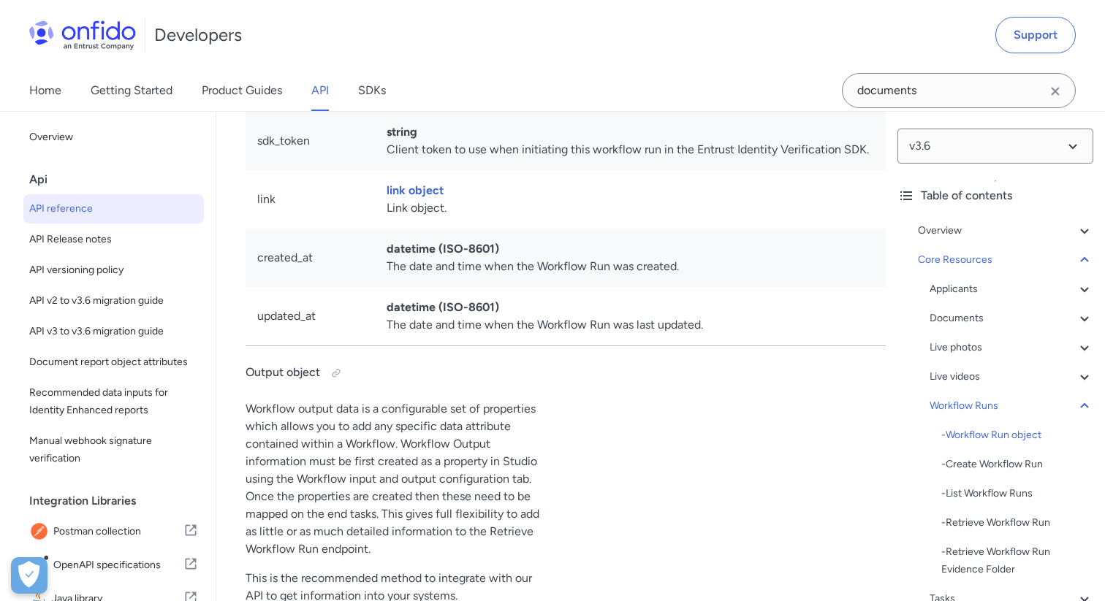
scroll to position [40578, 0]
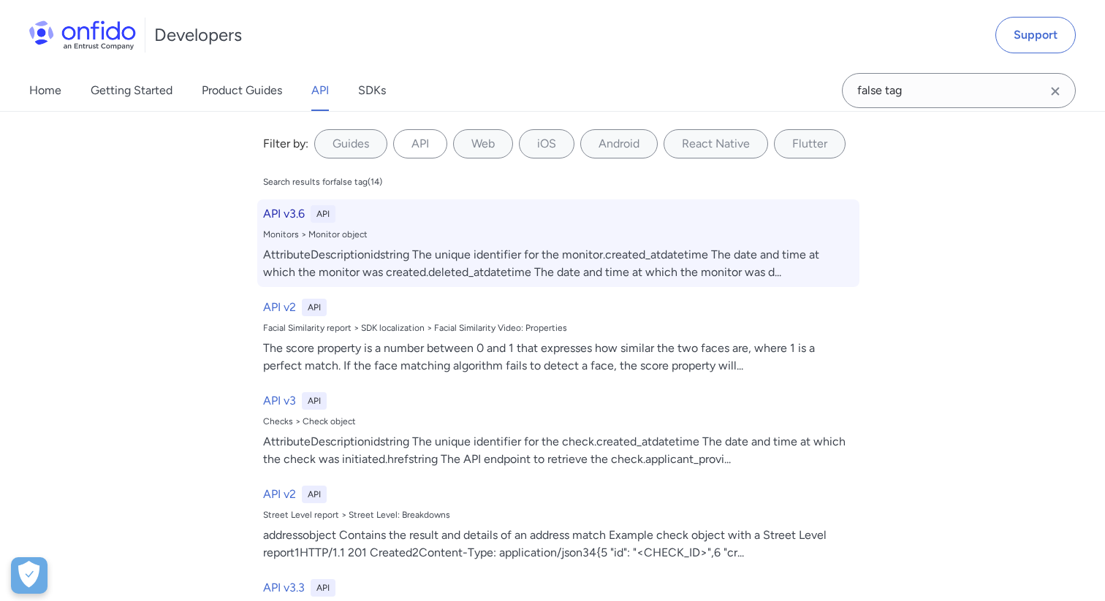
type input "false tag"
click at [448, 256] on div "AttributeDescriptionidstring The unique identifier for the monitor.created_atda…" at bounding box center [558, 263] width 590 height 35
select select "http"
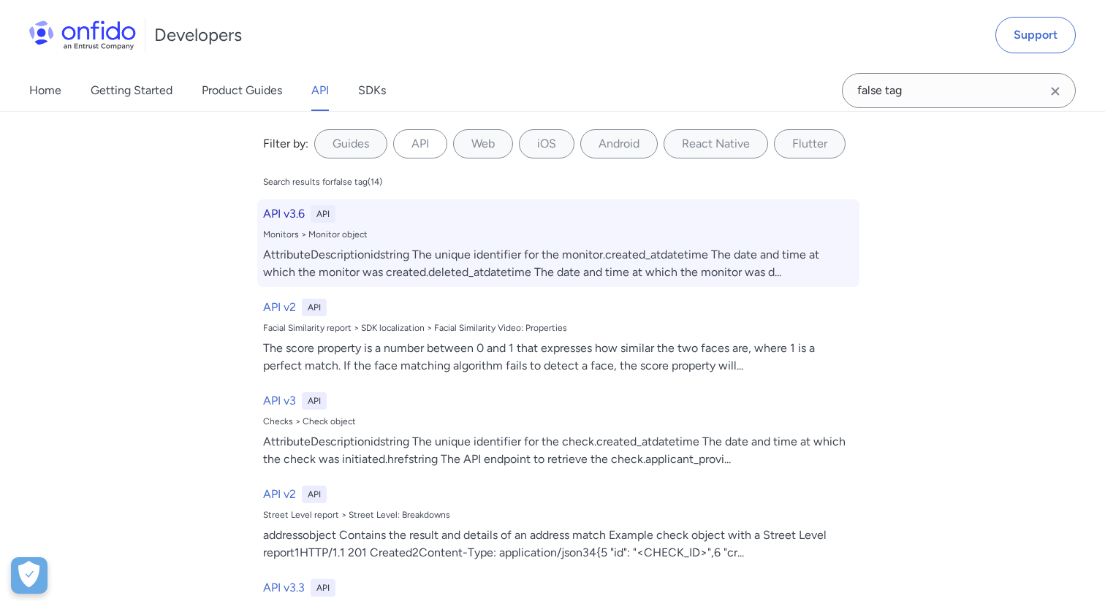
select select "http"
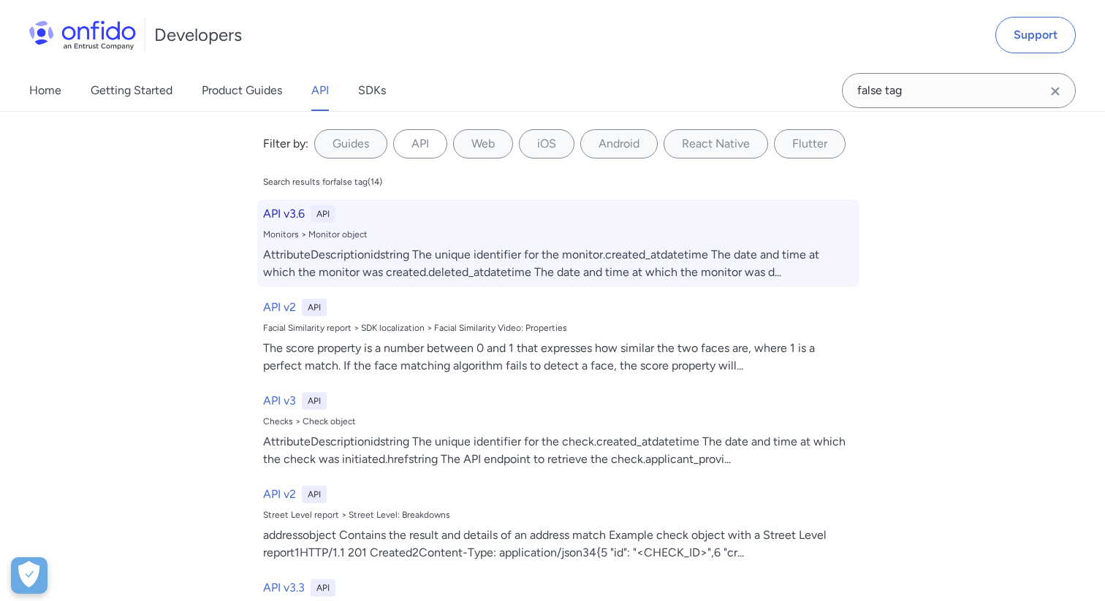
select select "http"
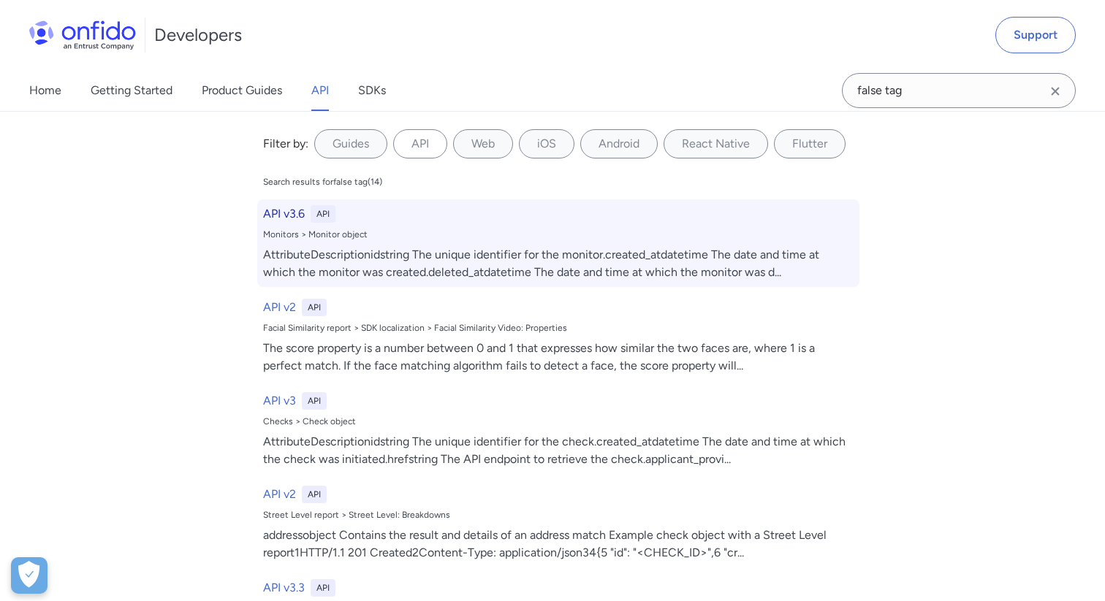
select select "http"
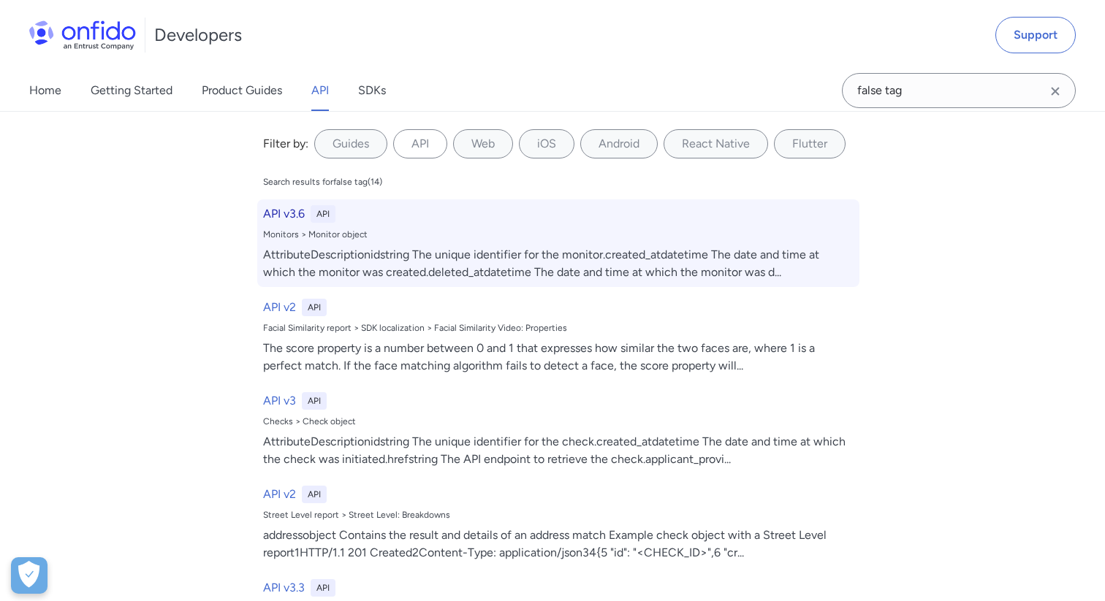
select select "http"
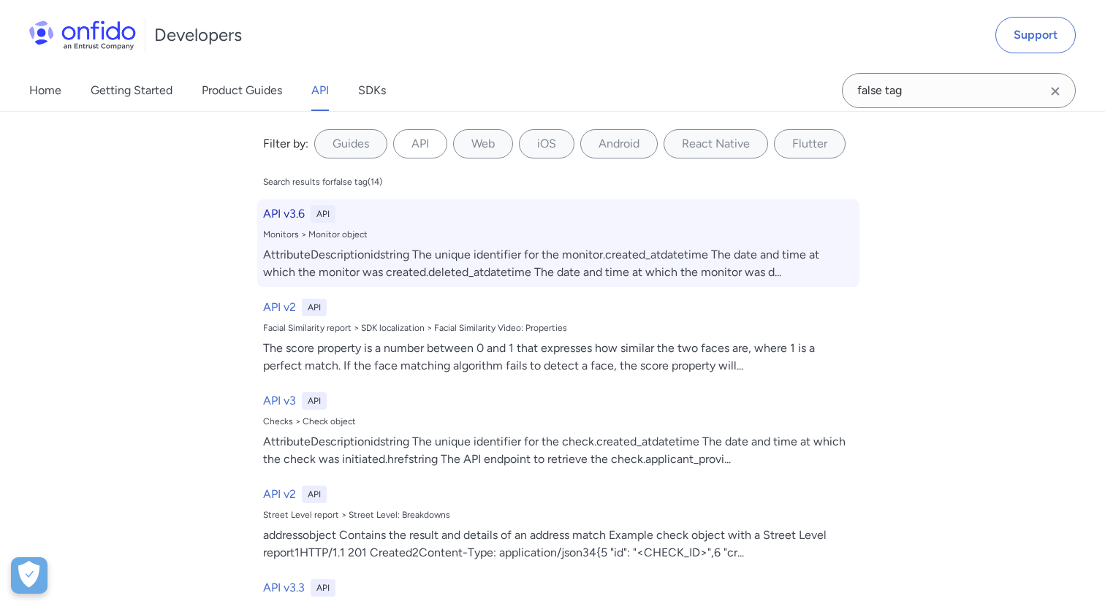
select select "http"
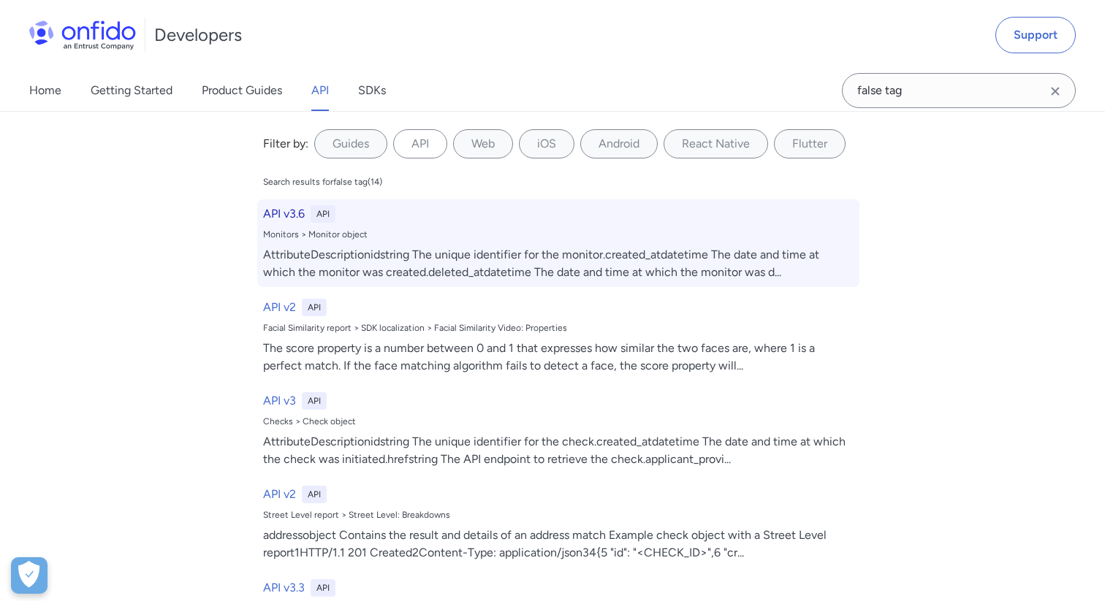
select select "http"
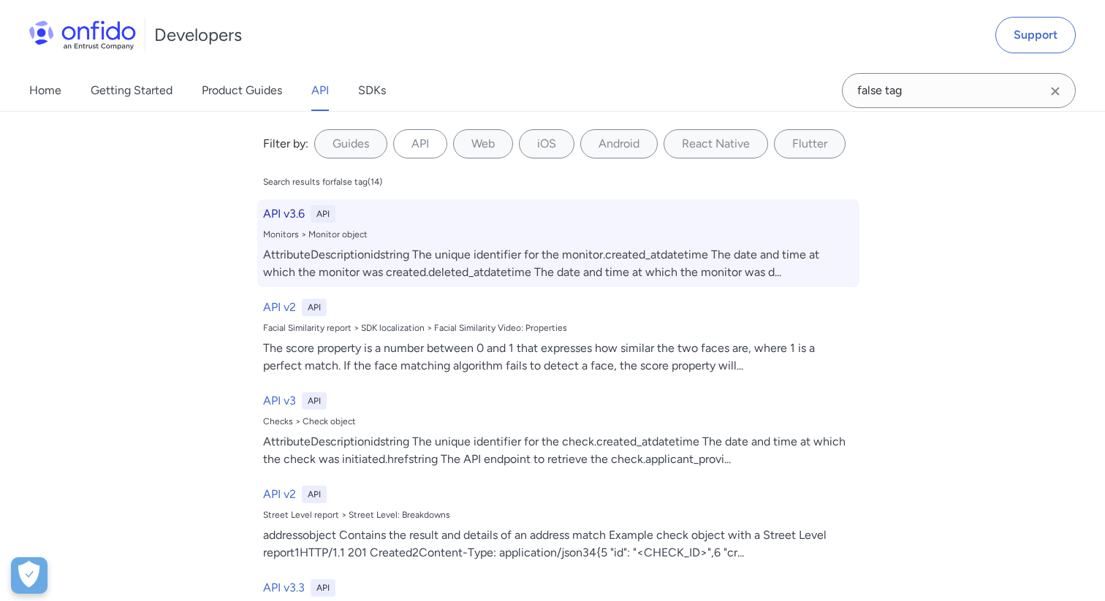
select select "http"
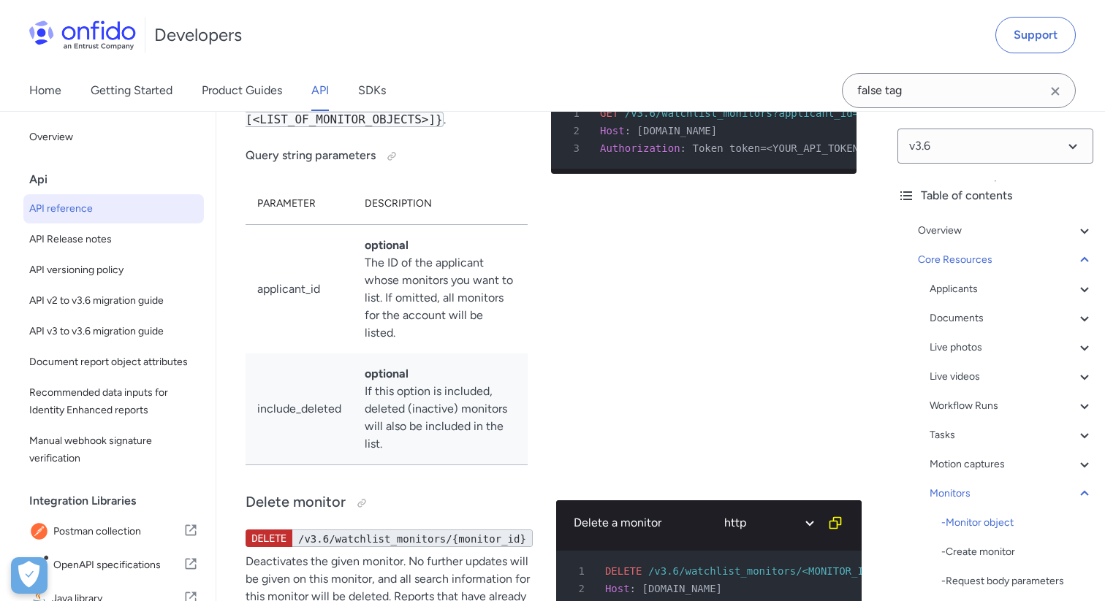
scroll to position [49563, 0]
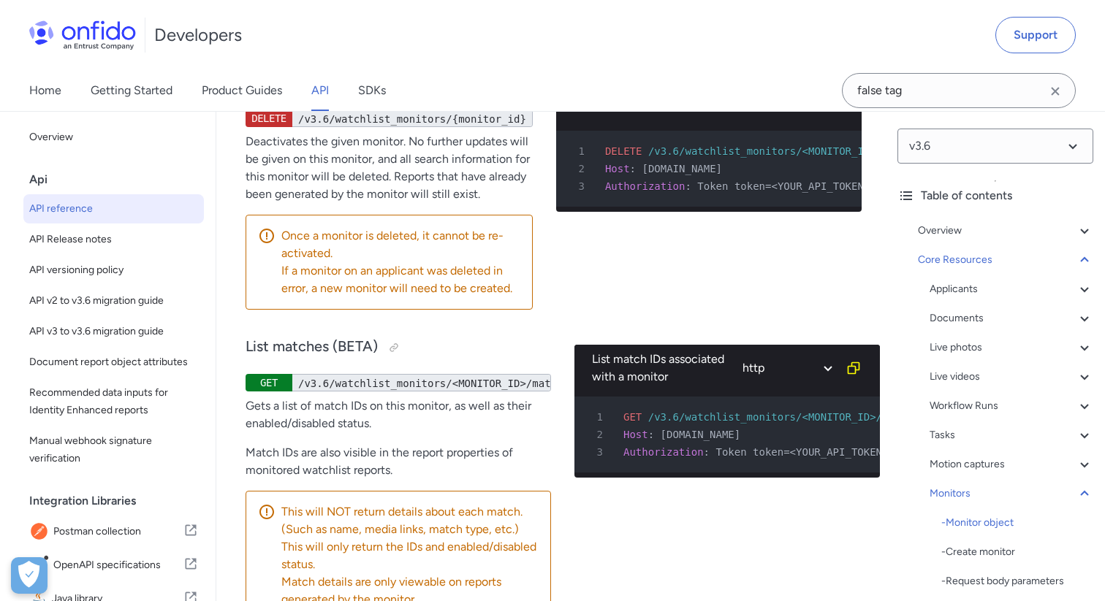
scroll to position [49943, 0]
